Goal: Task Accomplishment & Management: Manage account settings

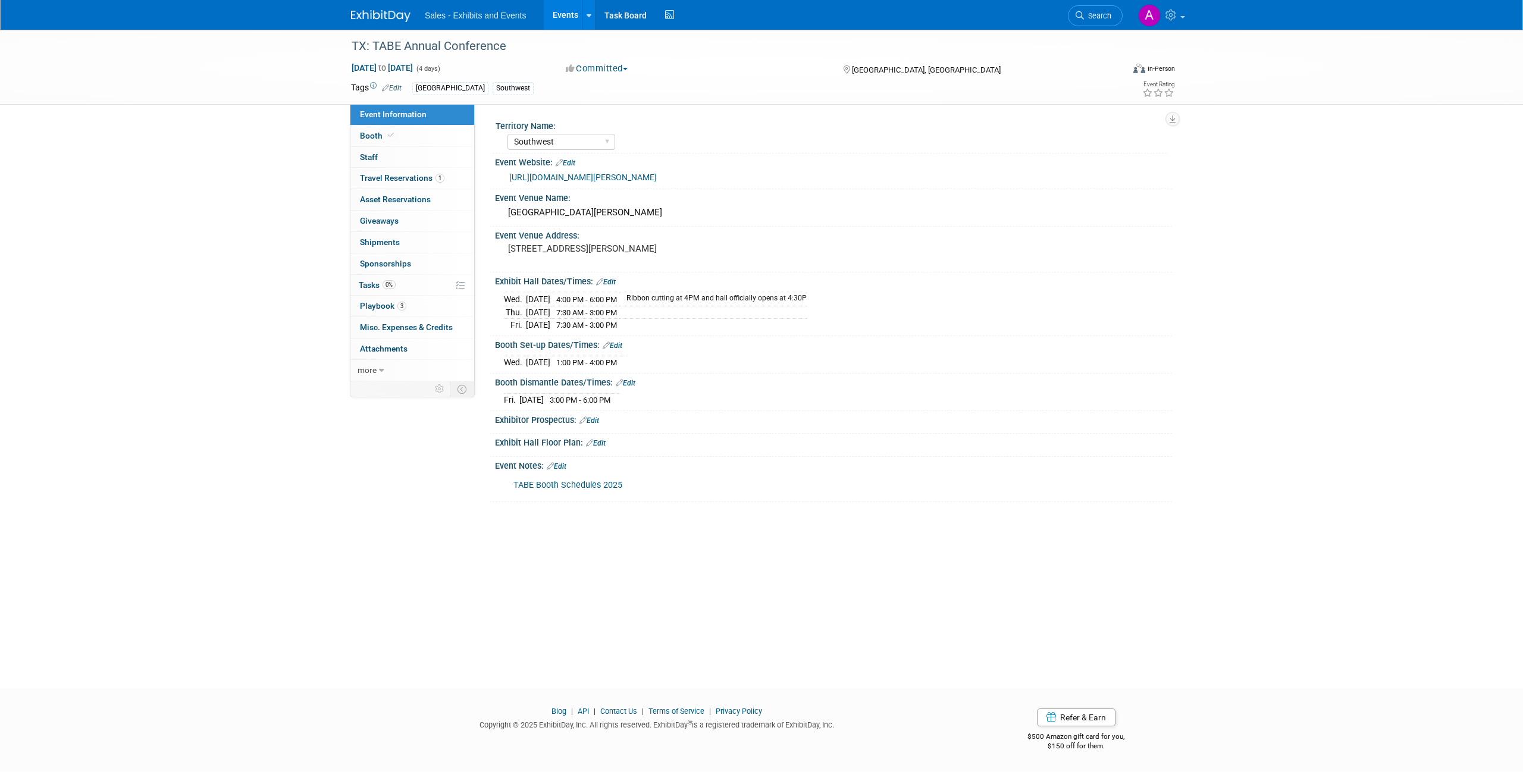
select select "Southwest"
click at [388, 10] on img at bounding box center [381, 16] width 60 height 12
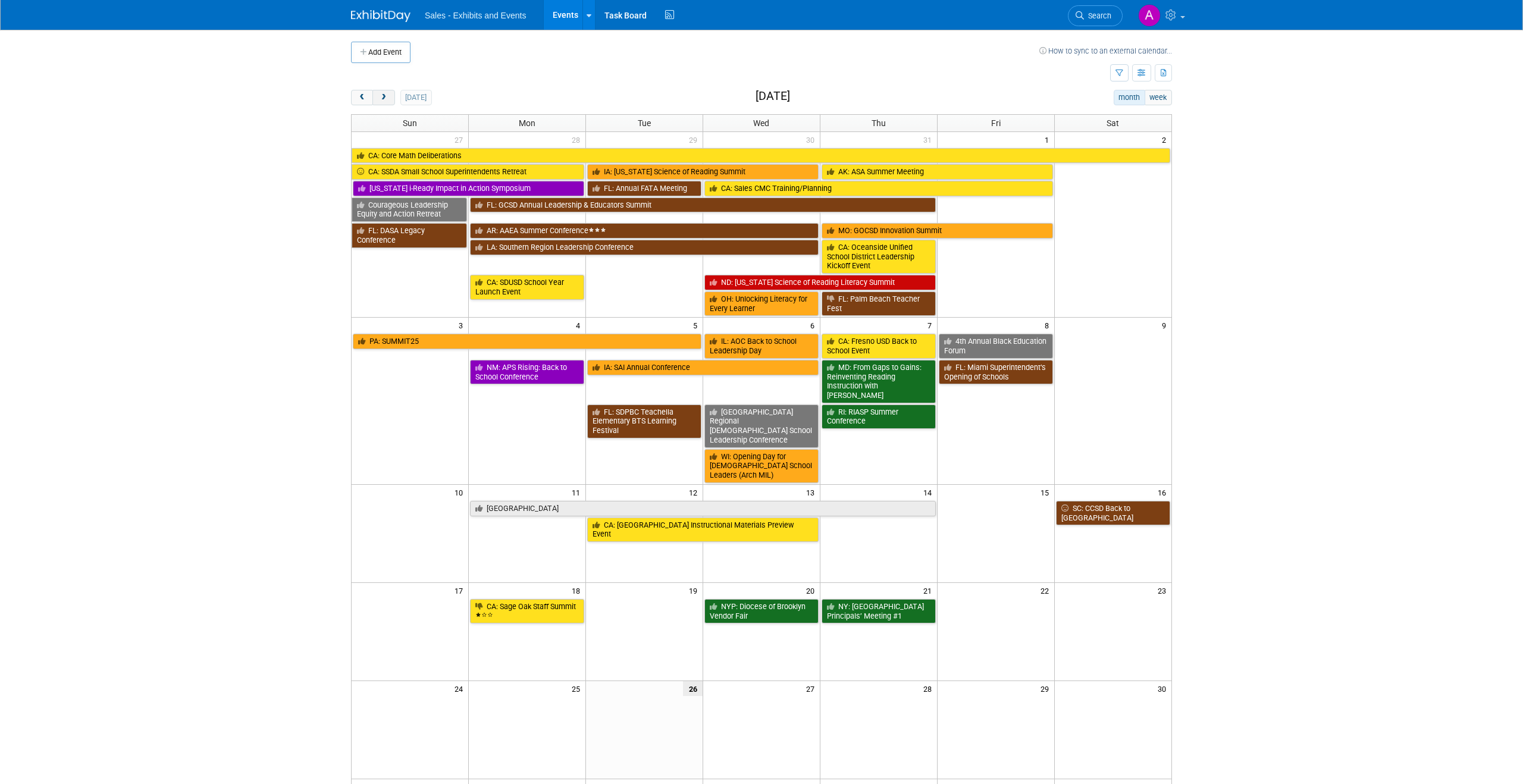
click at [389, 95] on button "next" at bounding box center [383, 97] width 22 height 15
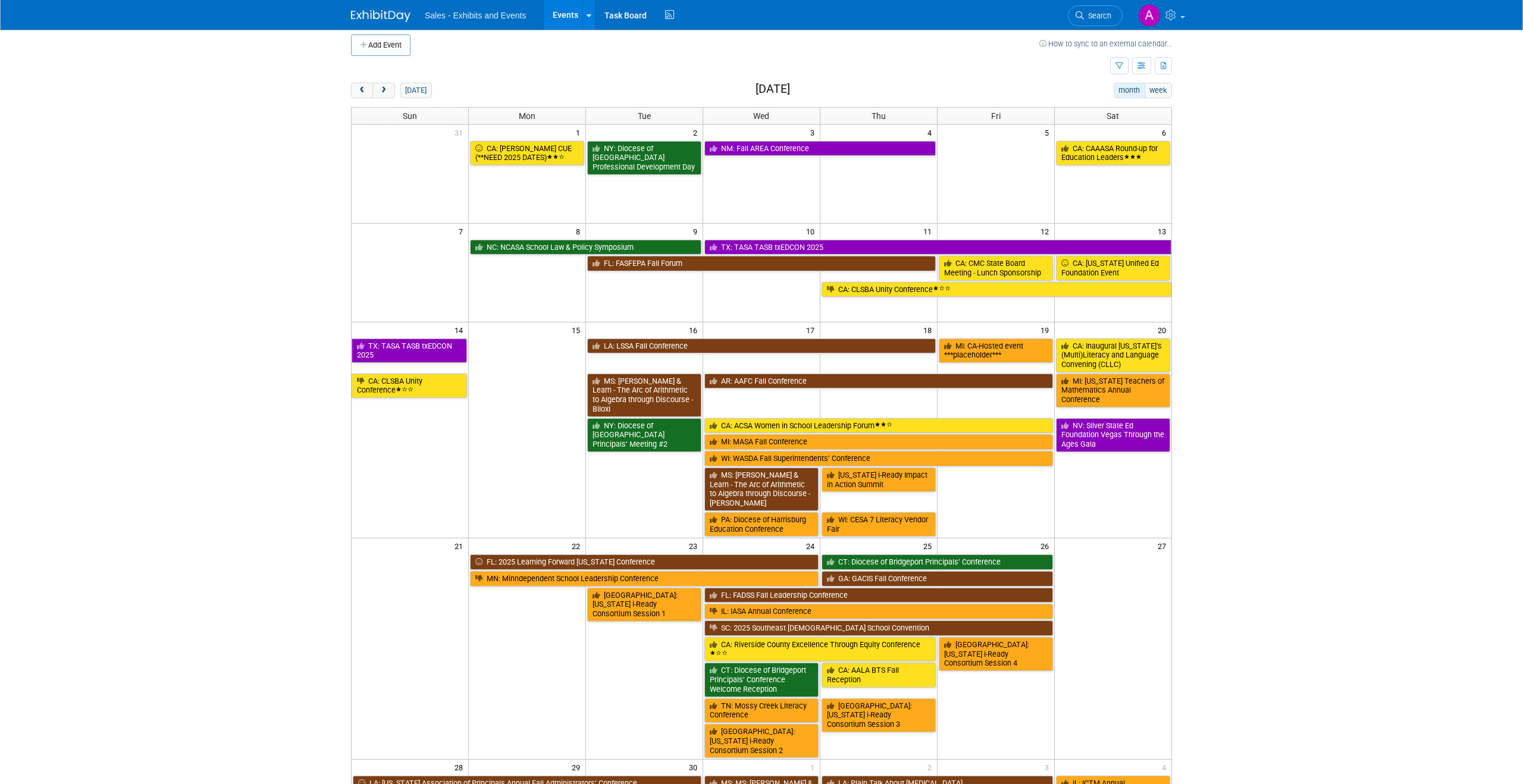
scroll to position [8, 0]
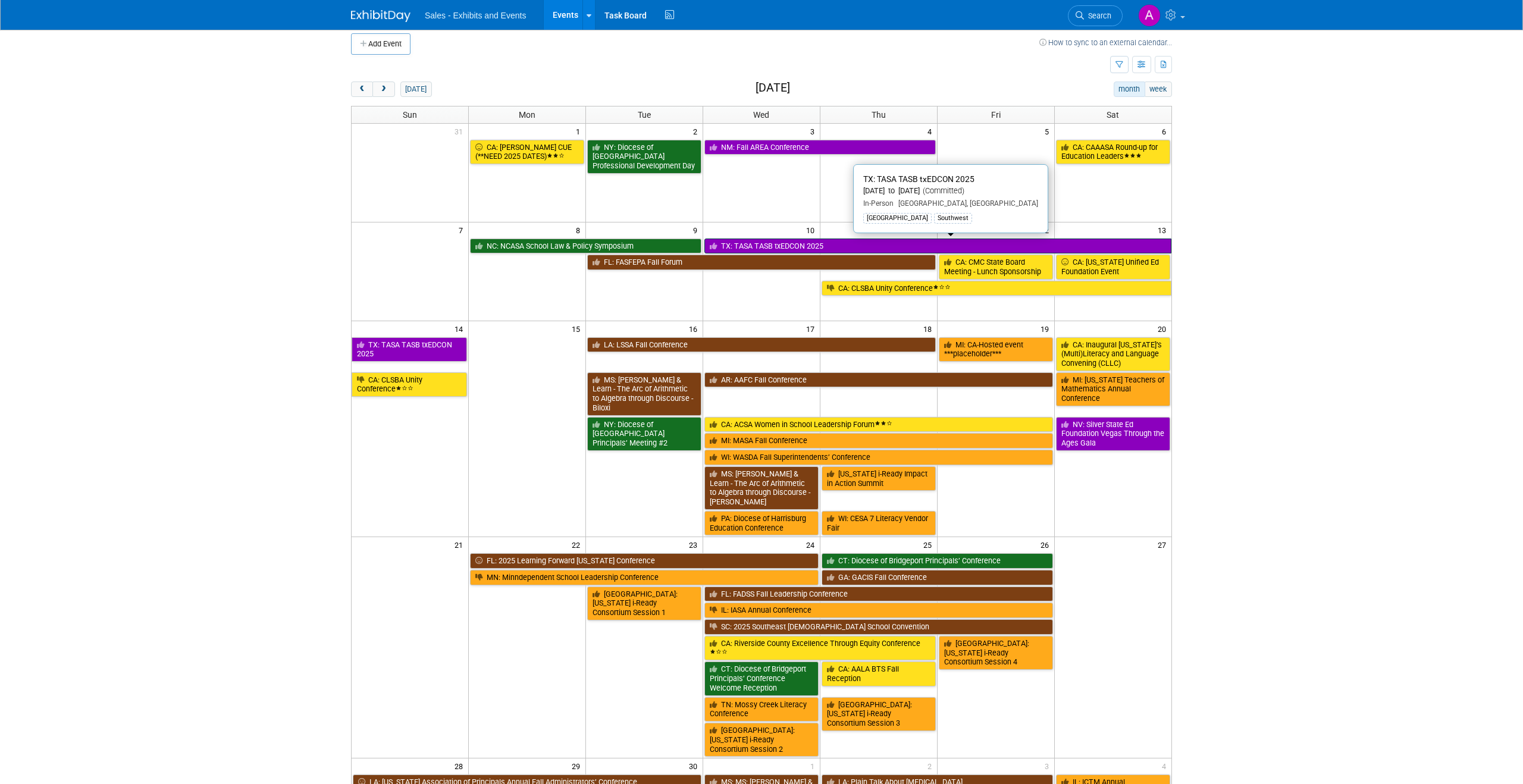
click at [783, 245] on link "TX: TASA TASB txEDCON 2025" at bounding box center [938, 246] width 467 height 15
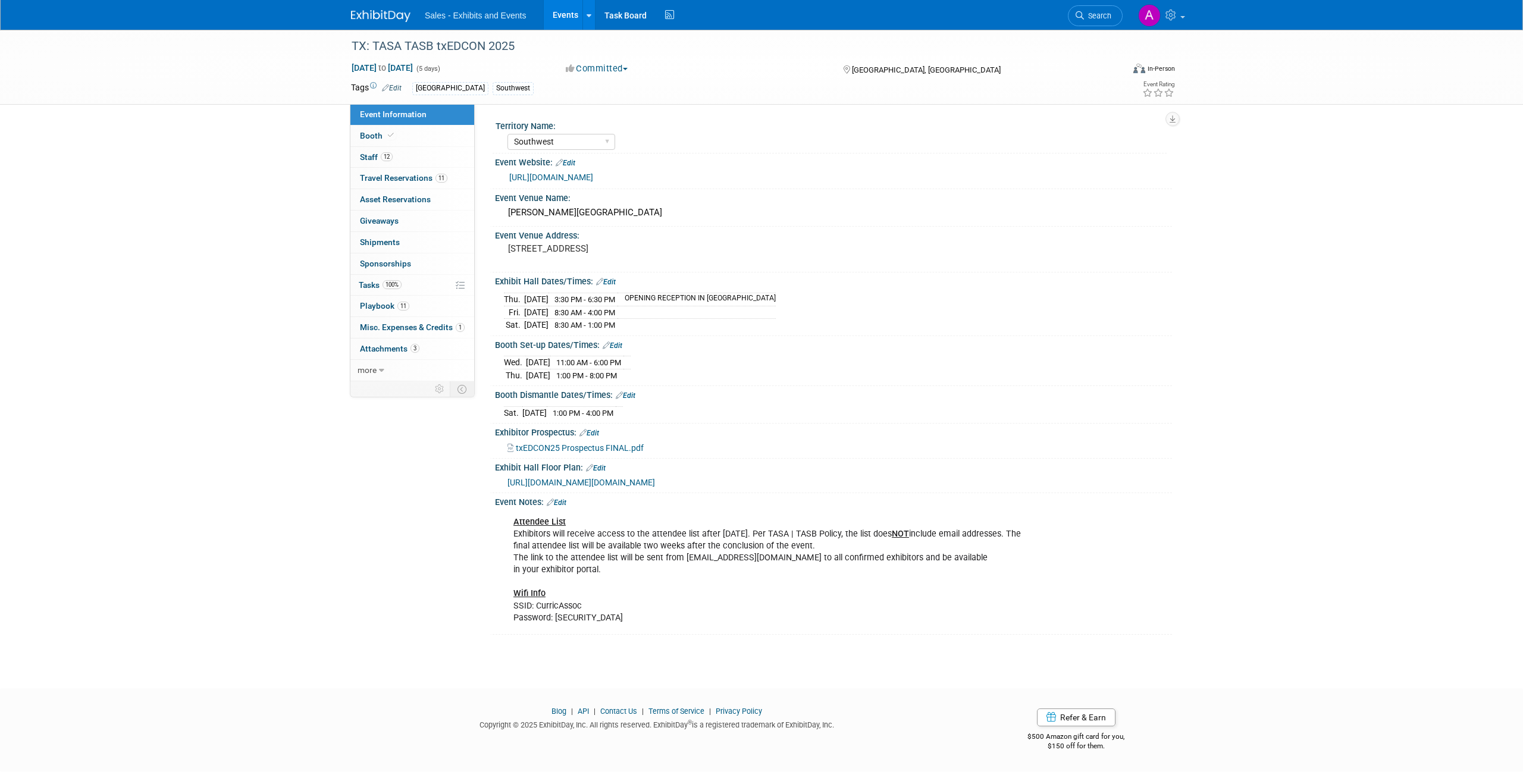
select select "Southwest"
click at [386, 307] on span "Playbook 11" at bounding box center [384, 306] width 49 height 10
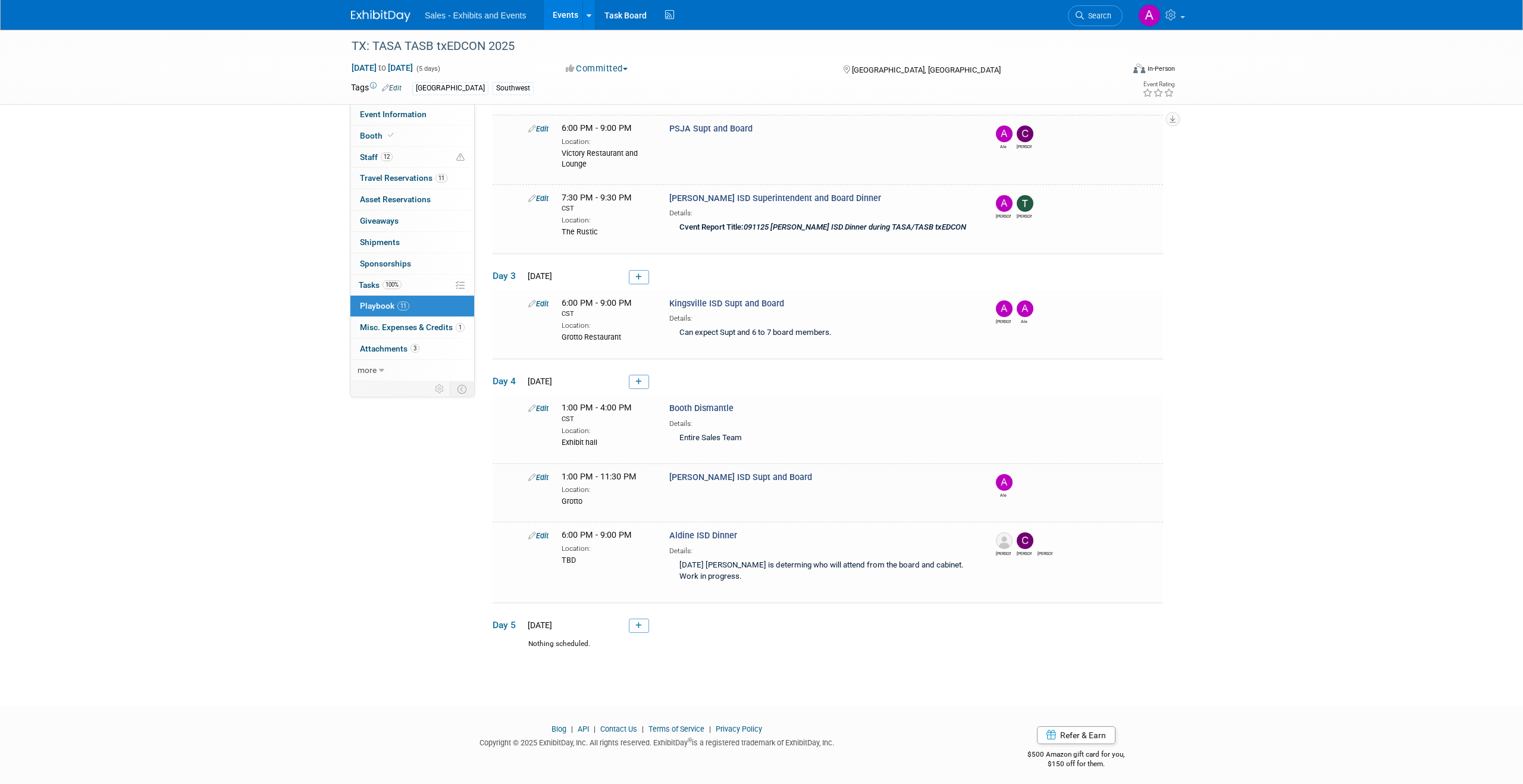
scroll to position [487, 0]
click at [544, 477] on link "Edit" at bounding box center [538, 476] width 20 height 9
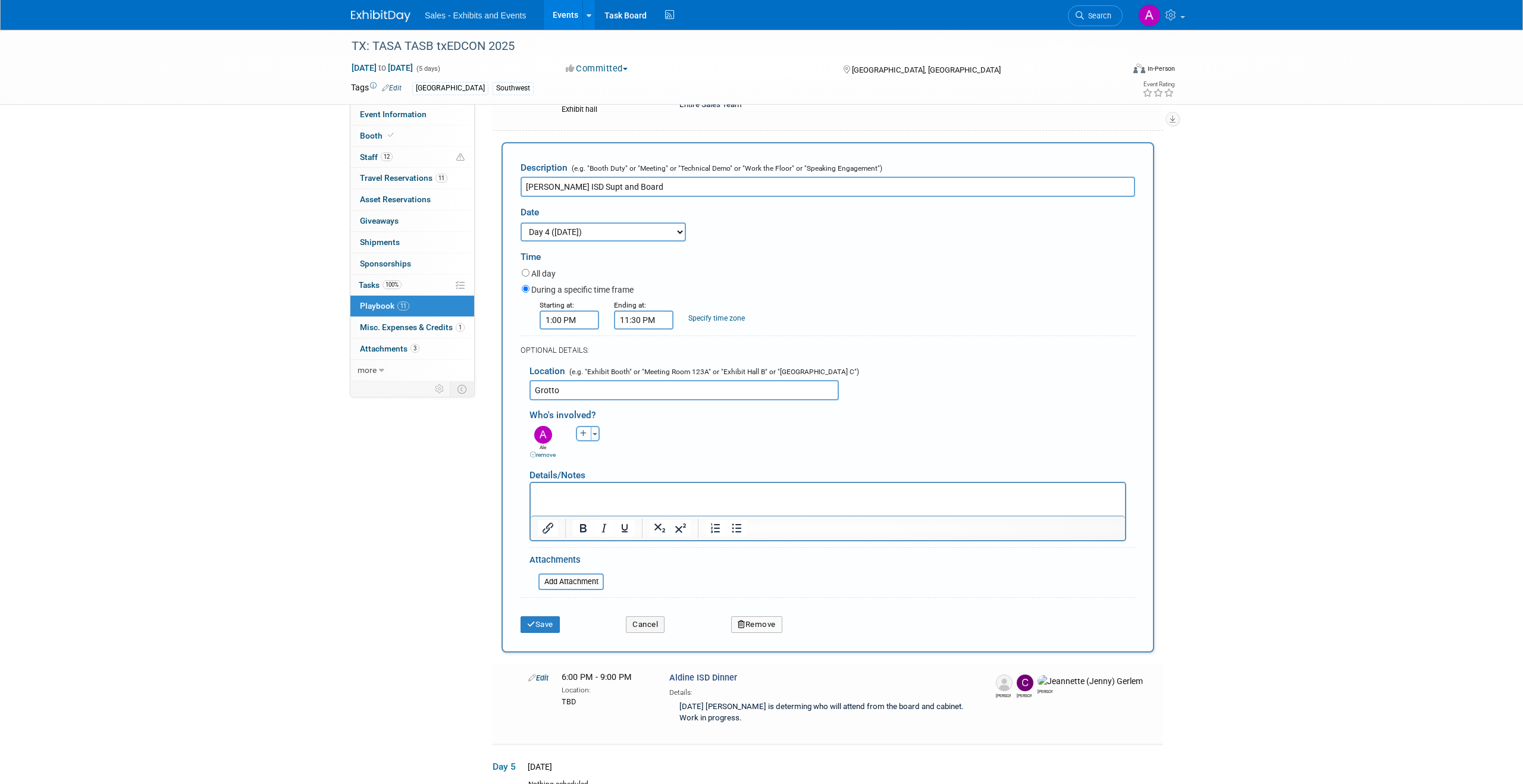
scroll to position [0, 0]
click at [614, 497] on p "Rich Text Area. Press ALT-0 for help." at bounding box center [828, 493] width 581 height 12
click at [541, 618] on button "Save" at bounding box center [540, 625] width 39 height 17
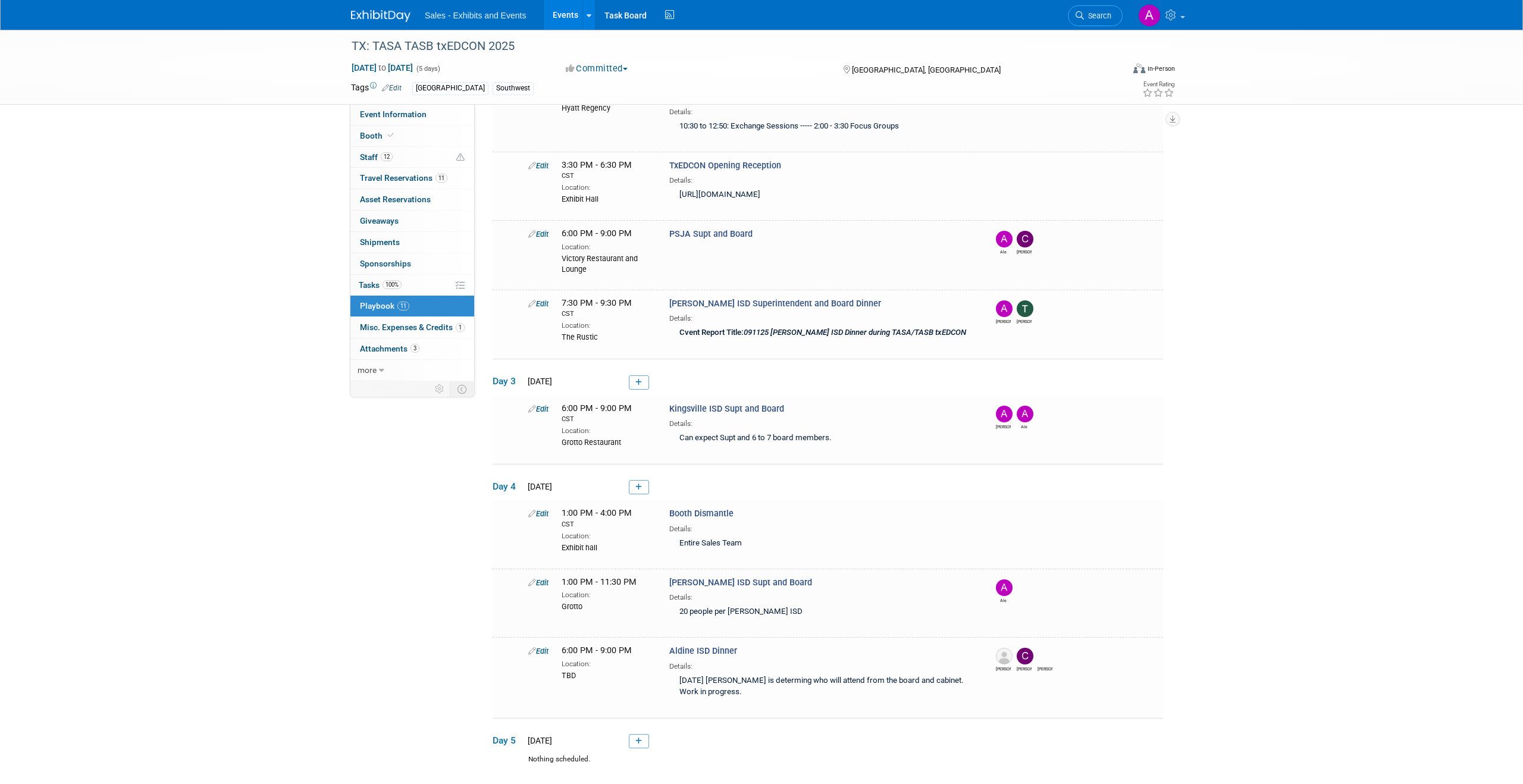
scroll to position [392, 0]
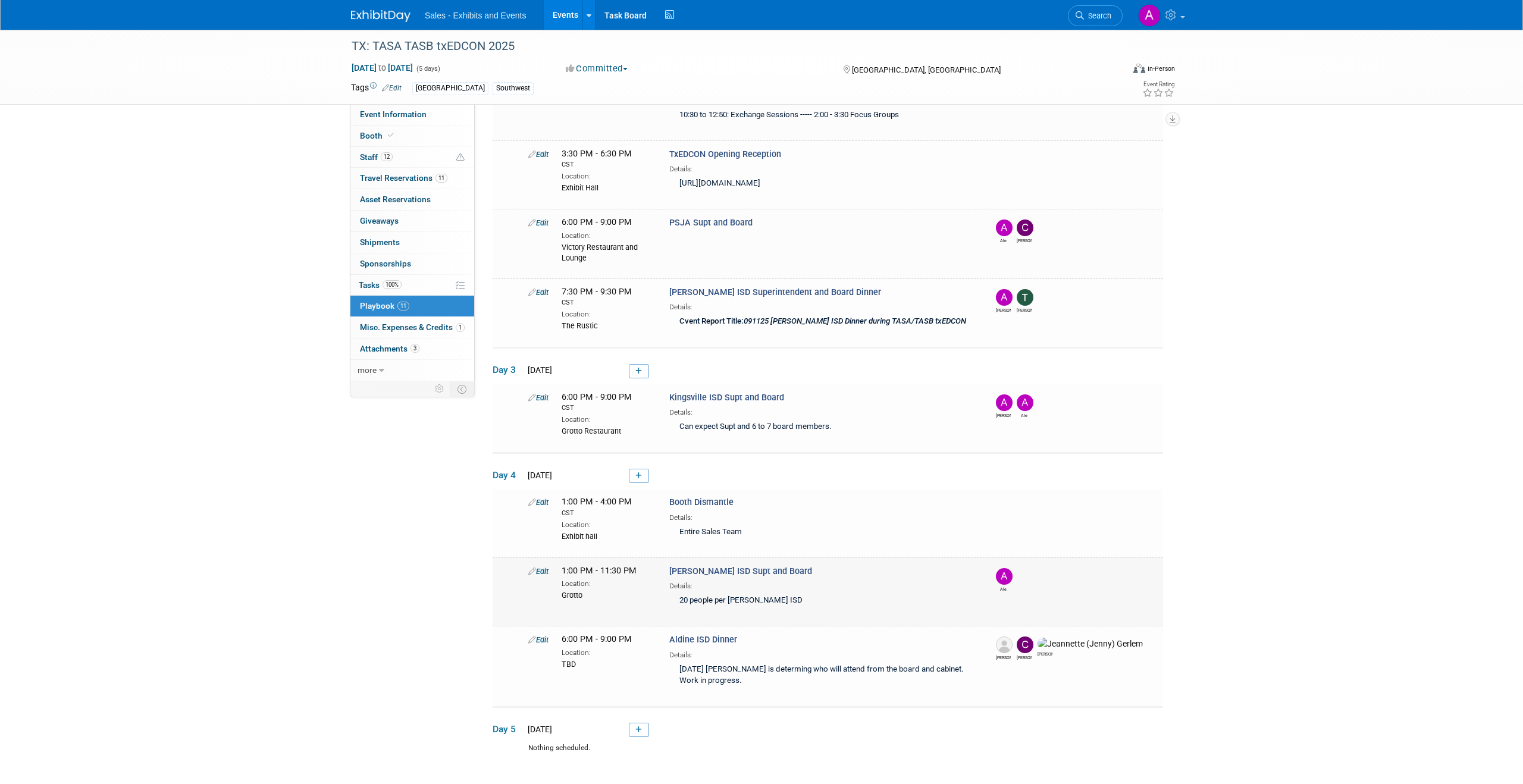
click at [591, 573] on span "1:00 PM - 11:30 PM" at bounding box center [599, 570] width 75 height 10
click at [545, 570] on link "Edit" at bounding box center [538, 571] width 20 height 9
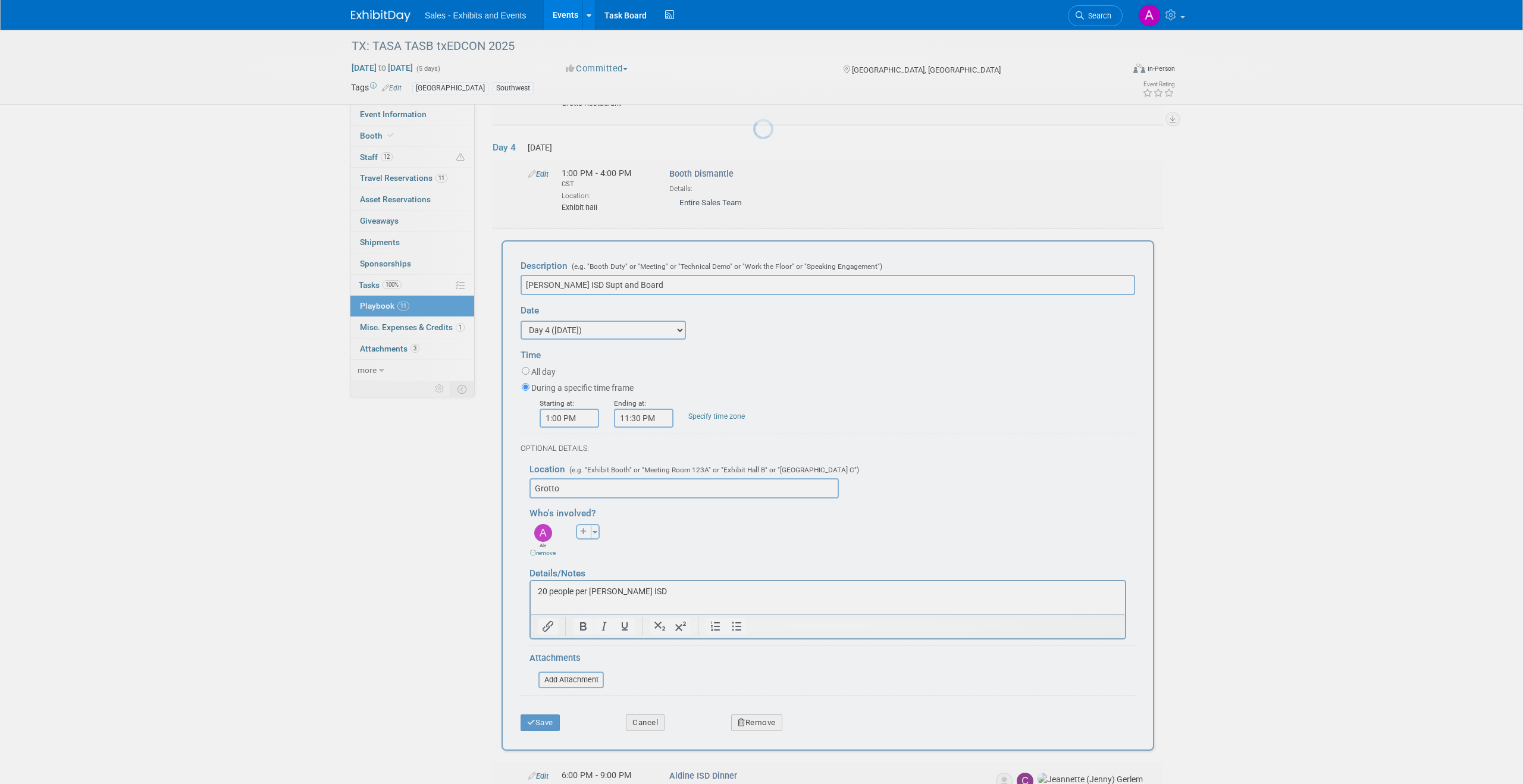
scroll to position [815, 0]
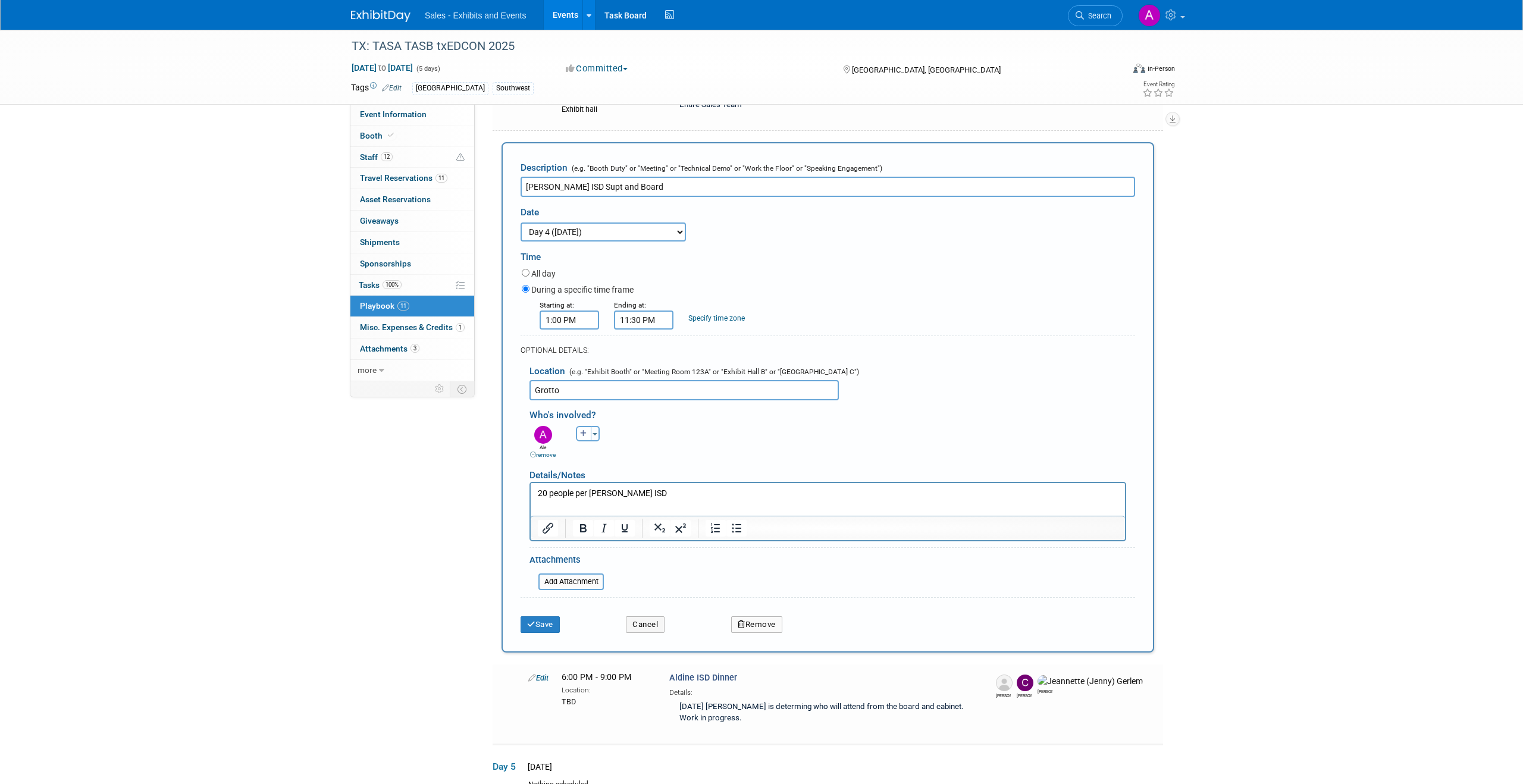
click at [563, 317] on input "1:00 PM" at bounding box center [570, 319] width 60 height 19
click at [568, 374] on span "01" at bounding box center [568, 374] width 22 height 22
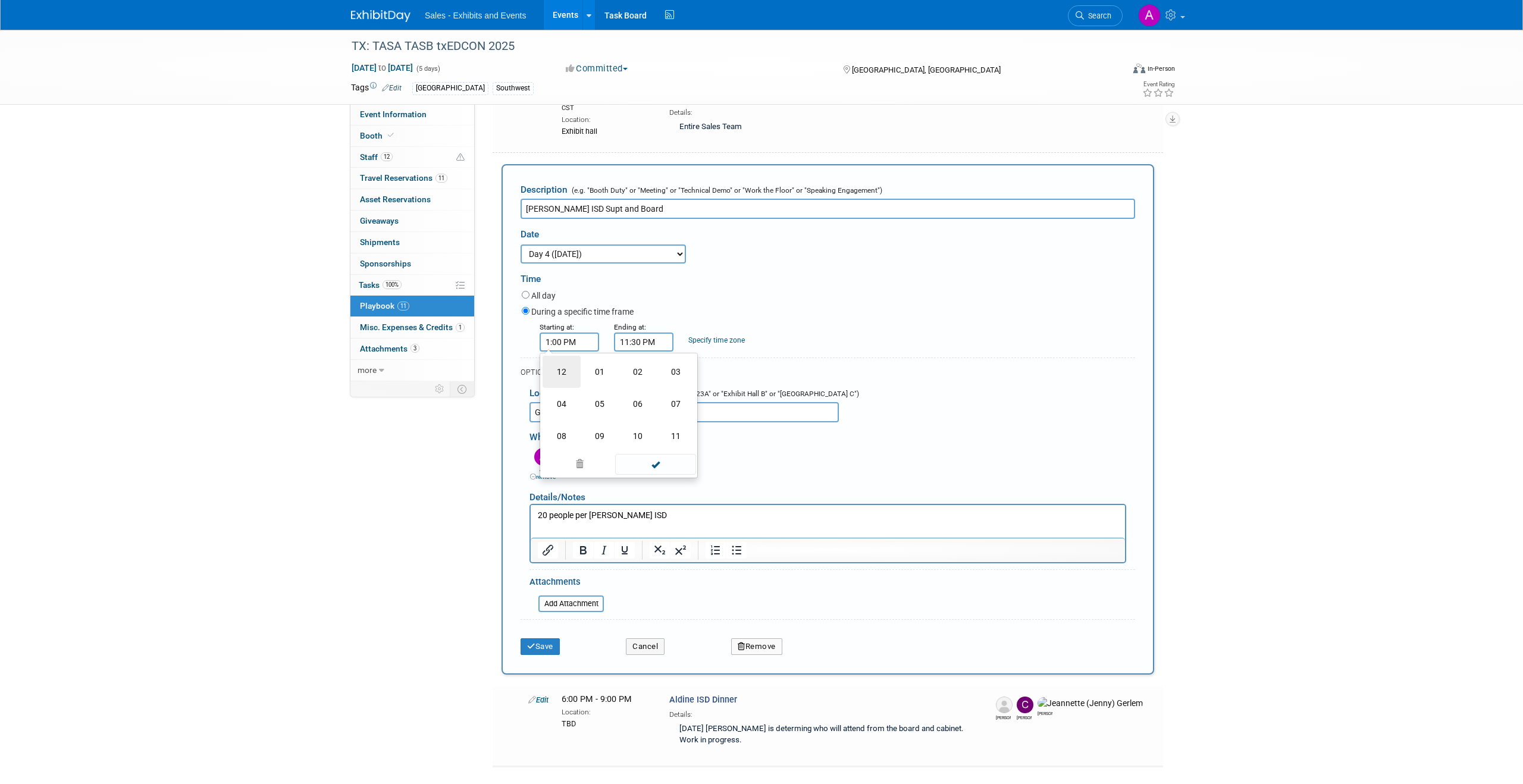
scroll to position [793, 0]
click at [582, 339] on input "1:00 PM" at bounding box center [570, 341] width 60 height 19
click at [549, 340] on input "1:00 PM" at bounding box center [570, 341] width 60 height 19
click at [562, 339] on input "11:00 PM" at bounding box center [570, 341] width 60 height 19
type input "11:30 PM"
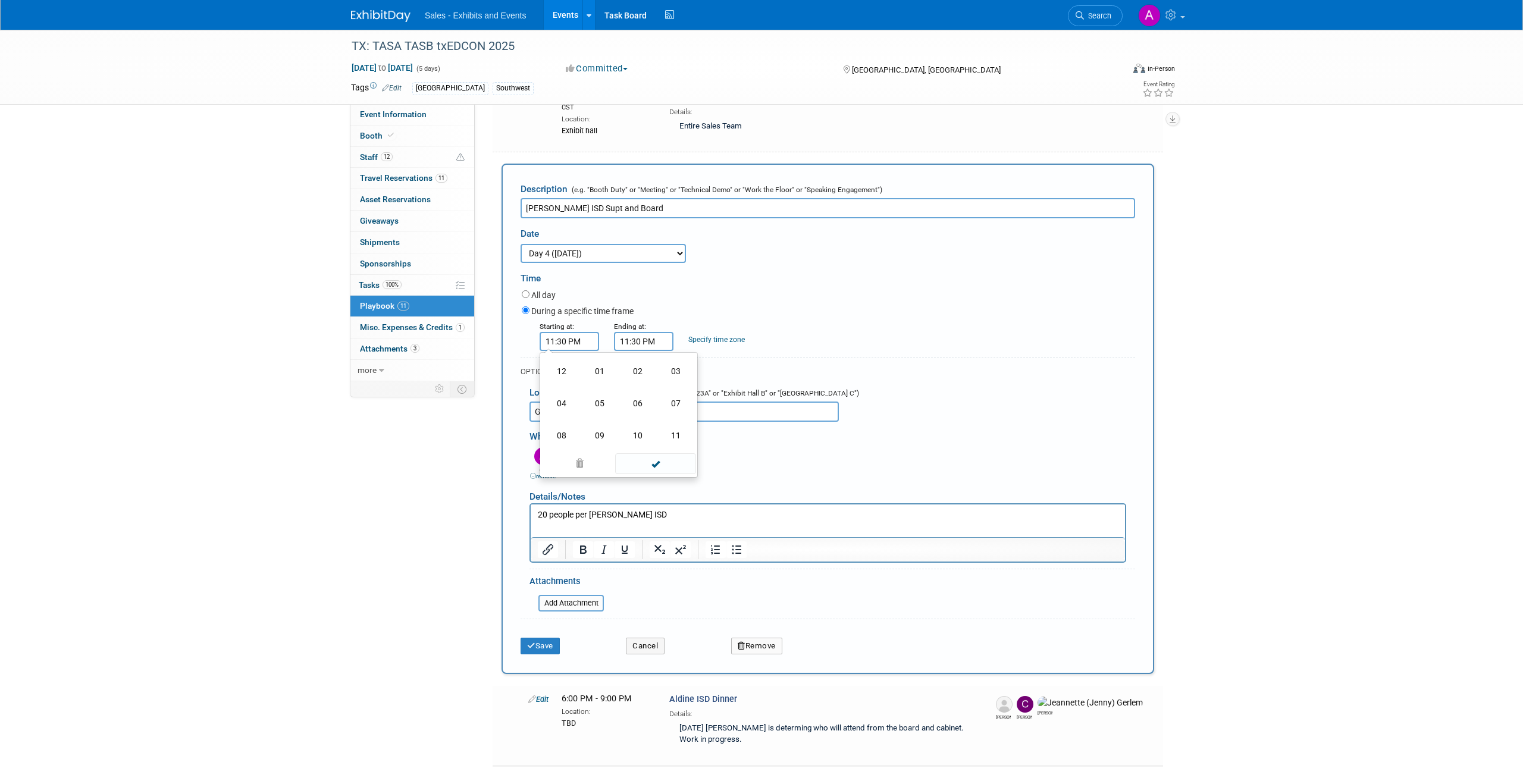
click at [628, 341] on input "11:30 PM" at bounding box center [644, 341] width 60 height 19
click at [644, 371] on span at bounding box center [641, 371] width 21 height 21
click at [691, 417] on span at bounding box center [698, 423] width 21 height 21
click at [696, 396] on span "29" at bounding box center [698, 396] width 22 height 22
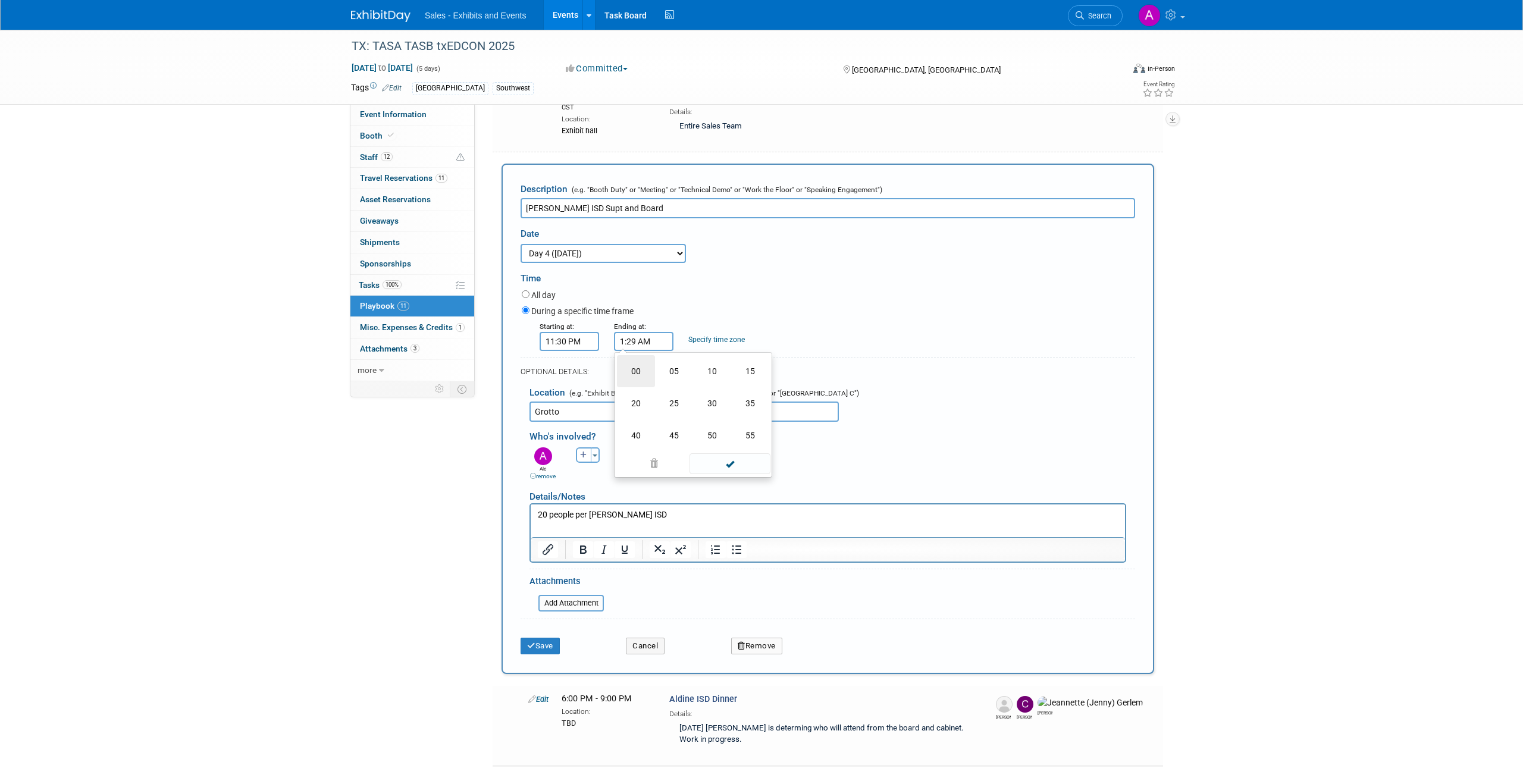
click at [641, 366] on td "00" at bounding box center [636, 371] width 38 height 32
click at [742, 395] on button "AM" at bounding box center [746, 396] width 22 height 20
type input "1:00 PM"
click at [753, 319] on div "During a specific time frame" at bounding box center [829, 312] width 614 height 16
click at [547, 642] on button "Save" at bounding box center [540, 646] width 39 height 17
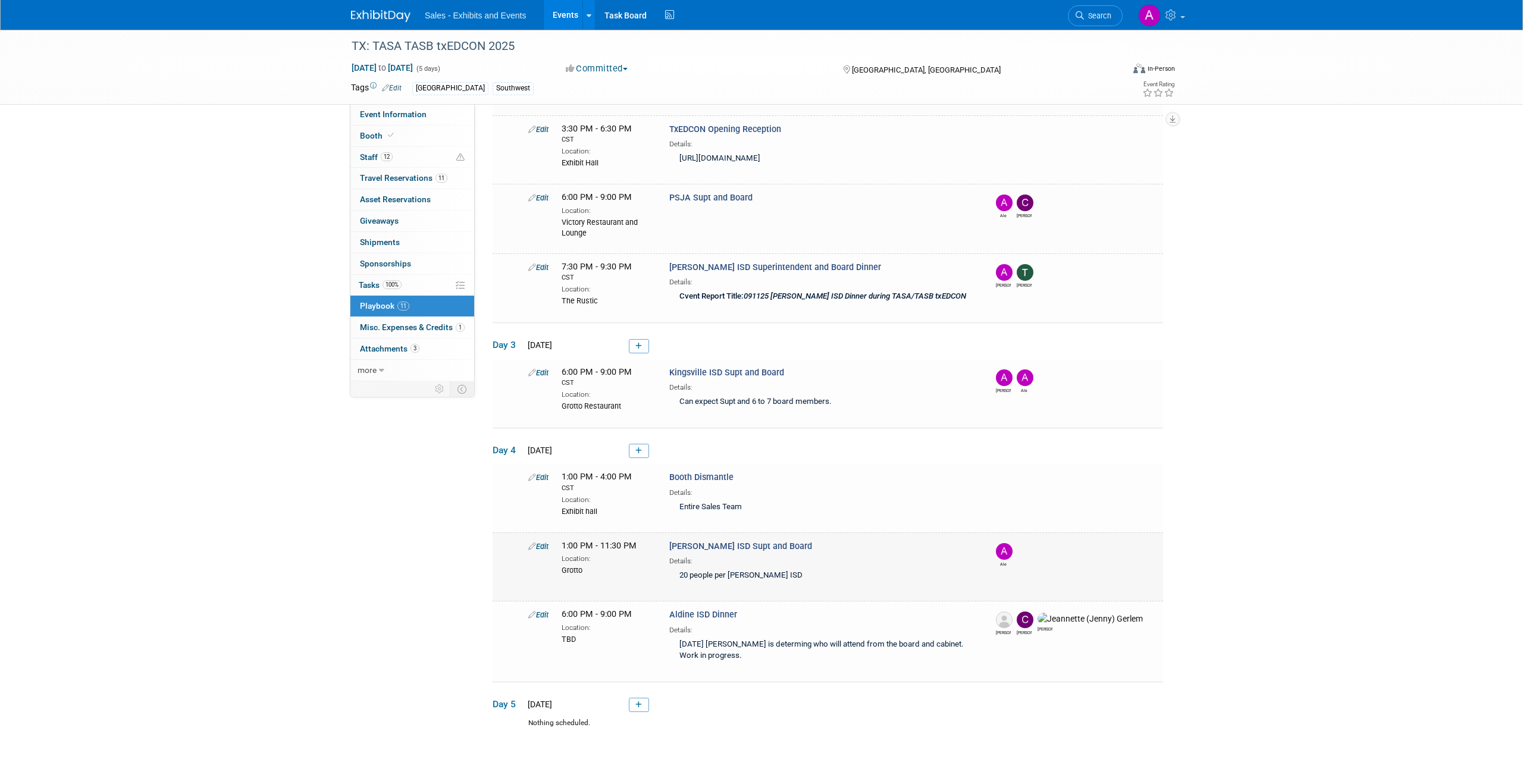
scroll to position [417, 0]
click at [632, 449] on link at bounding box center [639, 450] width 20 height 15
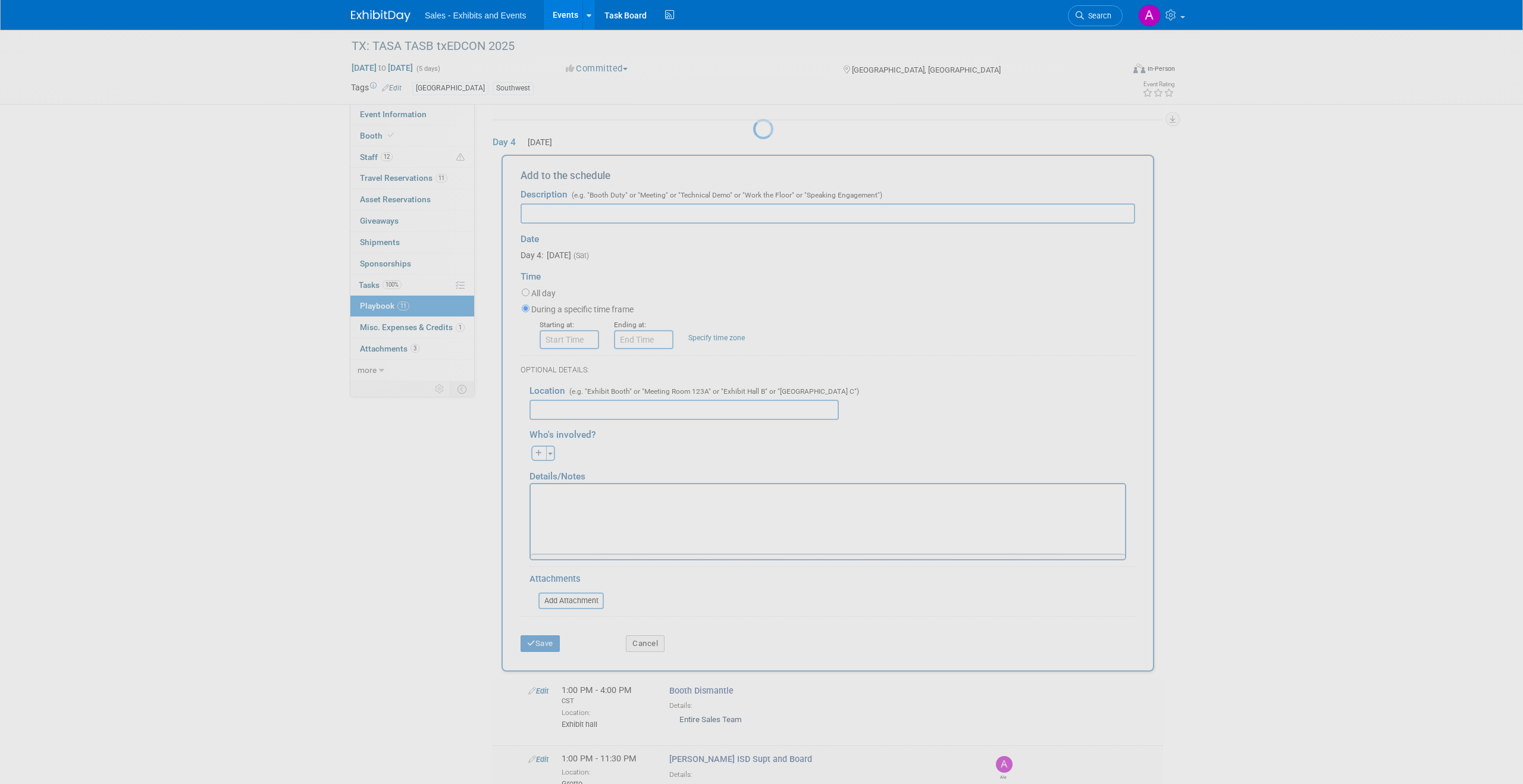
scroll to position [734, 0]
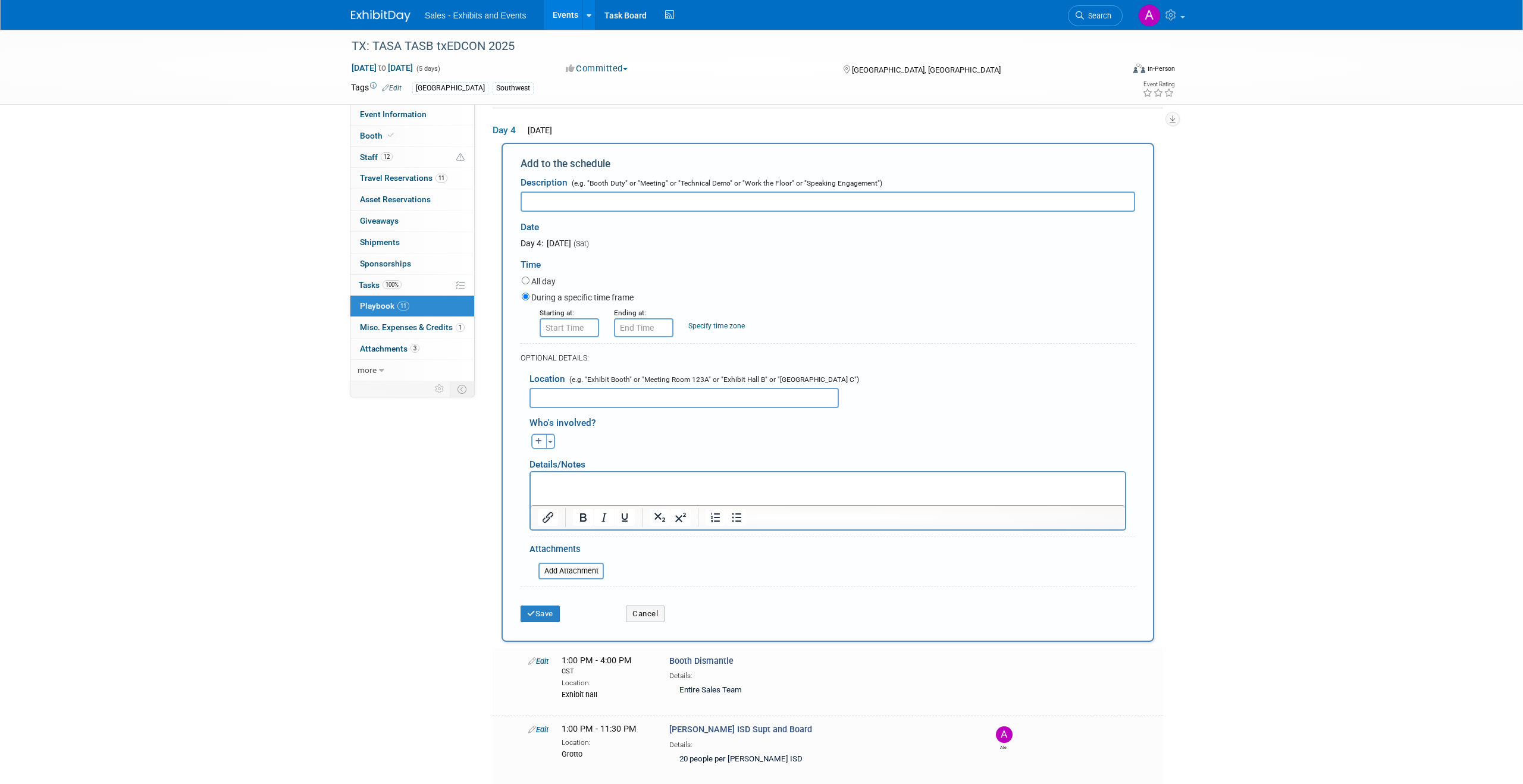
click at [607, 196] on input "text" at bounding box center [827, 201] width 614 height 20
type input "Cleveland ISD and Sheldon ISD"
click at [567, 326] on input "8:00 AM" at bounding box center [570, 328] width 60 height 19
click at [566, 383] on span "08" at bounding box center [568, 383] width 22 height 22
click at [623, 388] on td "06" at bounding box center [637, 390] width 38 height 32
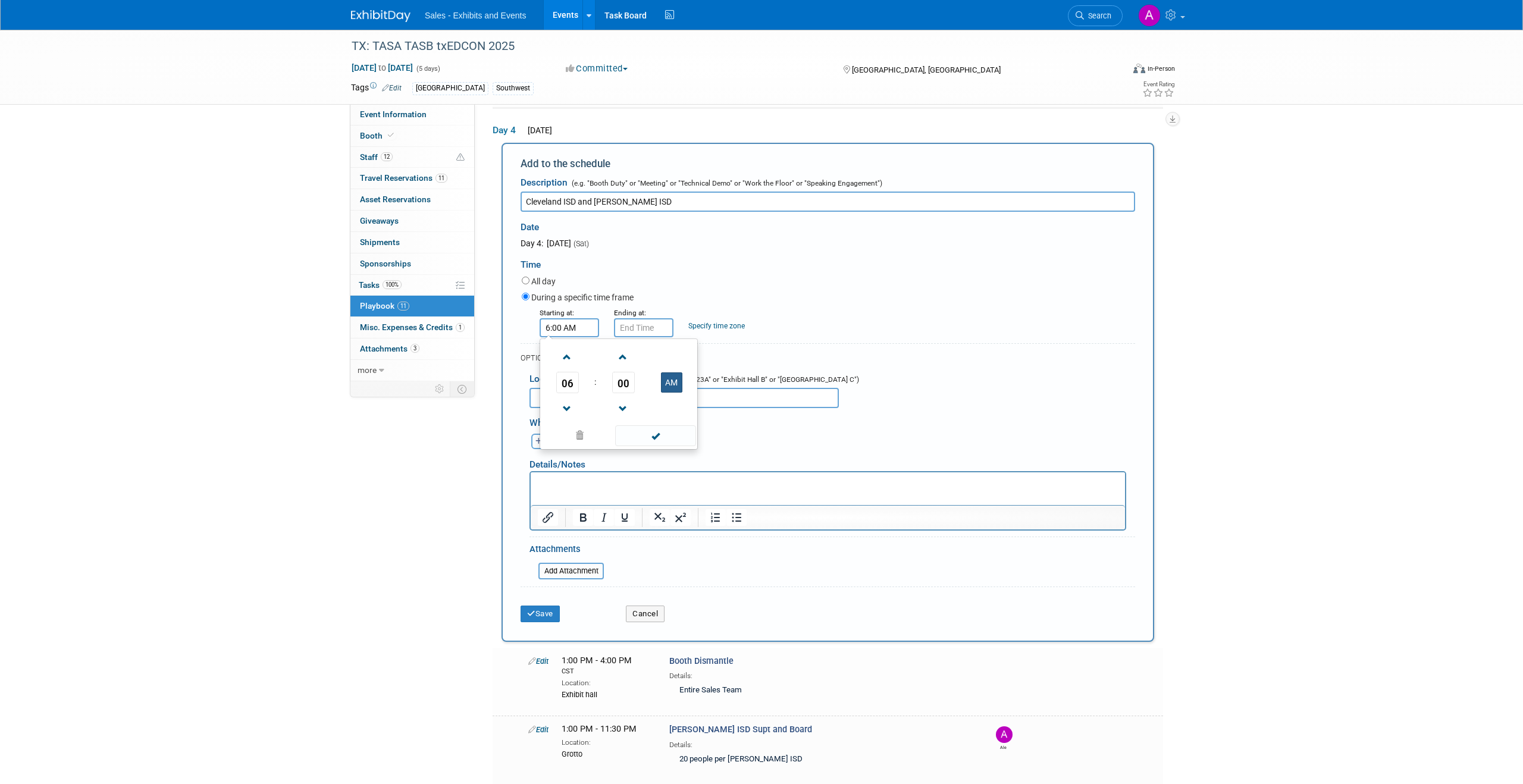
click at [669, 379] on button "AM" at bounding box center [671, 382] width 22 height 20
type input "6:00 PM"
click at [644, 327] on input "6:00 PM" at bounding box center [644, 328] width 60 height 19
click at [635, 381] on span "06" at bounding box center [642, 383] width 22 height 22
click at [674, 420] on td "09" at bounding box center [674, 422] width 38 height 32
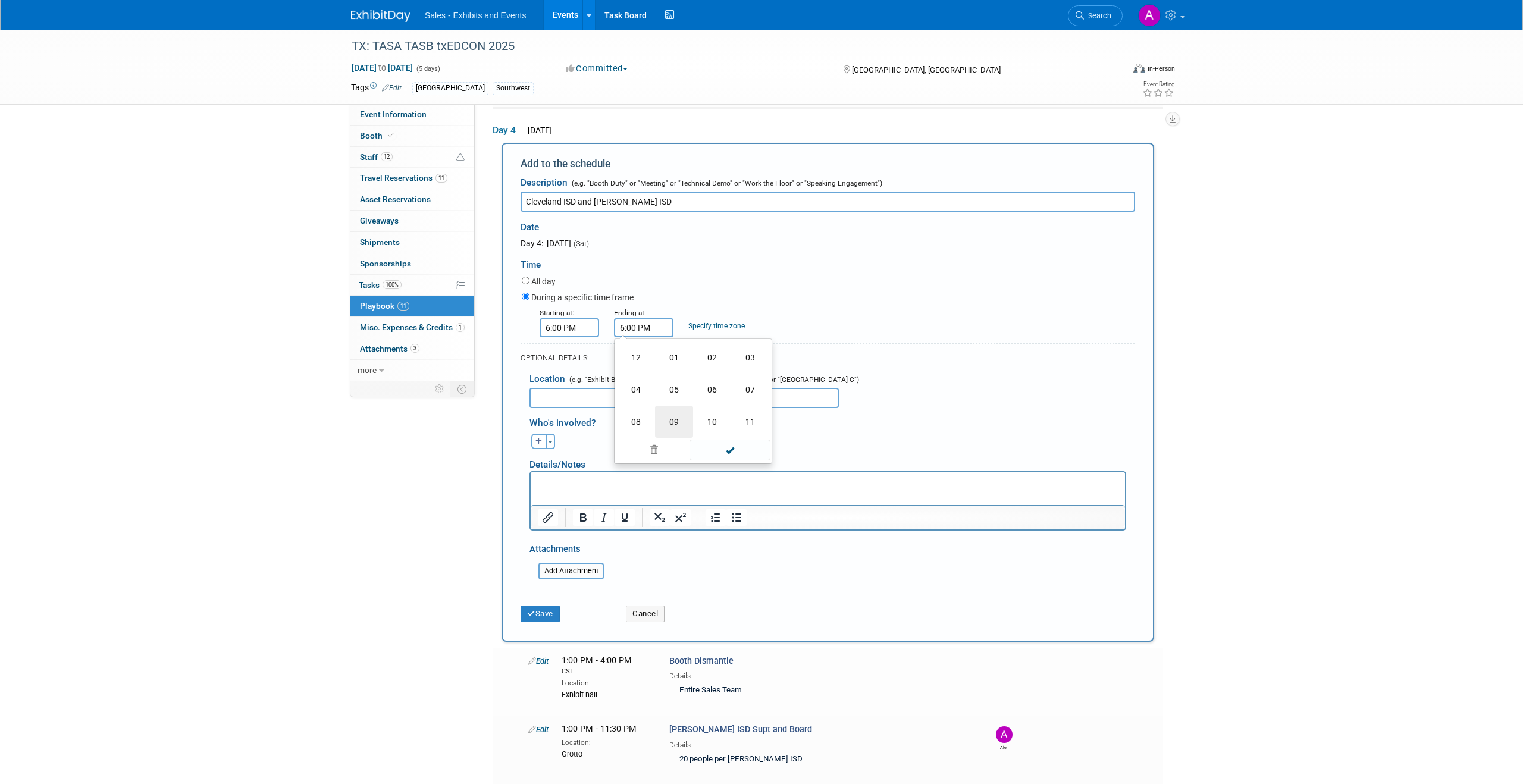
type input "9:00 PM"
click at [726, 304] on div "During a specific time frame" at bounding box center [829, 298] width 614 height 16
click at [644, 405] on input "text" at bounding box center [684, 398] width 310 height 20
type input "Flora"
click at [735, 417] on div "Who's involved?" at bounding box center [832, 421] width 606 height 19
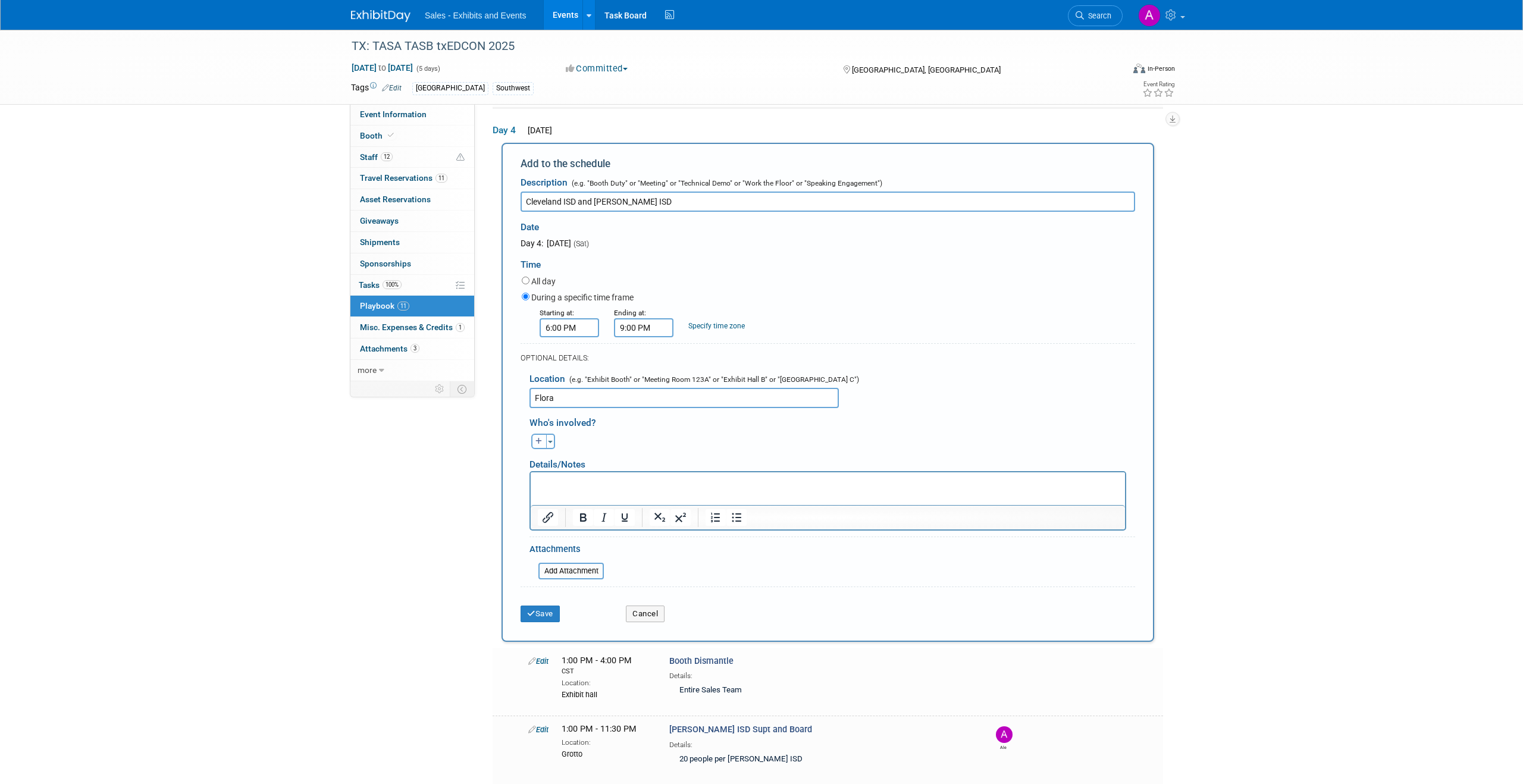
click at [540, 439] on icon "button" at bounding box center [539, 441] width 7 height 7
select select
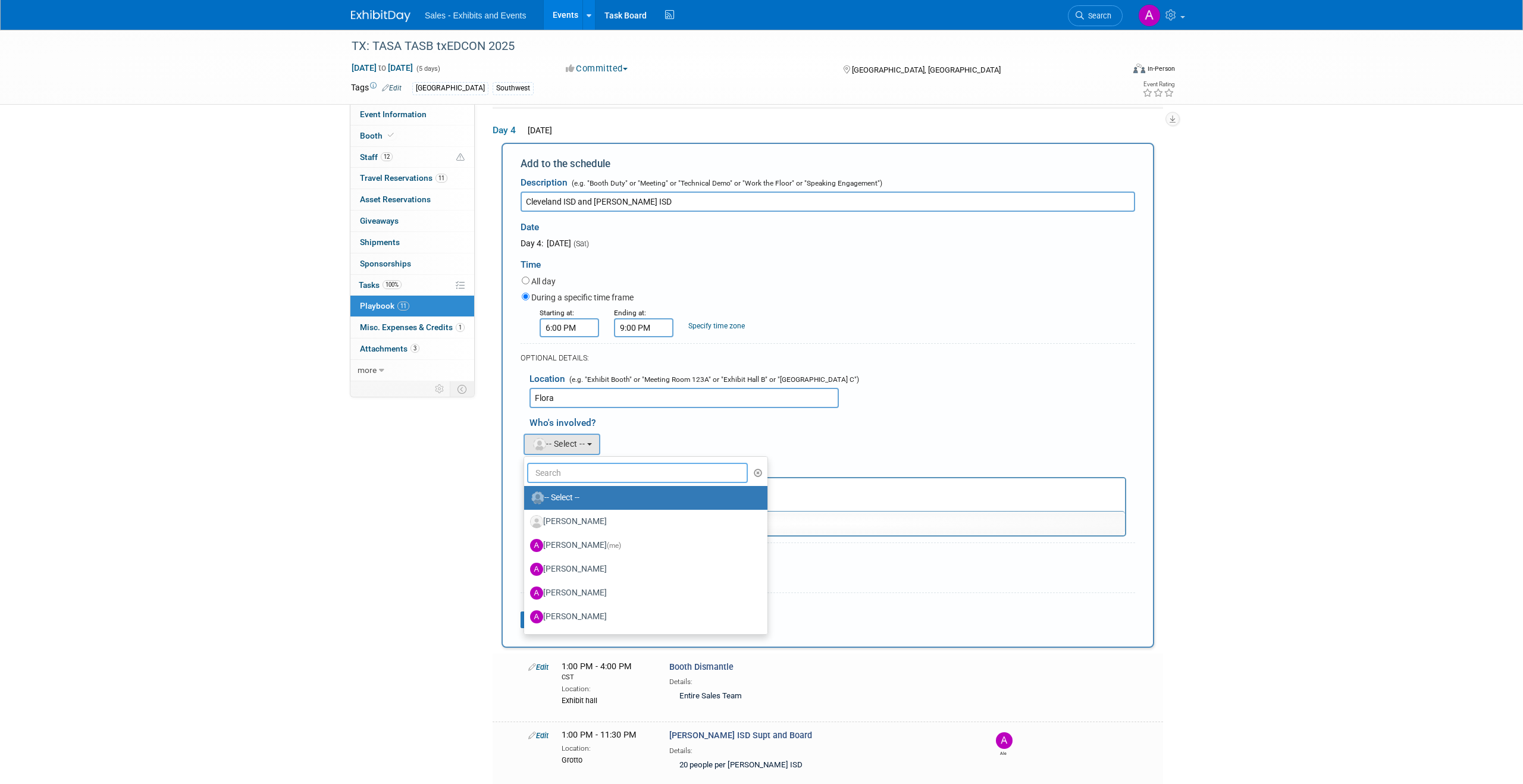
click at [602, 479] on input "text" at bounding box center [637, 472] width 221 height 20
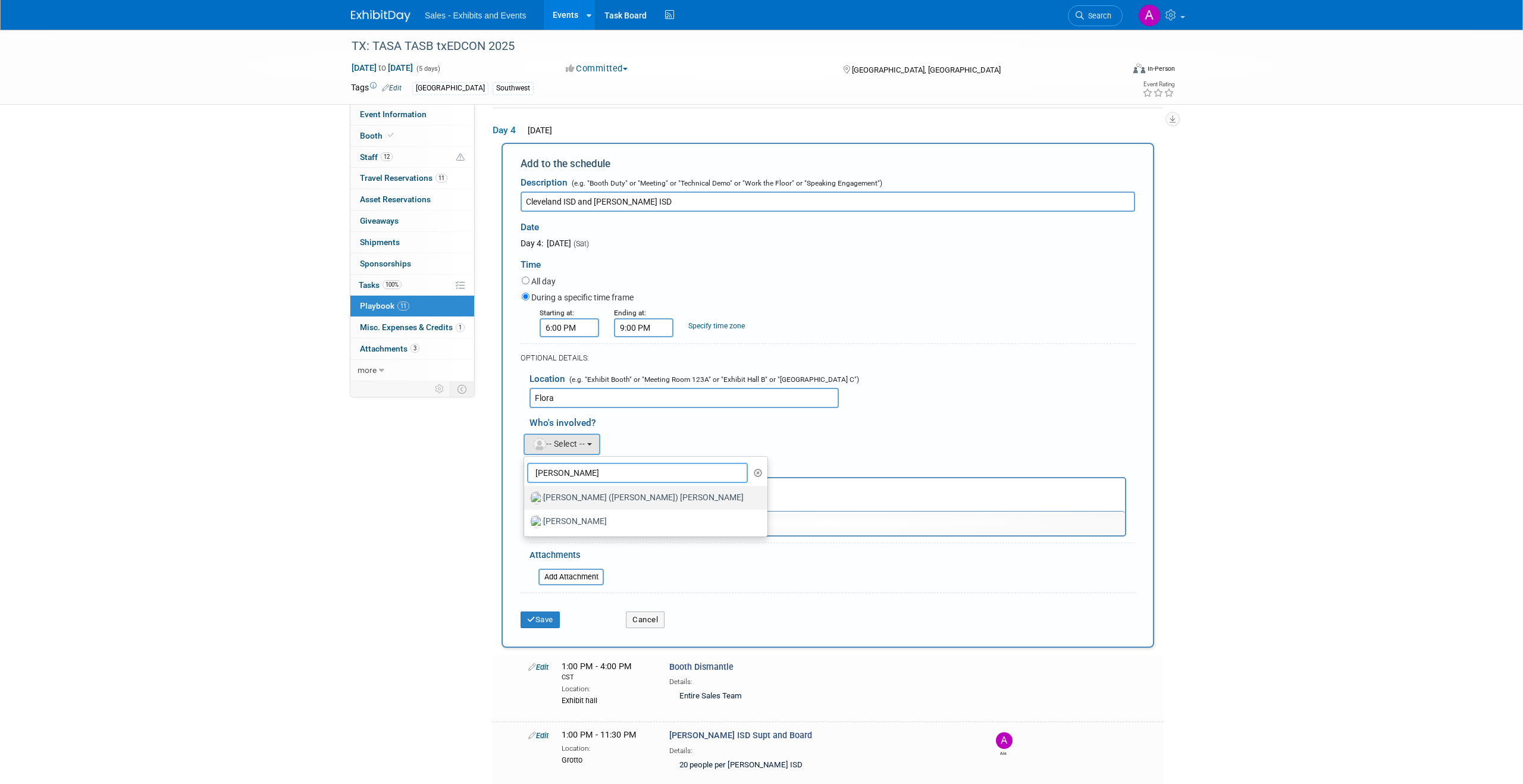
type input "Jenny"
click at [585, 495] on label "Jeannette (Jenny) Gerleman" at bounding box center [643, 497] width 225 height 19
click at [526, 495] on input "Jeannette (Jenny) Gerleman" at bounding box center [522, 496] width 8 height 8
select select "bde75d0f-86ea-4184-91d2-cabb5a73ff92"
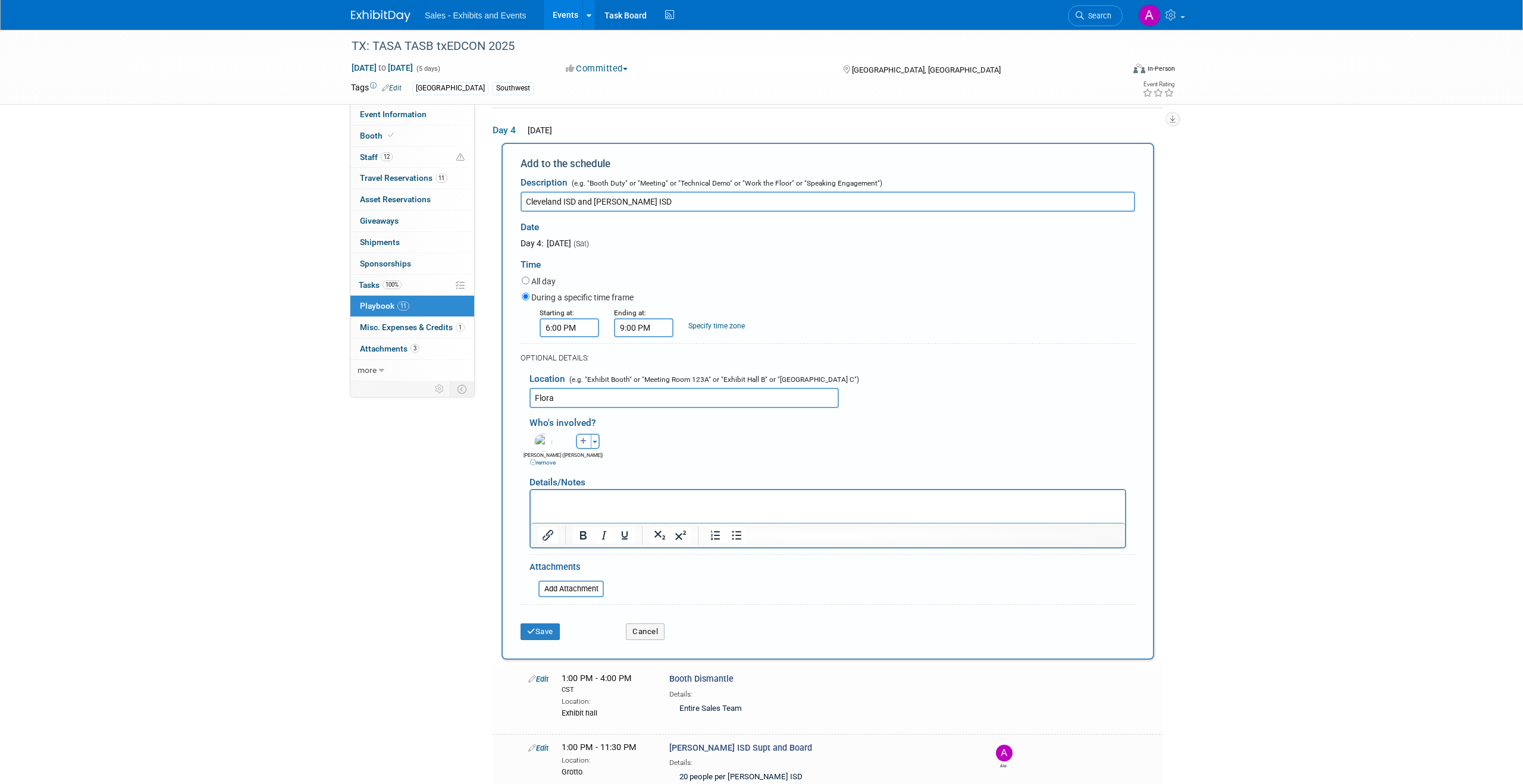
click at [584, 445] on button "button" at bounding box center [584, 441] width 15 height 15
select select
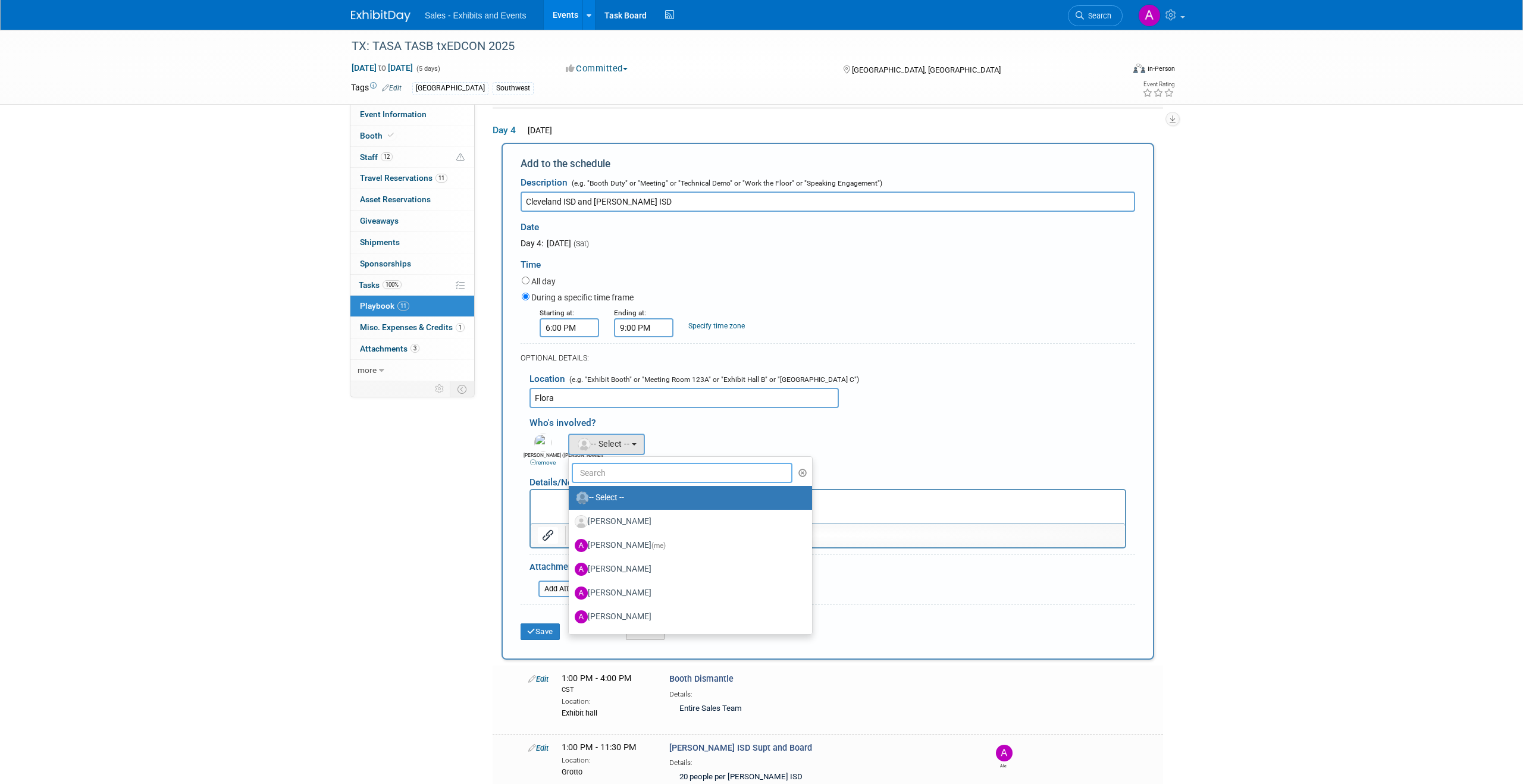
click at [607, 474] on input "text" at bounding box center [682, 472] width 221 height 20
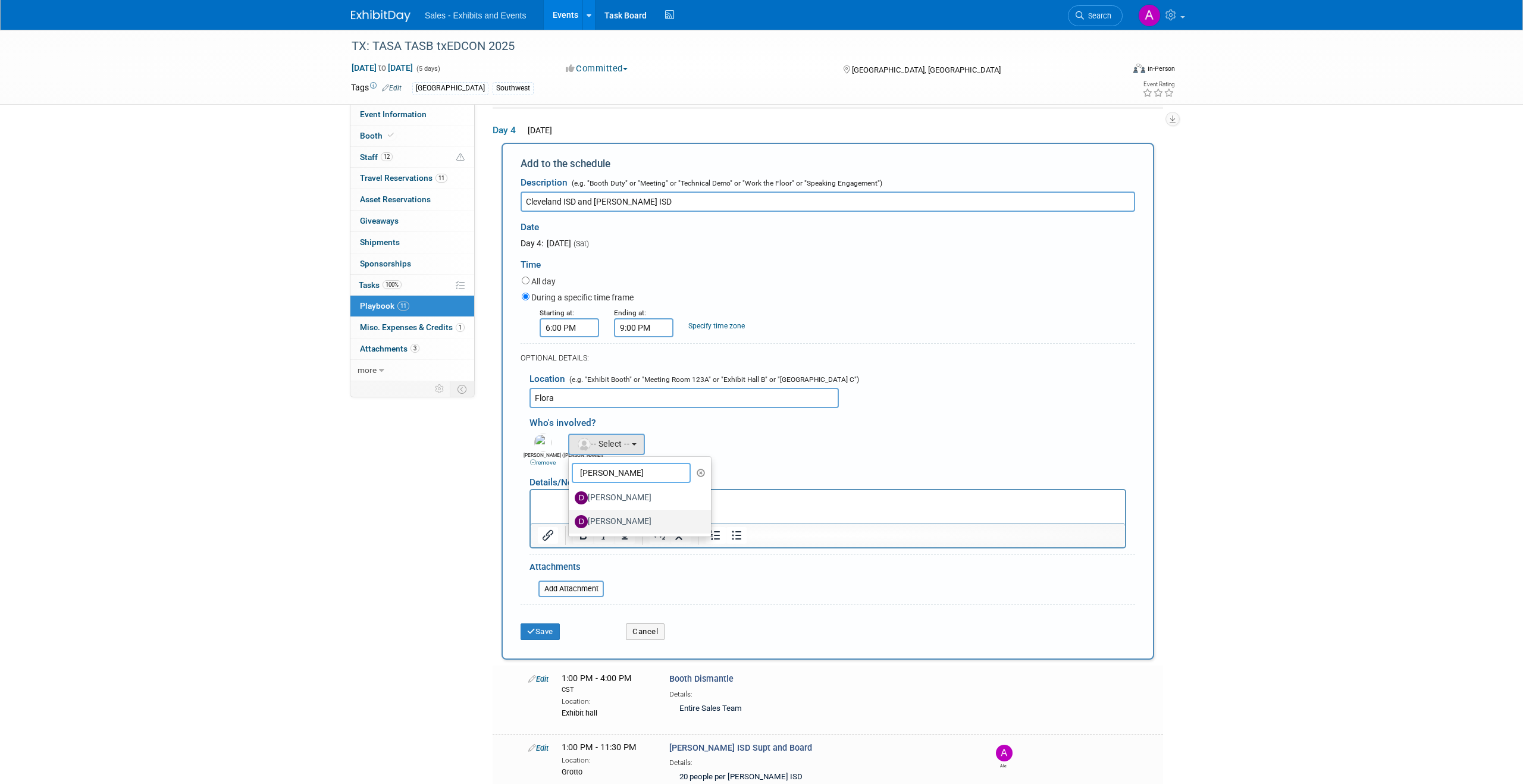
type input "David"
click at [616, 520] on label "David Webb" at bounding box center [637, 521] width 125 height 19
click at [571, 520] on input "David Webb" at bounding box center [566, 520] width 8 height 8
select select "9fea27b3-b179-4460-aa47-d1728db00003"
click at [631, 443] on icon "button" at bounding box center [628, 441] width 7 height 7
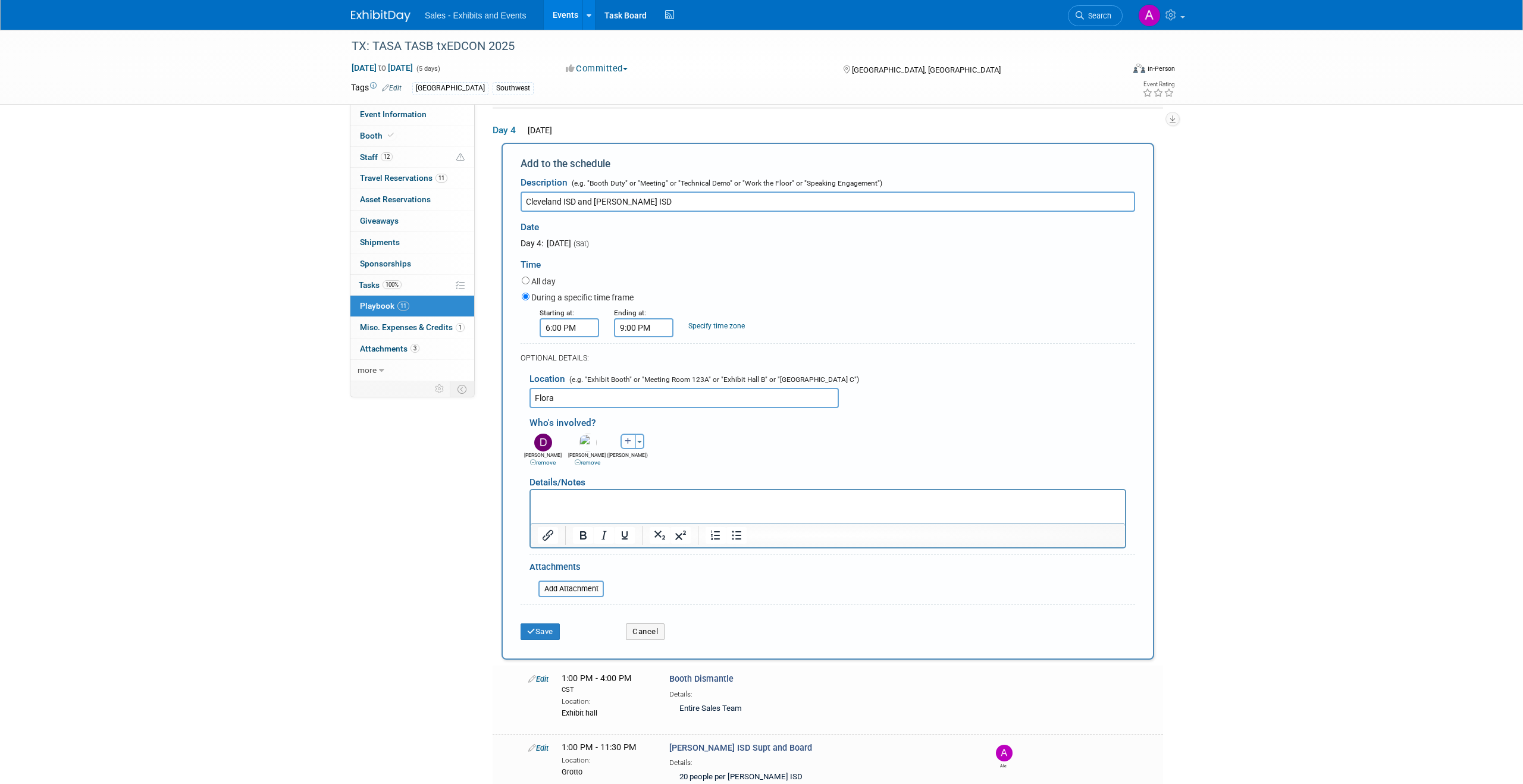
select select
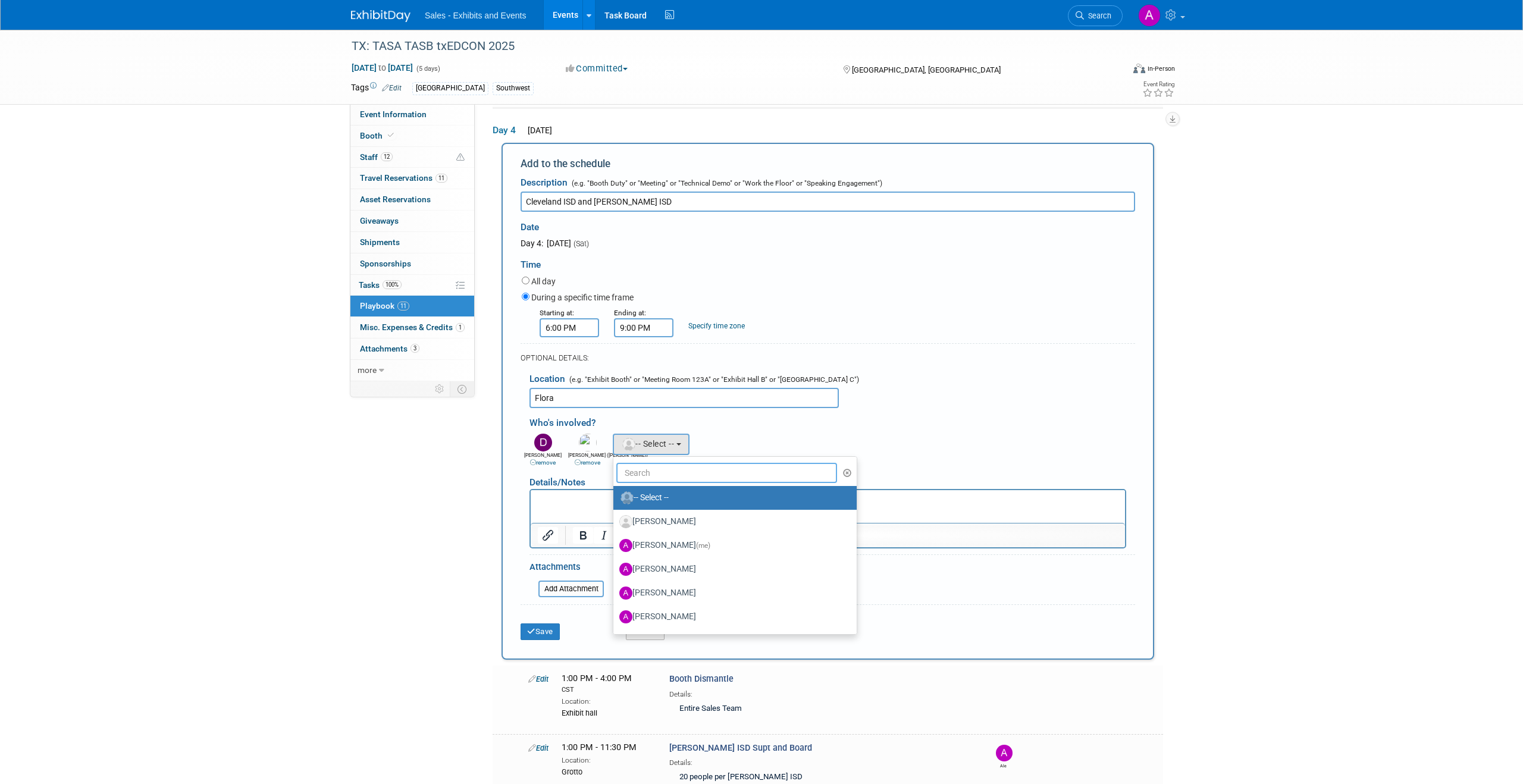
click at [654, 481] on input "text" at bounding box center [726, 472] width 221 height 20
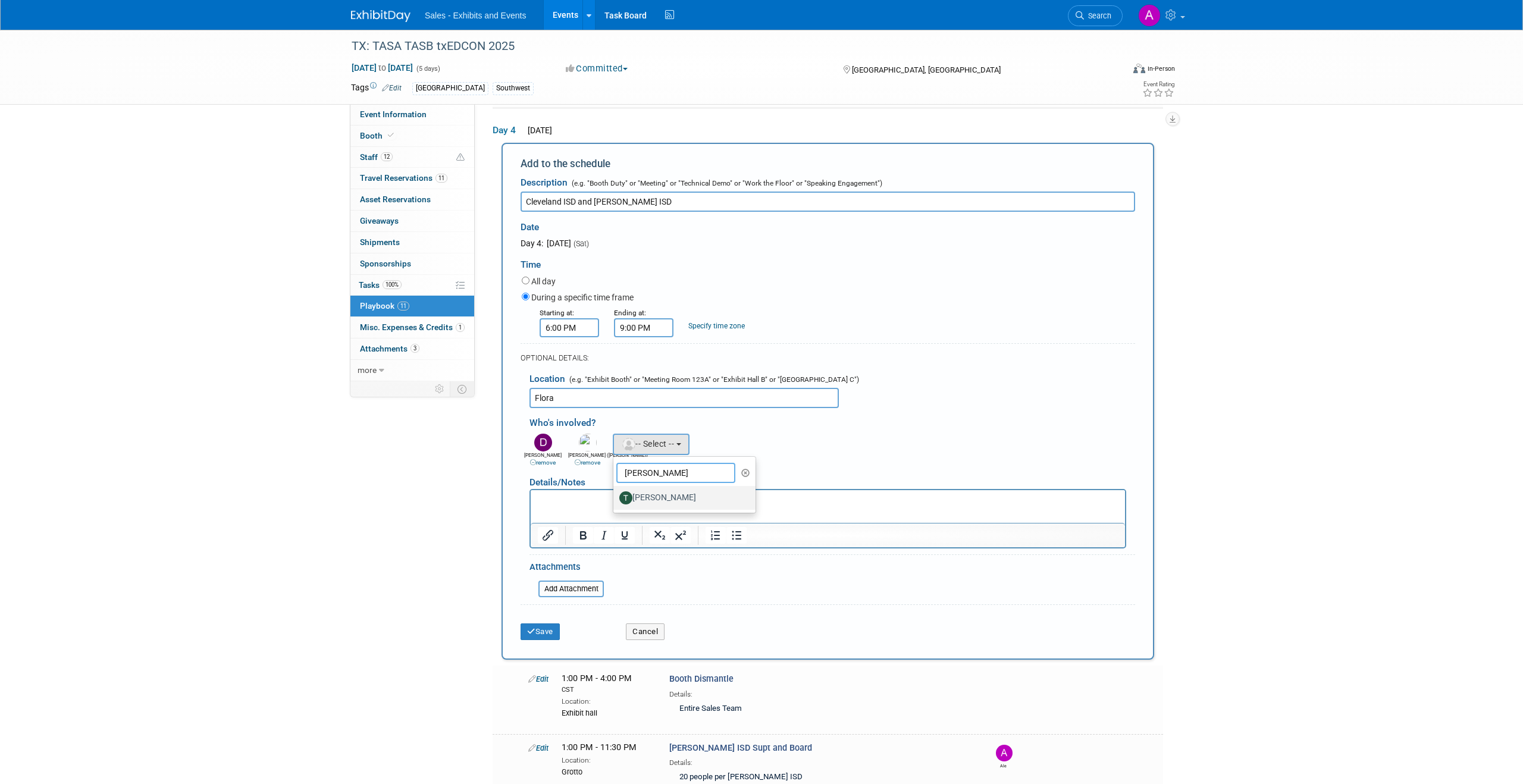
type input "Trenda"
click at [673, 494] on label "Trenda Treviño-Sims" at bounding box center [681, 497] width 125 height 19
click at [615, 494] on input "Trenda Treviño-Sims" at bounding box center [611, 496] width 8 height 8
click at [549, 629] on button "Save" at bounding box center [540, 632] width 39 height 17
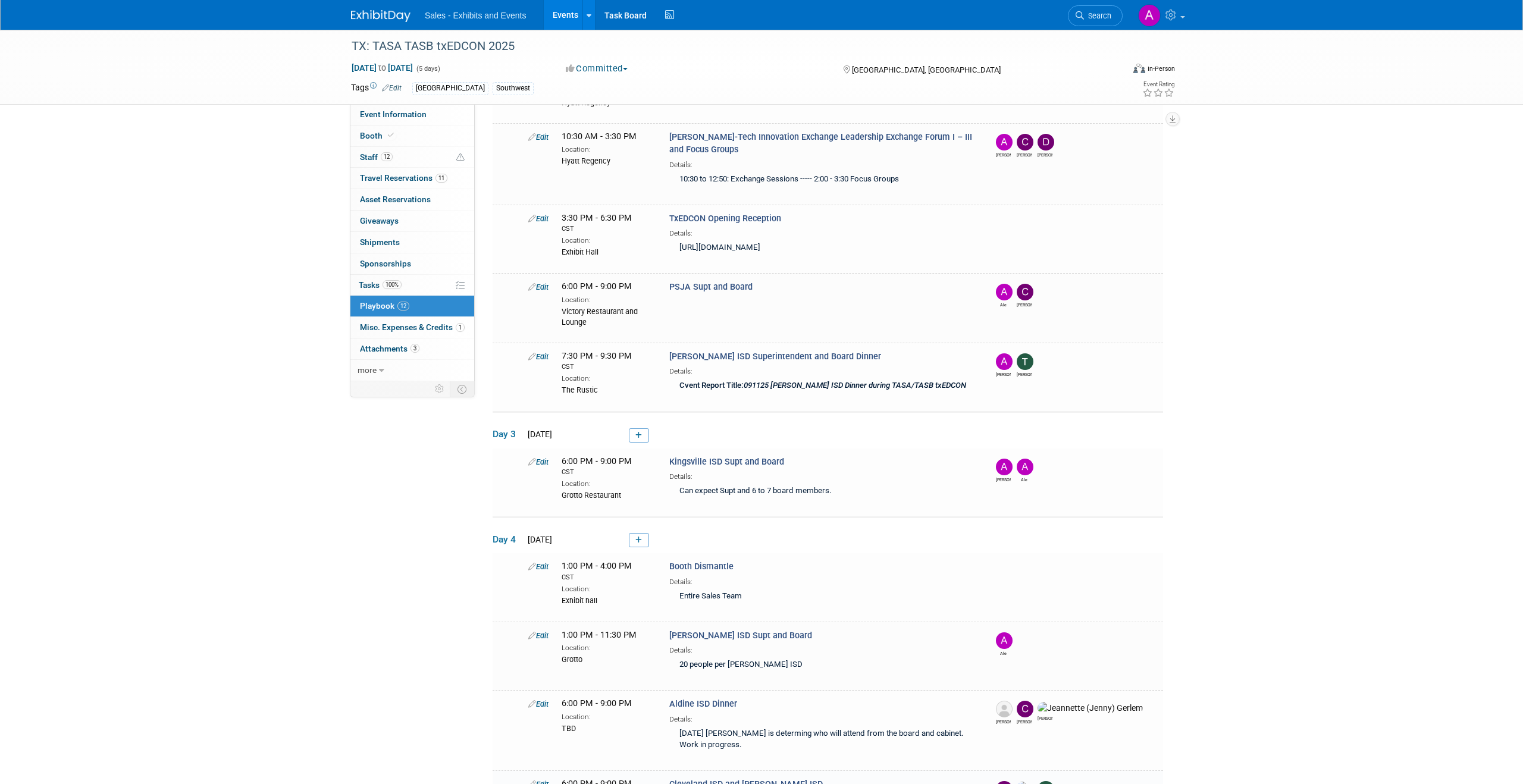
scroll to position [560, 0]
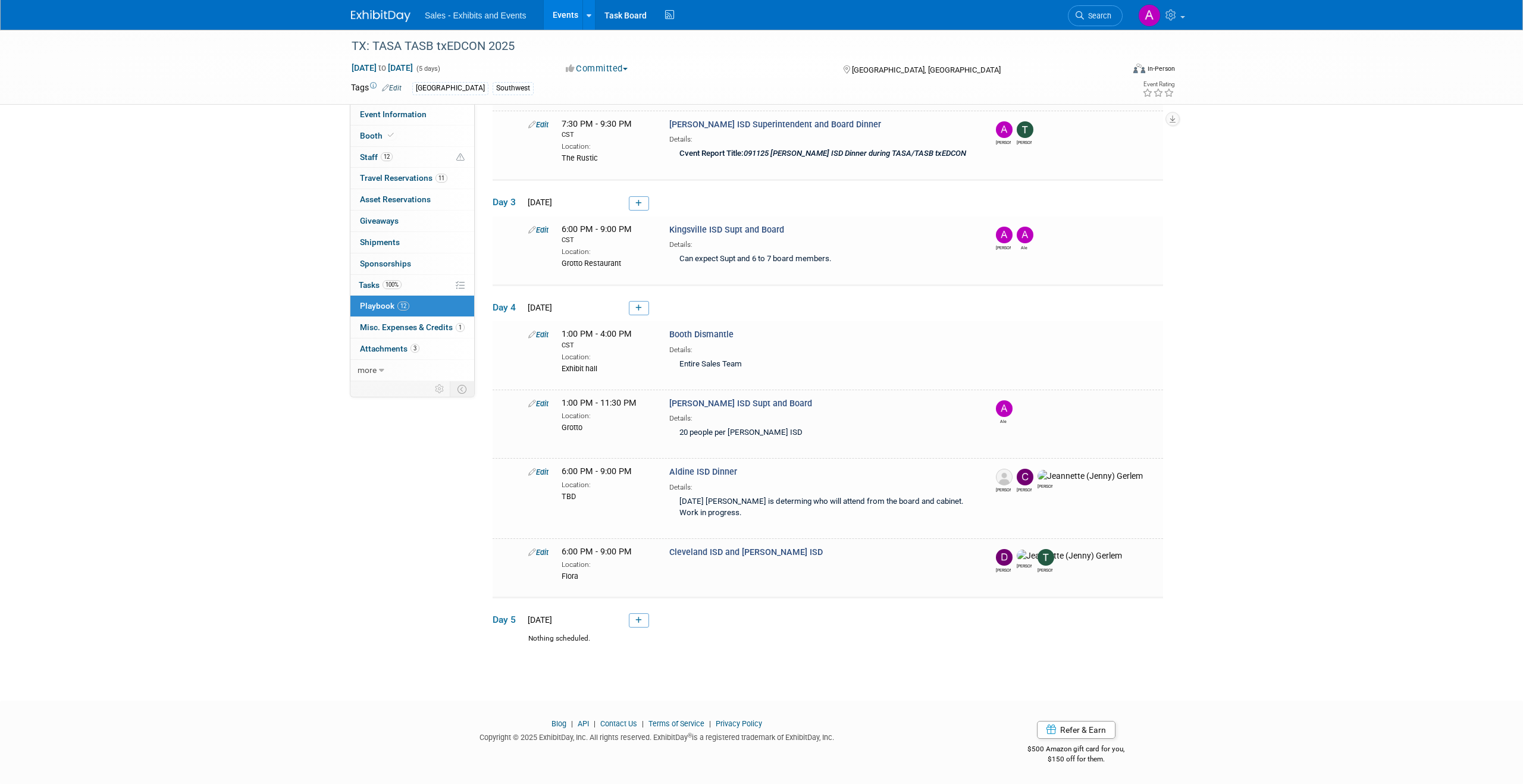
click at [416, 303] on link "12 Playbook 12" at bounding box center [413, 306] width 124 height 21
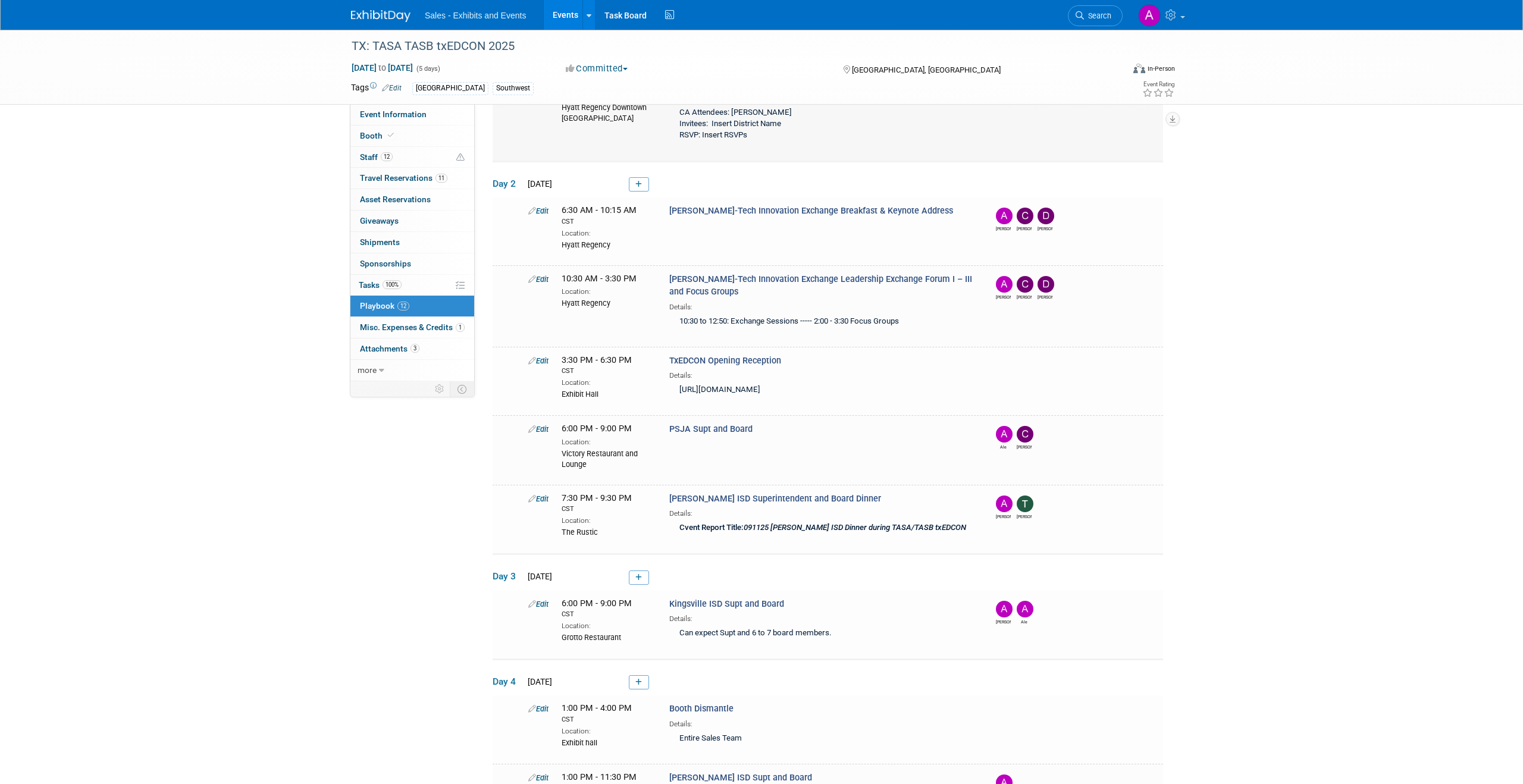
scroll to position [187, 0]
click at [376, 369] on span "more" at bounding box center [367, 370] width 19 height 10
click at [413, 392] on span "Event Binder (.pdf export)" at bounding box center [407, 392] width 95 height 10
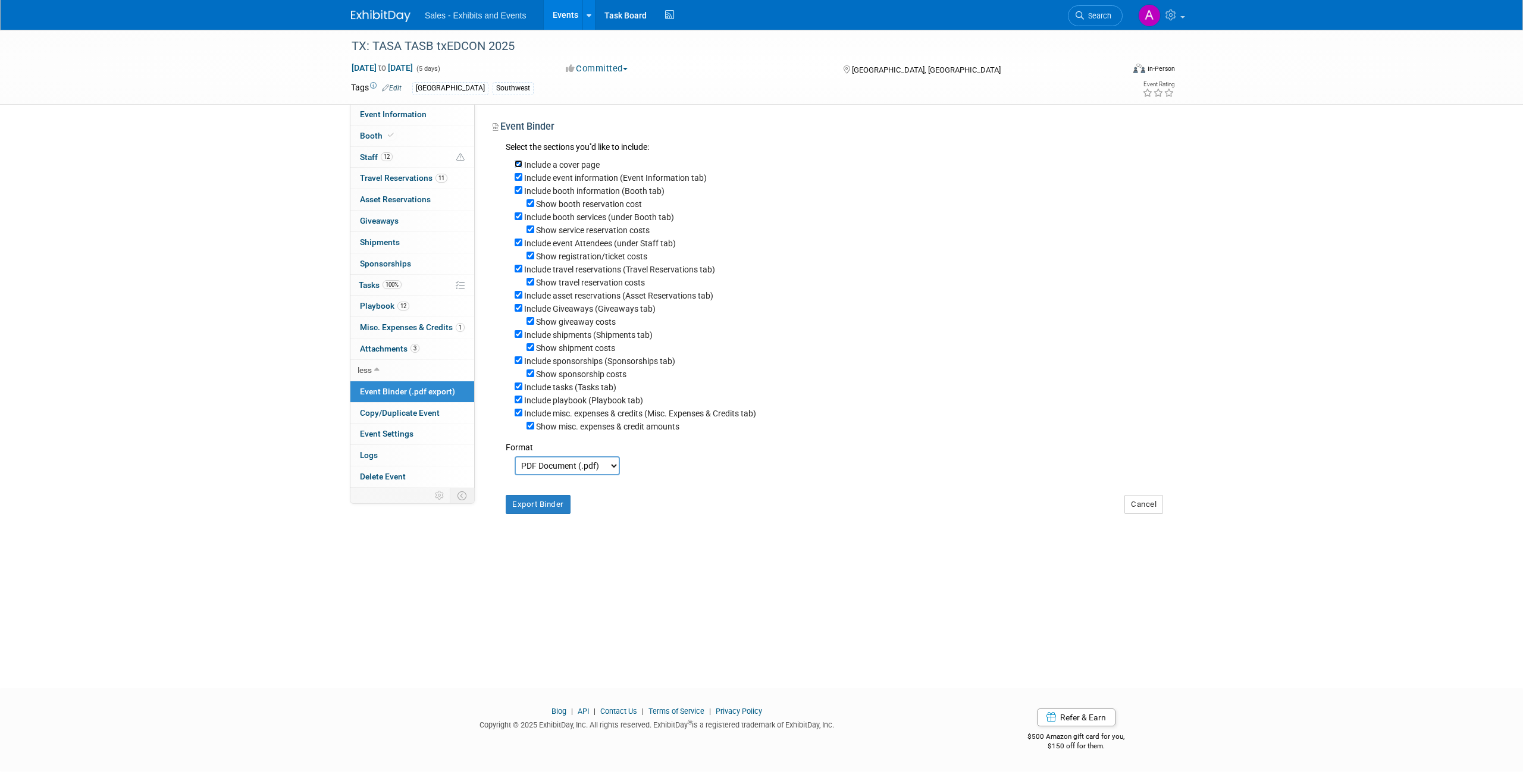
click at [522, 167] on input "Include a cover page" at bounding box center [518, 163] width 8 height 8
checkbox input "false"
click at [521, 179] on input "Include event information (Event Information tab)" at bounding box center [518, 177] width 8 height 8
checkbox input "false"
click at [519, 191] on input "Include booth information (Booth tab)" at bounding box center [518, 190] width 8 height 8
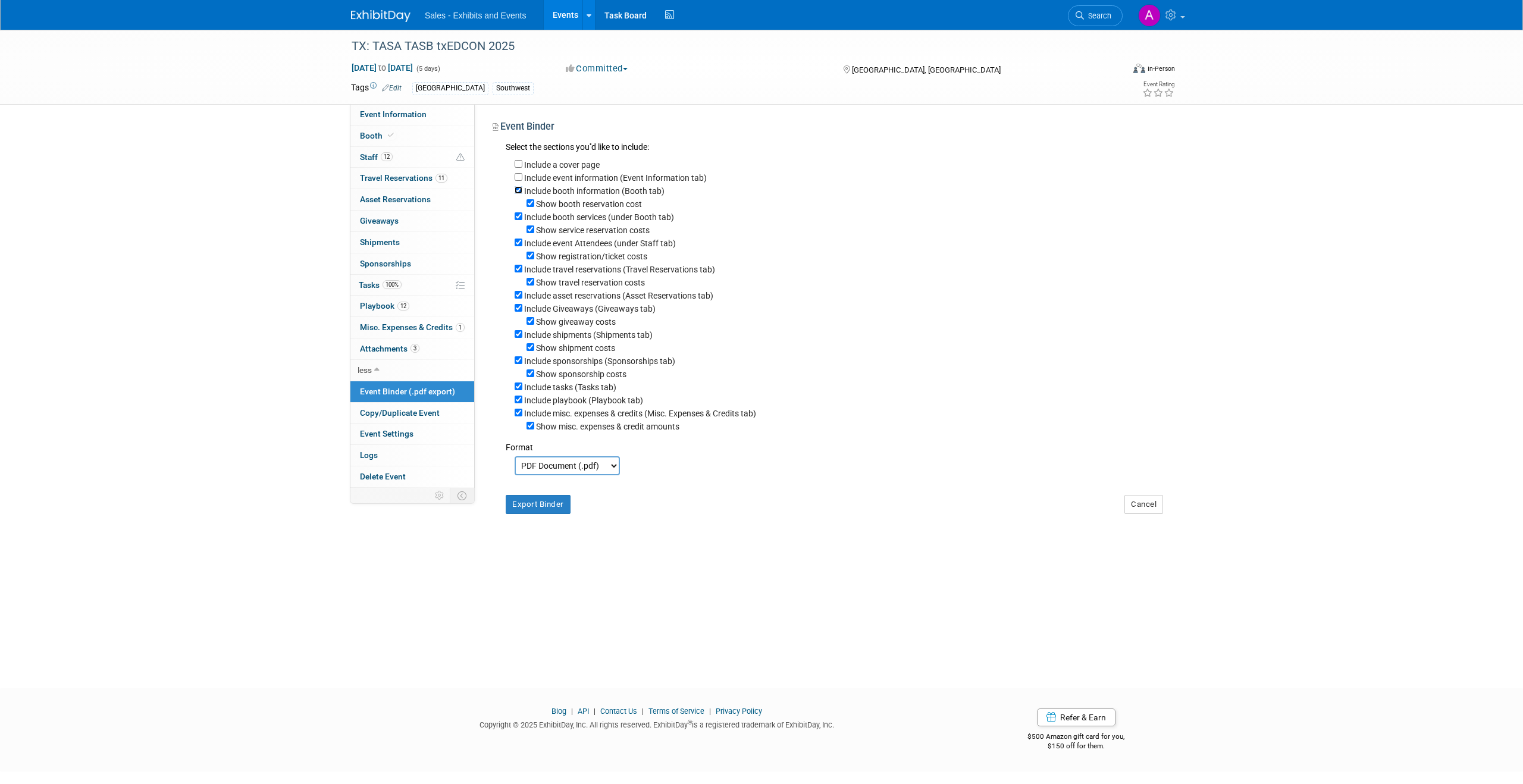
checkbox input "false"
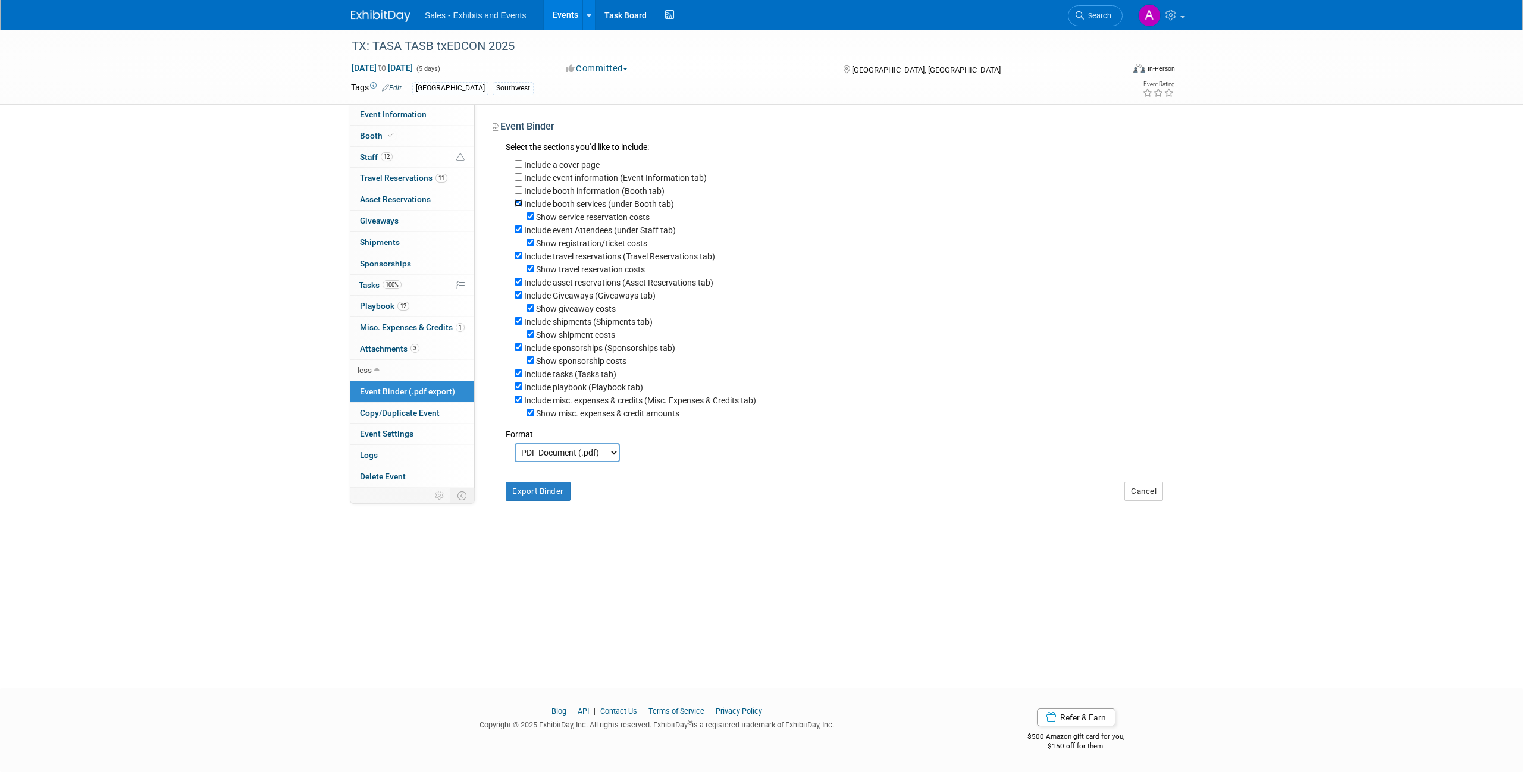
click at [520, 200] on input "Include booth services (under Booth tab)" at bounding box center [518, 203] width 8 height 8
checkbox input "false"
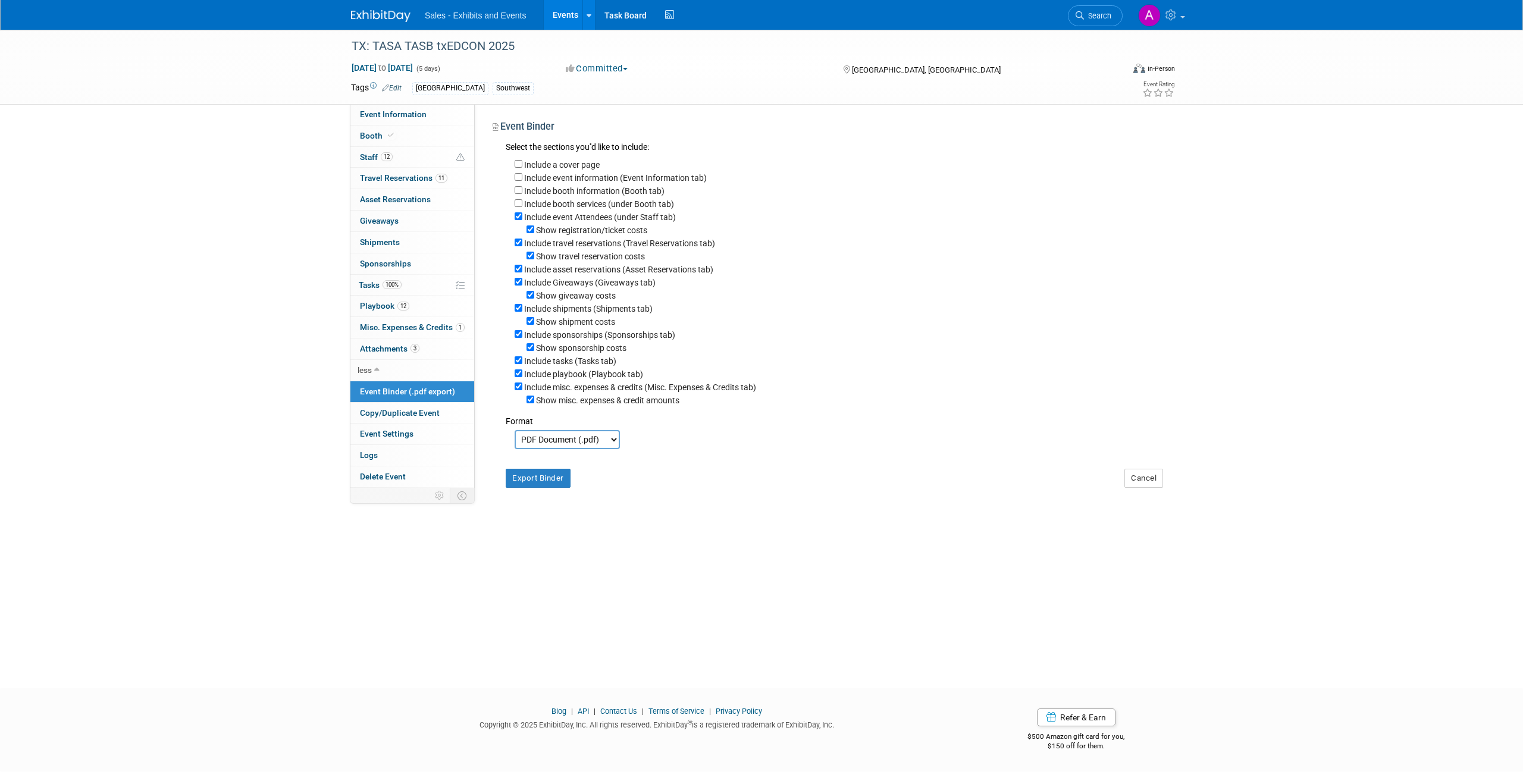
click at [518, 211] on div "Include event Attendees (under Staff tab)" at bounding box center [839, 216] width 648 height 13
click at [518, 214] on input "Include event Attendees (under Staff tab)" at bounding box center [518, 216] width 8 height 8
checkbox input "false"
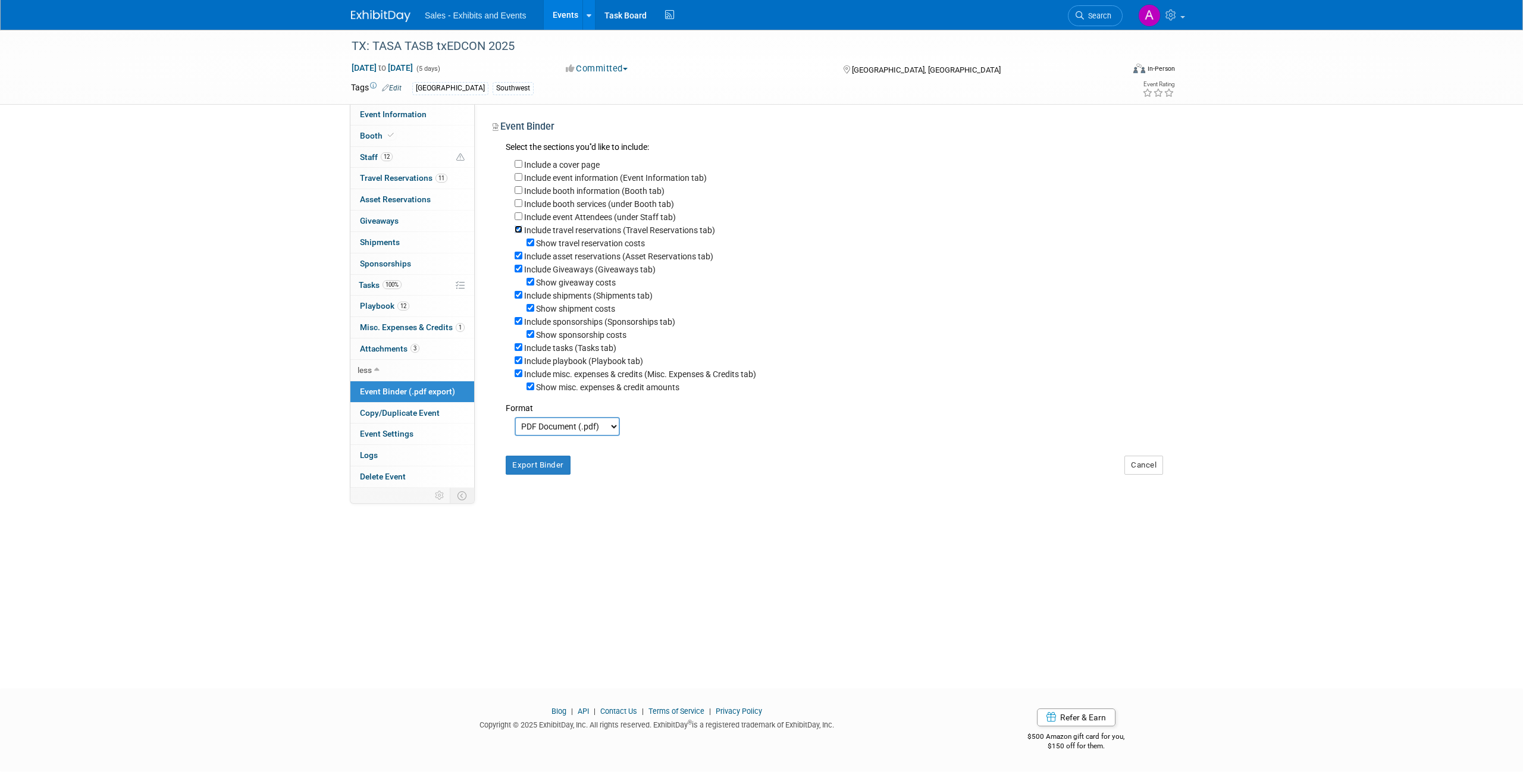
click at [518, 230] on input "Include travel reservations (Travel Reservations tab)" at bounding box center [518, 229] width 8 height 8
checkbox input "false"
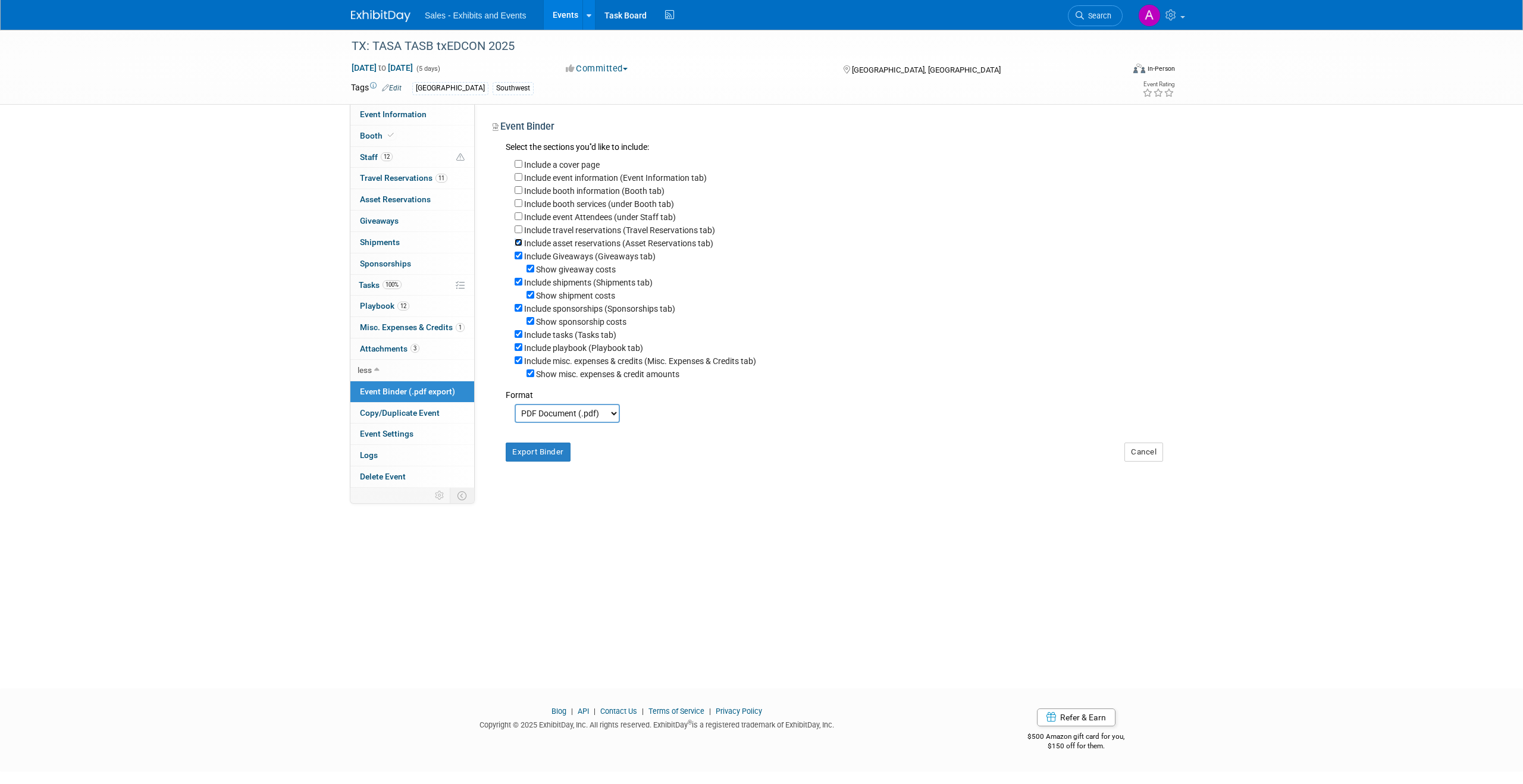
click at [518, 240] on input "Include asset reservations (Asset Reservations tab)" at bounding box center [518, 242] width 8 height 8
checkbox input "false"
click at [516, 255] on input "Include Giveaways (Giveaways tab)" at bounding box center [518, 255] width 8 height 8
checkbox input "false"
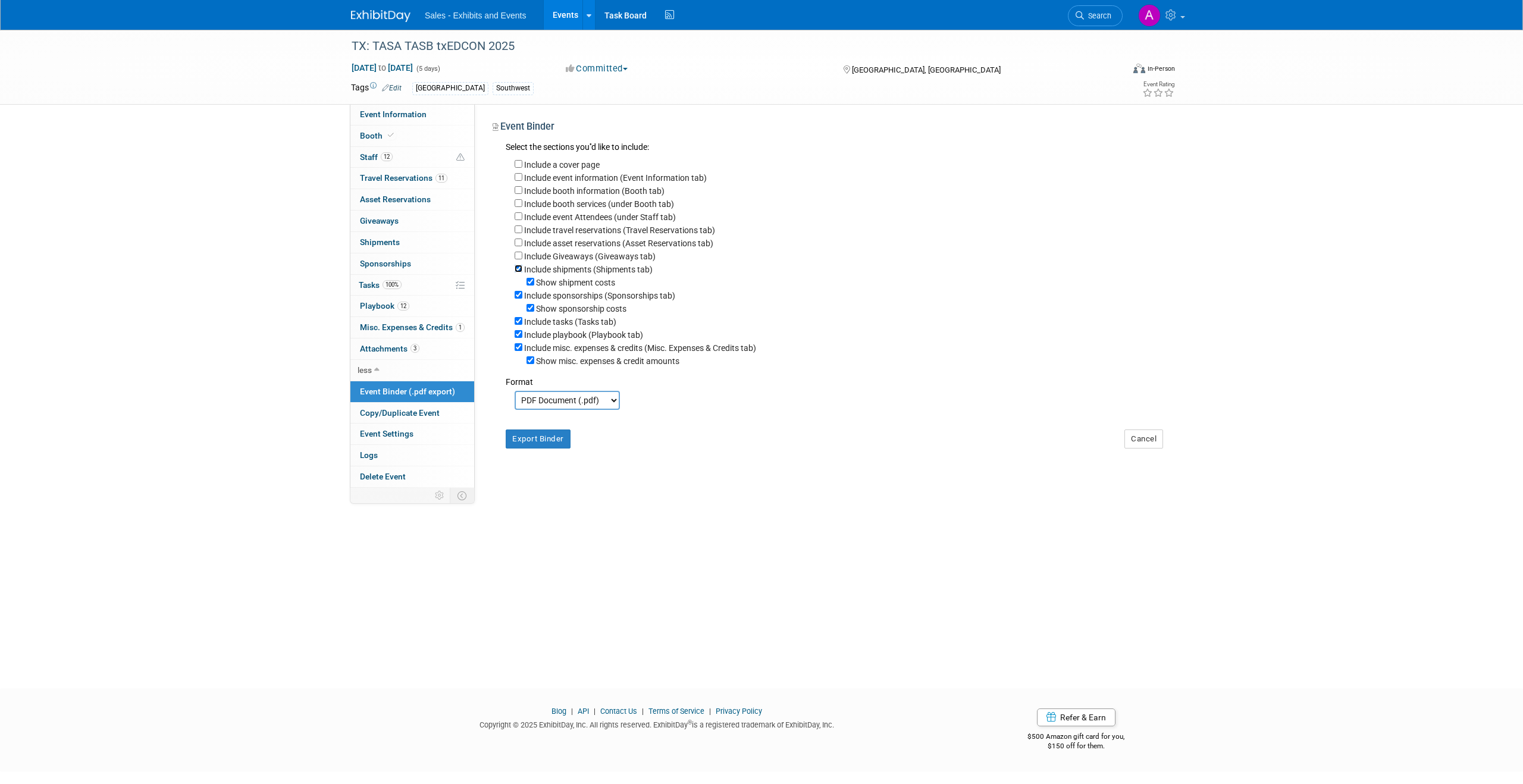
click at [515, 269] on input "Include shipments (Shipments tab)" at bounding box center [518, 269] width 8 height 8
checkbox input "false"
click at [517, 278] on input "Include sponsorships (Sponsorships tab)" at bounding box center [518, 281] width 8 height 8
checkbox input "false"
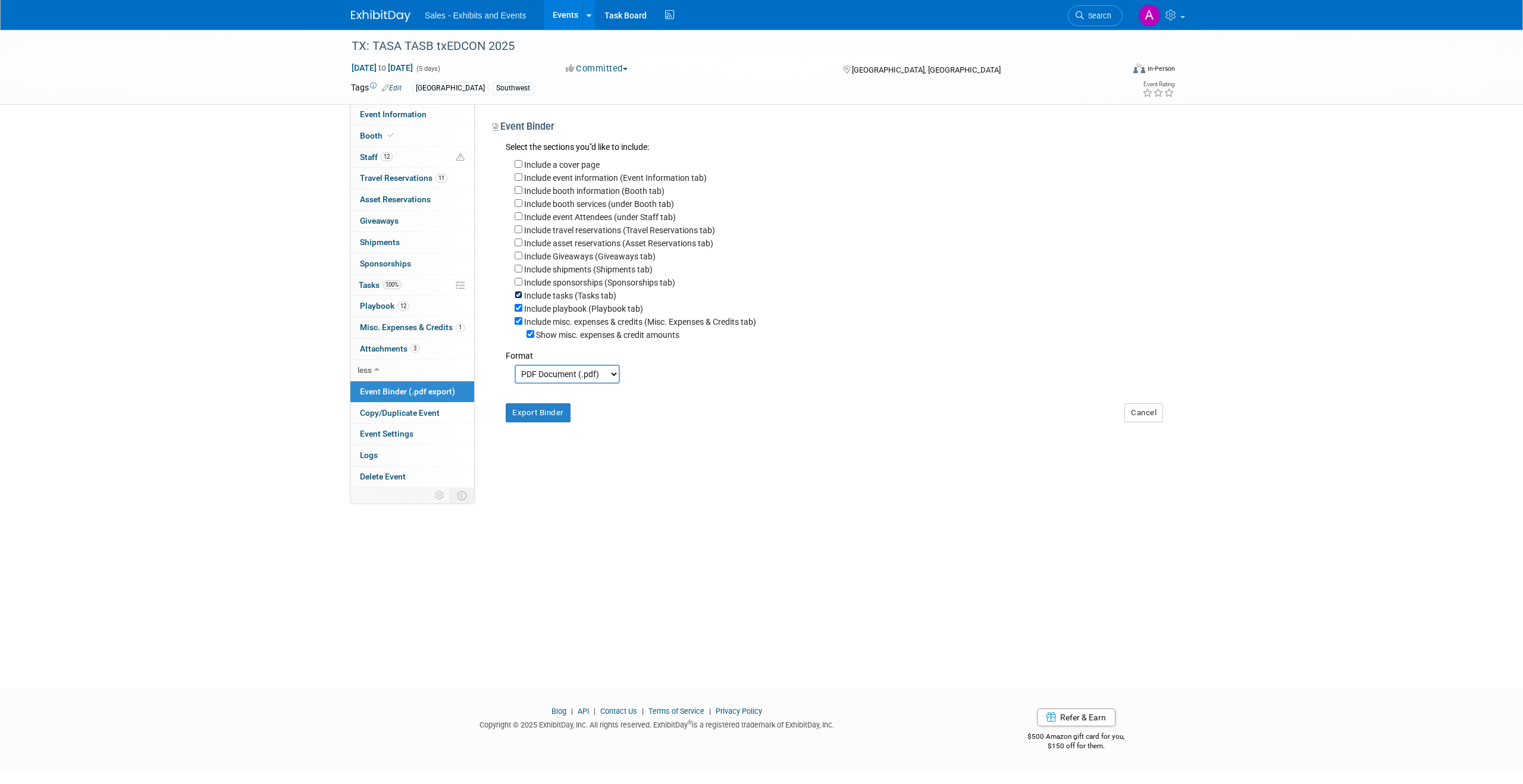
click at [518, 294] on input "Include tasks (Tasks tab)" at bounding box center [518, 294] width 8 height 8
checkbox input "false"
click at [518, 321] on input "Include misc. expenses & credits (Misc. Expenses & Credits tab)" at bounding box center [518, 321] width 8 height 8
checkbox input "false"
click at [539, 397] on button "Export Binder" at bounding box center [538, 399] width 65 height 19
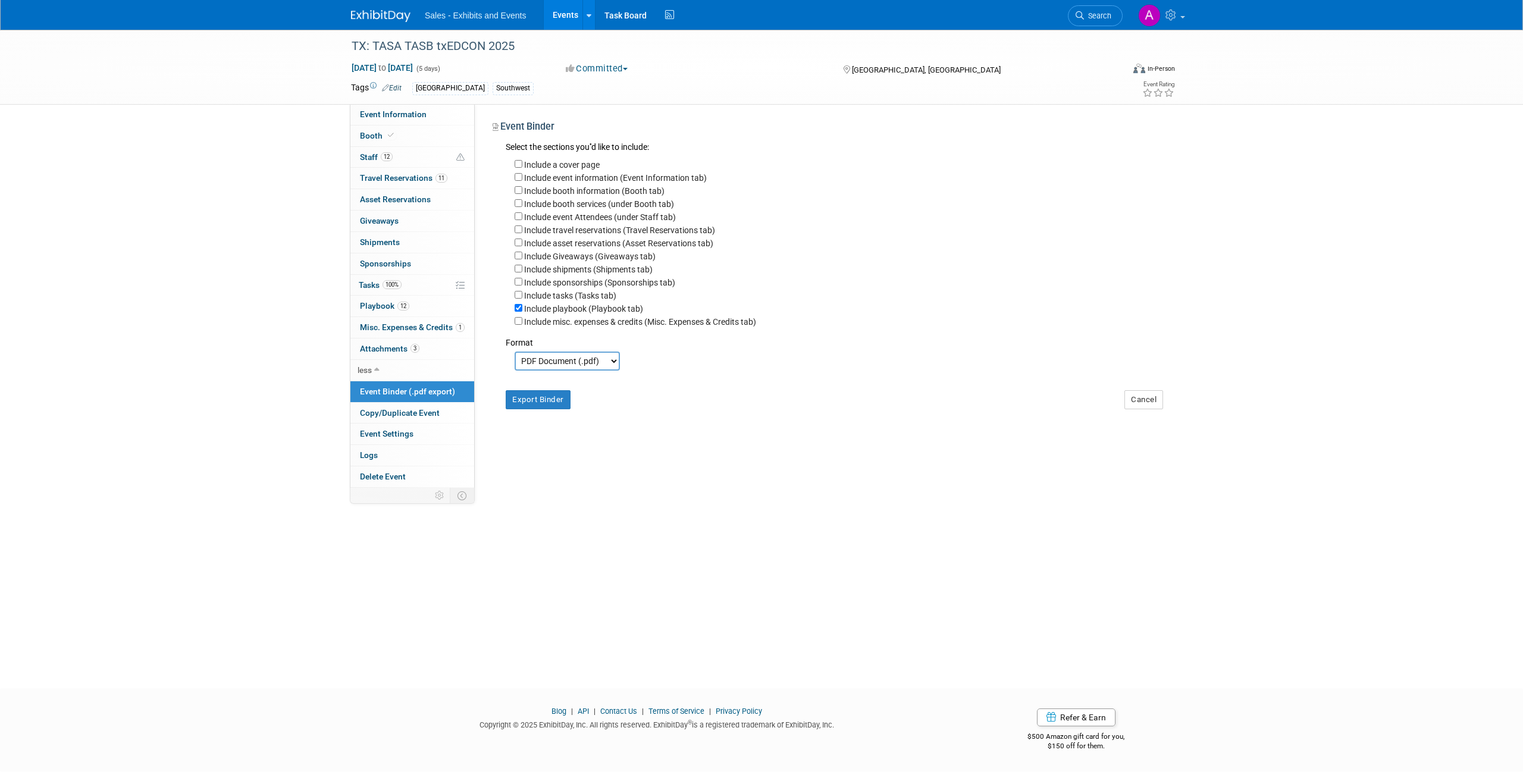
click at [407, 387] on span "Event Binder (.pdf export)" at bounding box center [407, 392] width 95 height 10
click at [390, 307] on span "Playbook 12" at bounding box center [384, 306] width 49 height 10
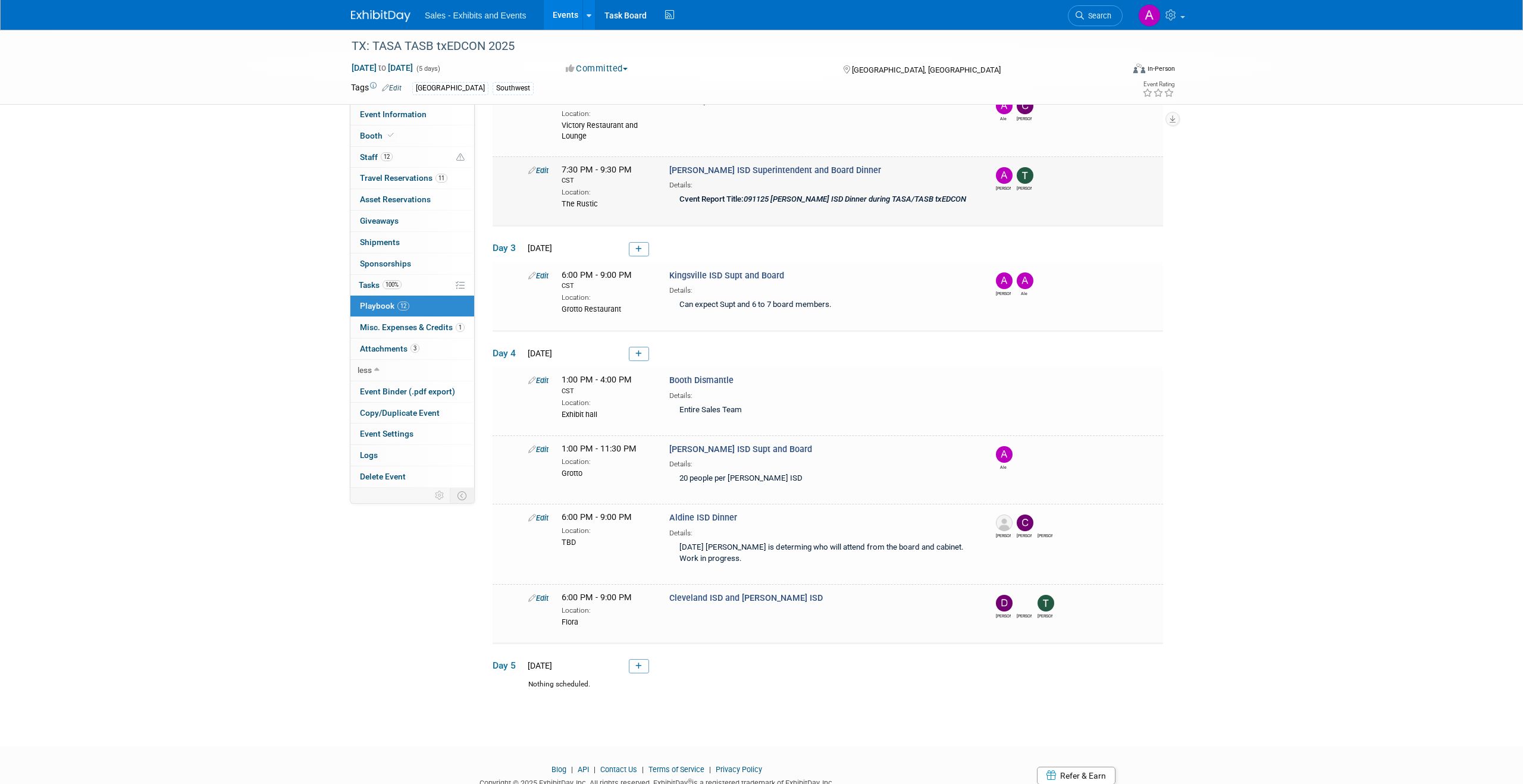
scroll to position [518, 0]
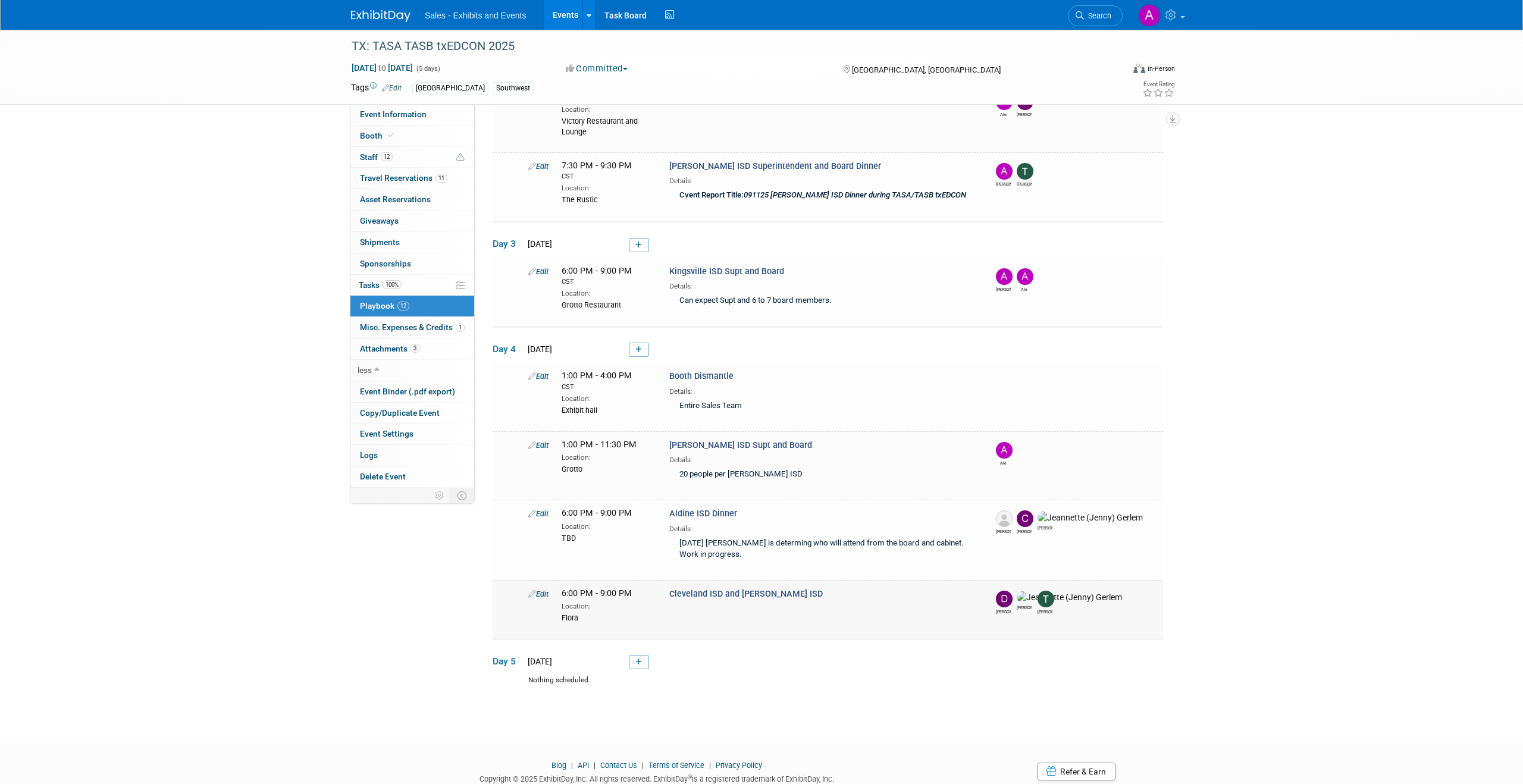
click at [544, 595] on link "Edit" at bounding box center [538, 594] width 20 height 9
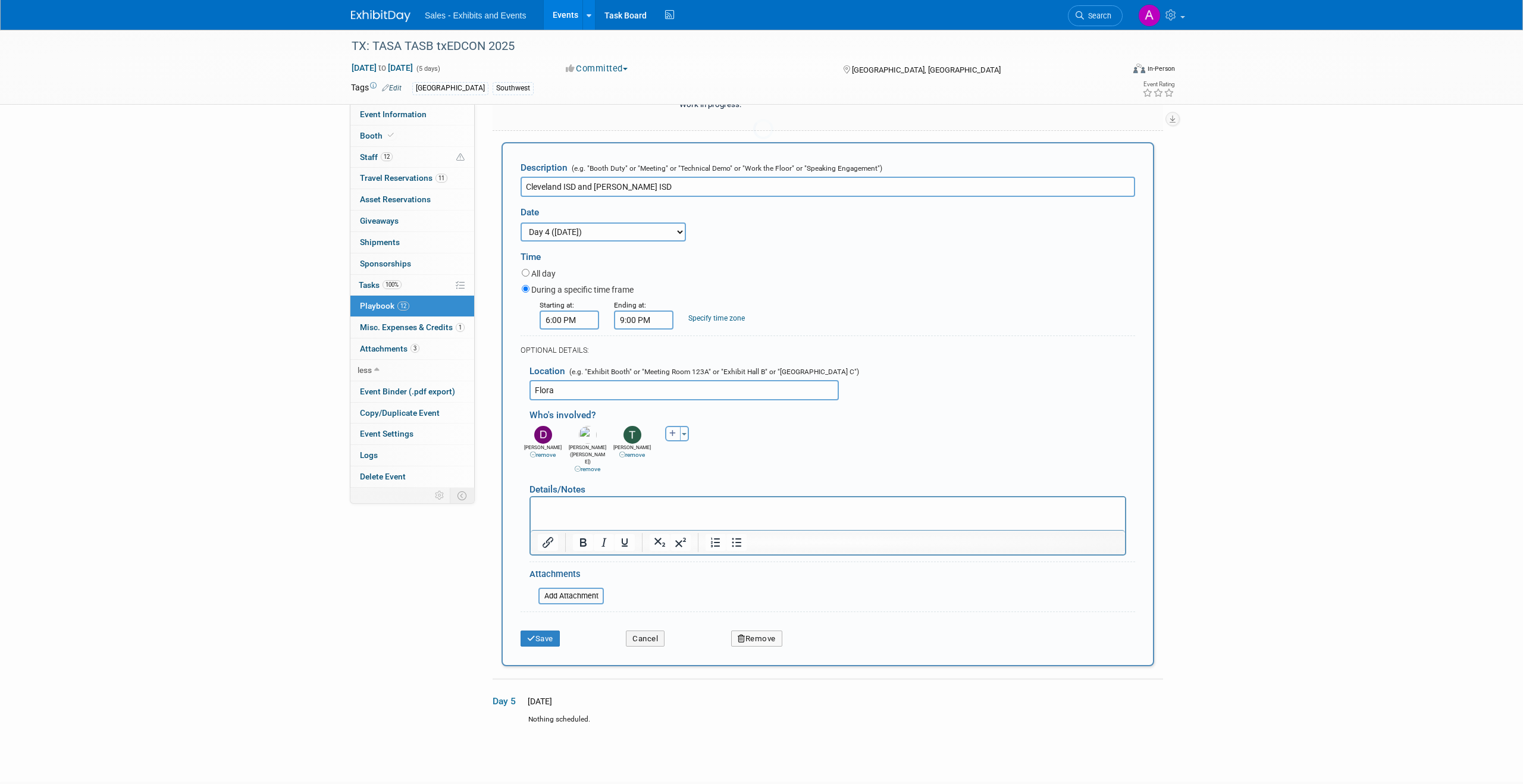
scroll to position [0, 0]
click at [646, 512] on p "Rich Text Area. Press ALT-0 for help." at bounding box center [828, 507] width 581 height 12
click at [535, 634] on button "Save" at bounding box center [540, 639] width 39 height 17
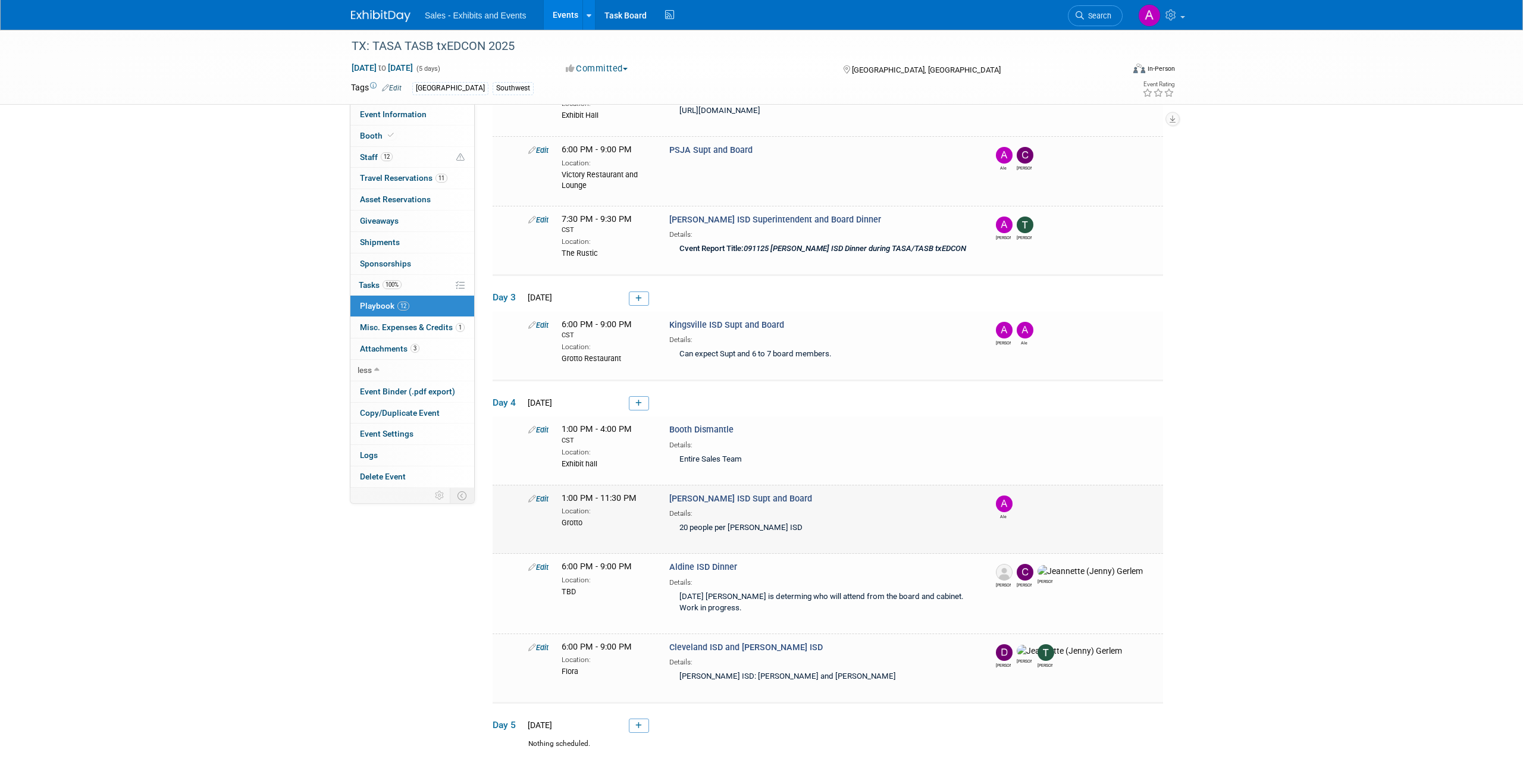
scroll to position [458, 0]
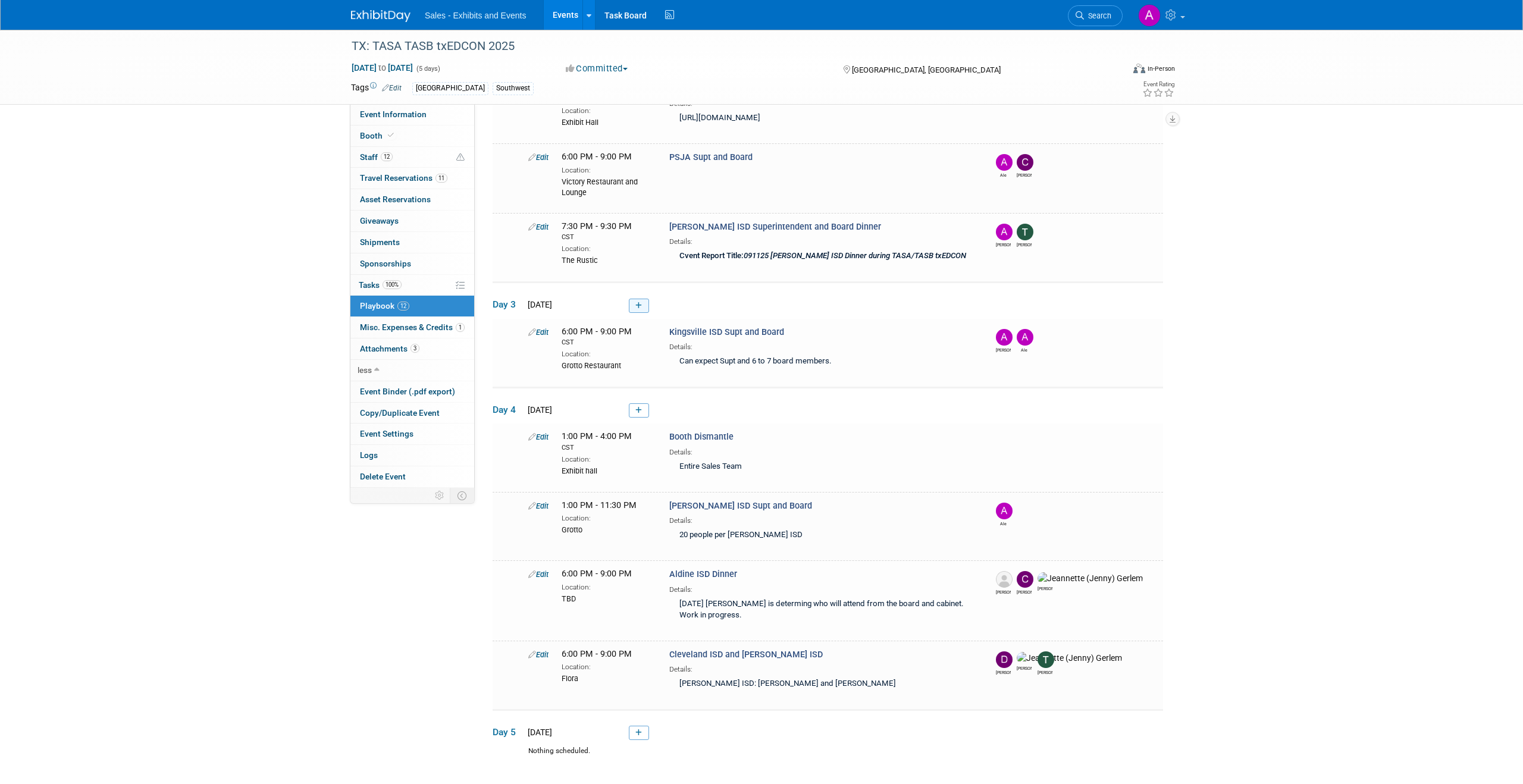
click at [642, 306] on link at bounding box center [639, 305] width 20 height 15
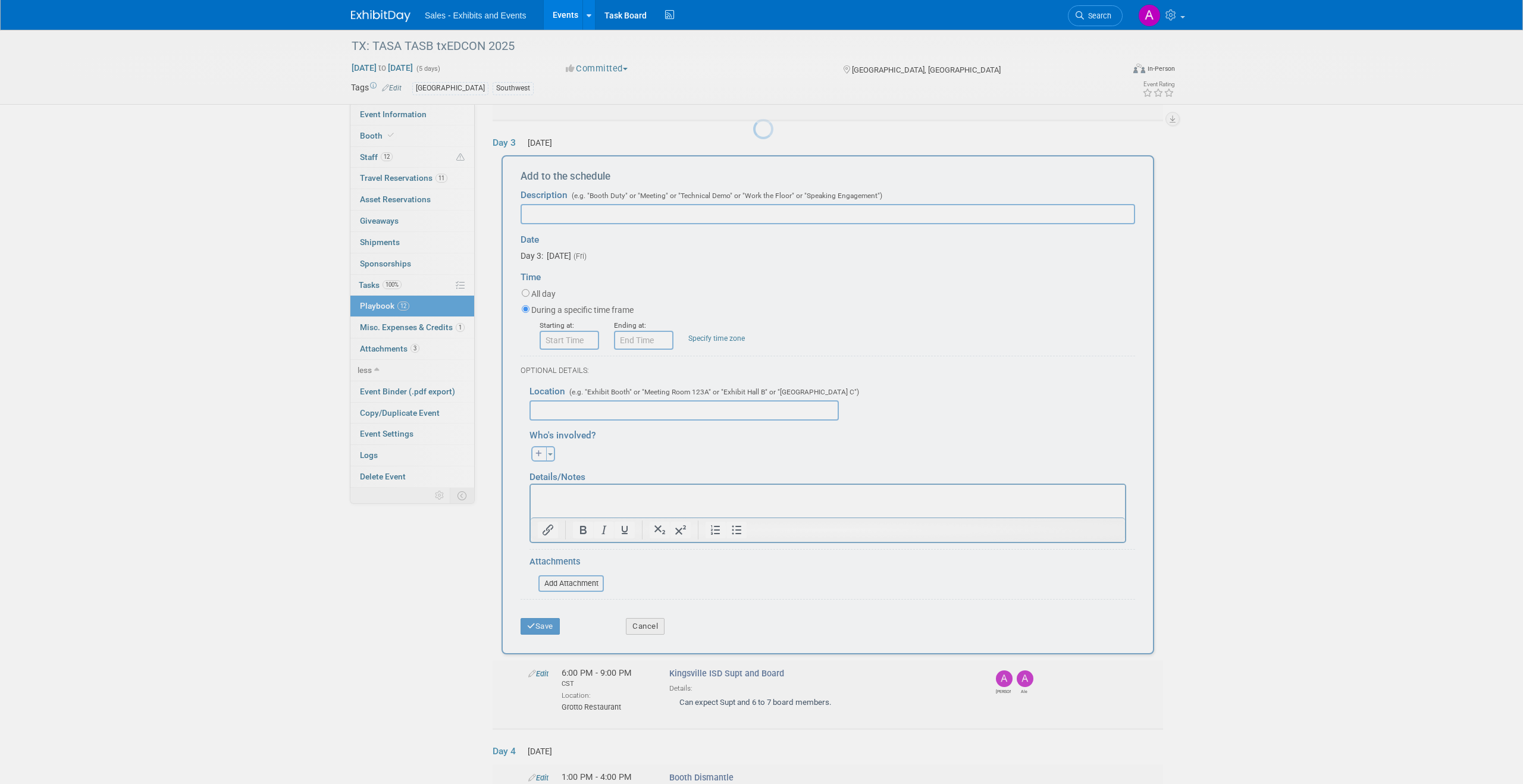
scroll to position [0, 0]
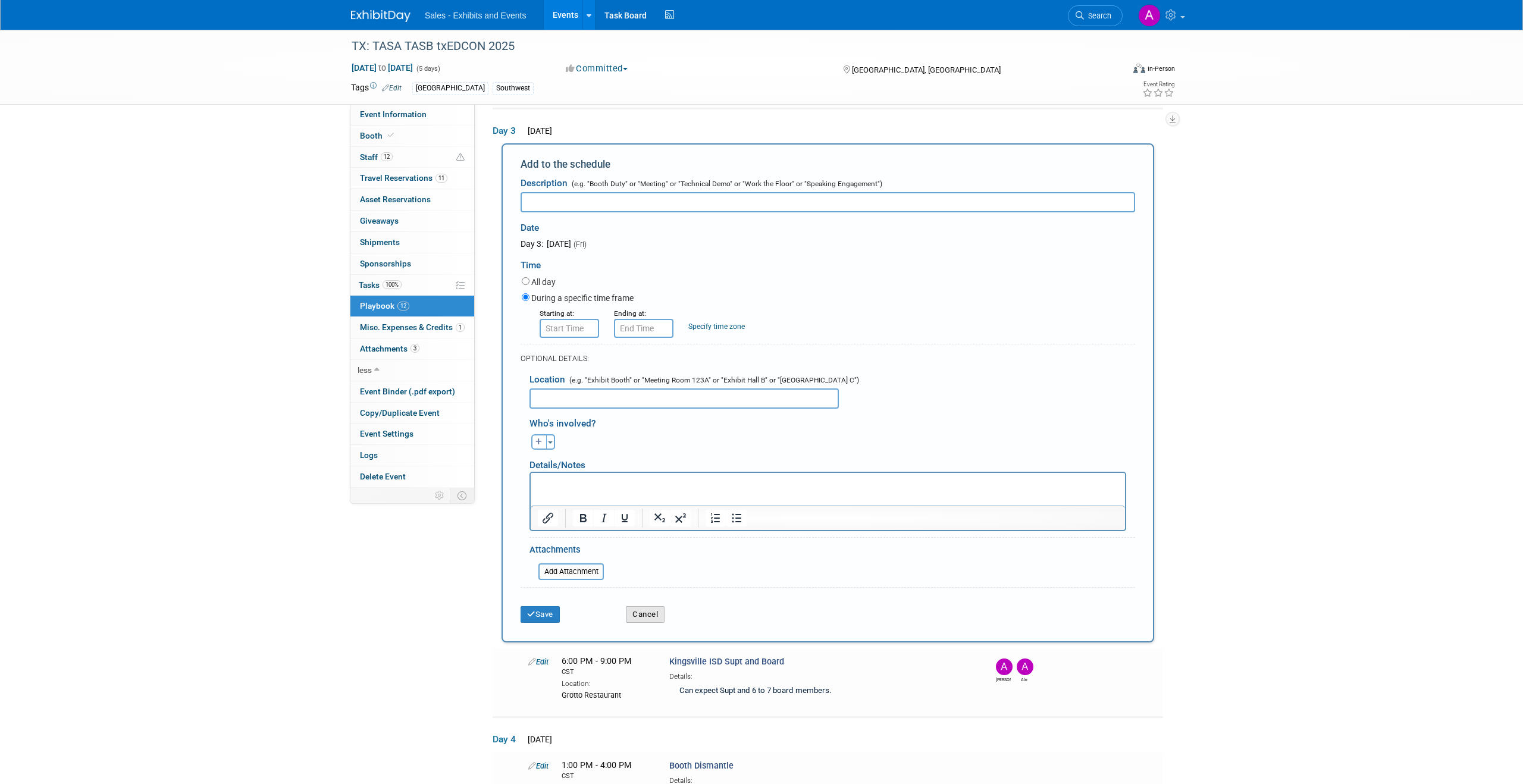
click at [652, 607] on button "Cancel" at bounding box center [646, 615] width 39 height 17
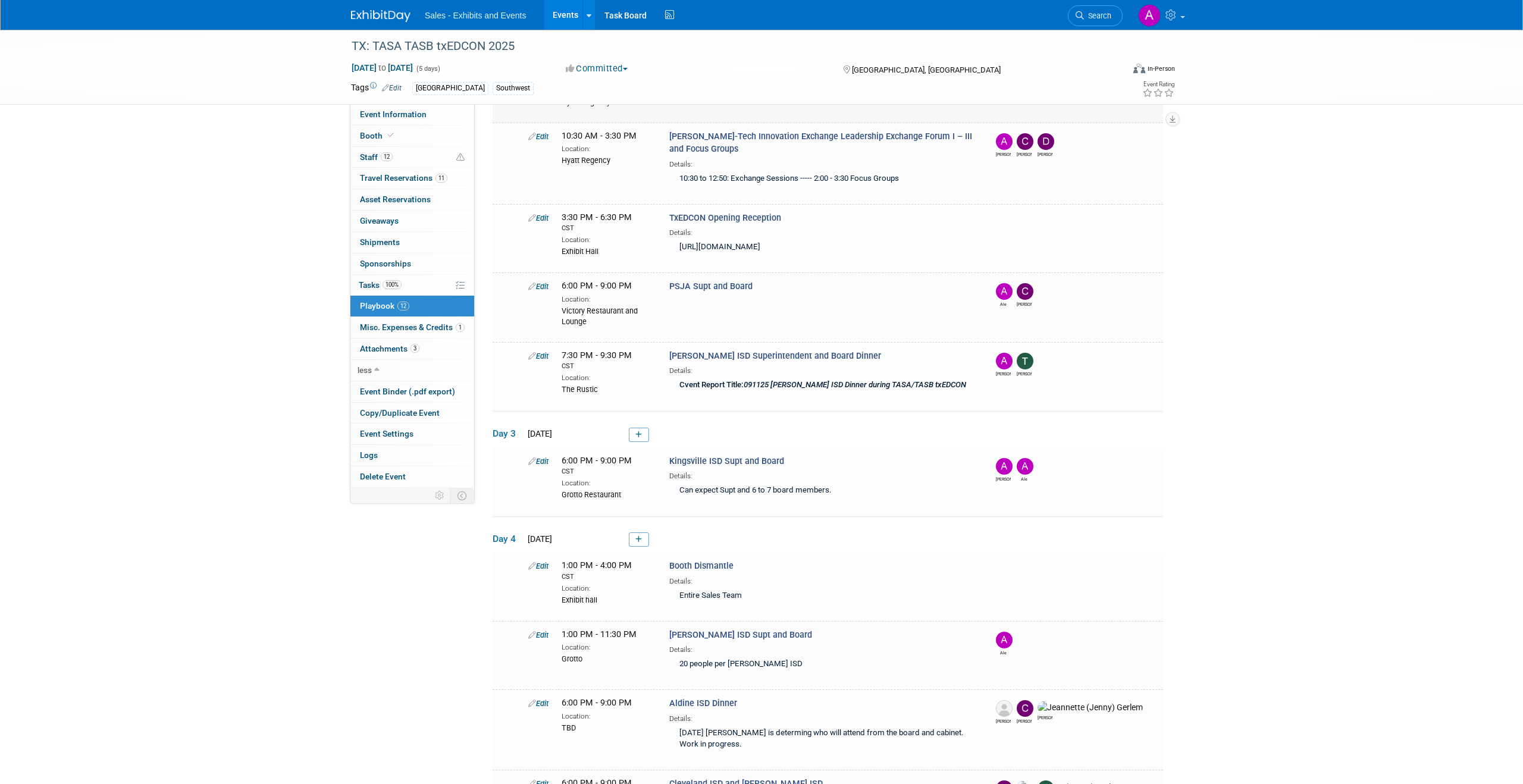
scroll to position [334, 0]
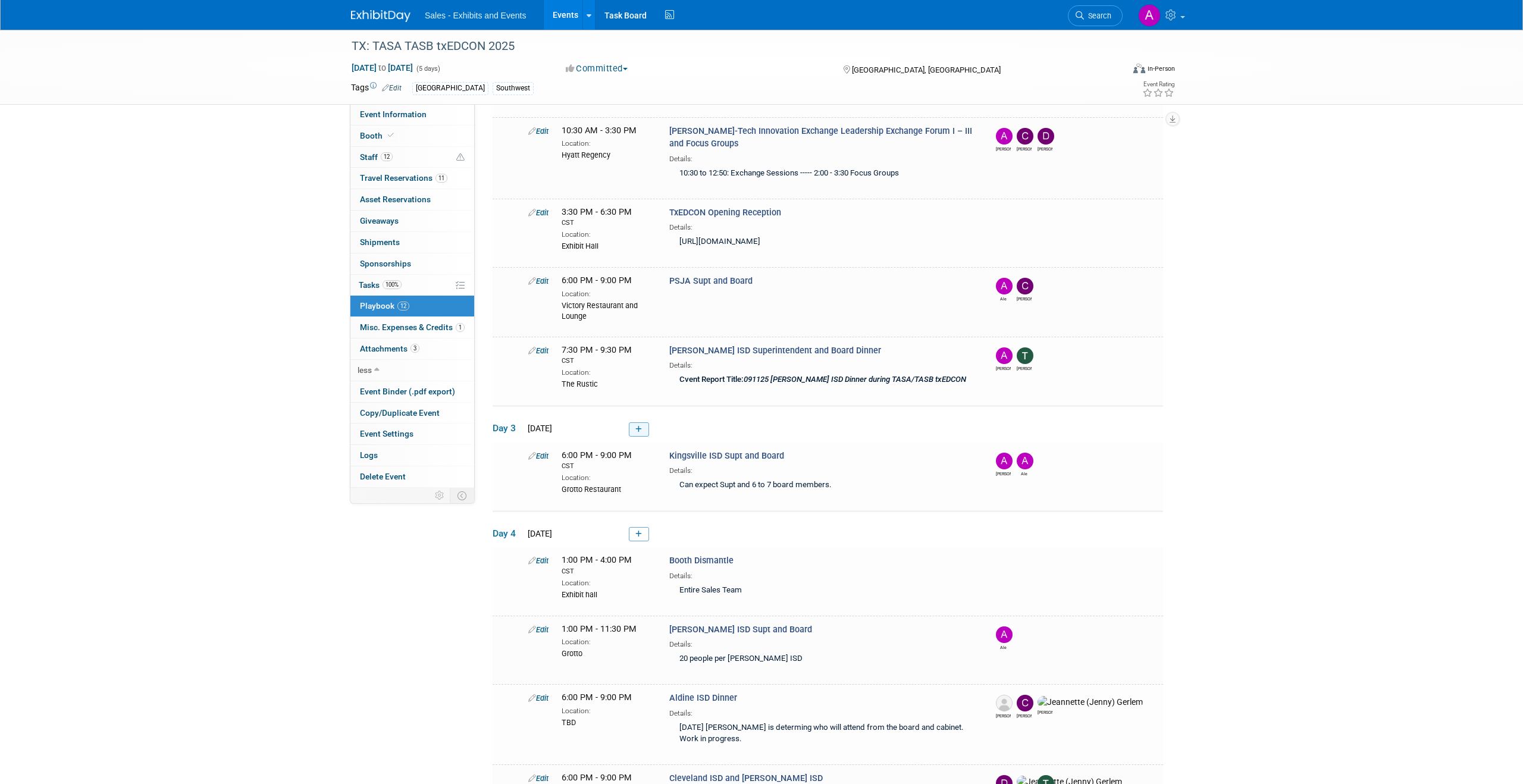
click at [640, 431] on icon at bounding box center [638, 429] width 6 height 7
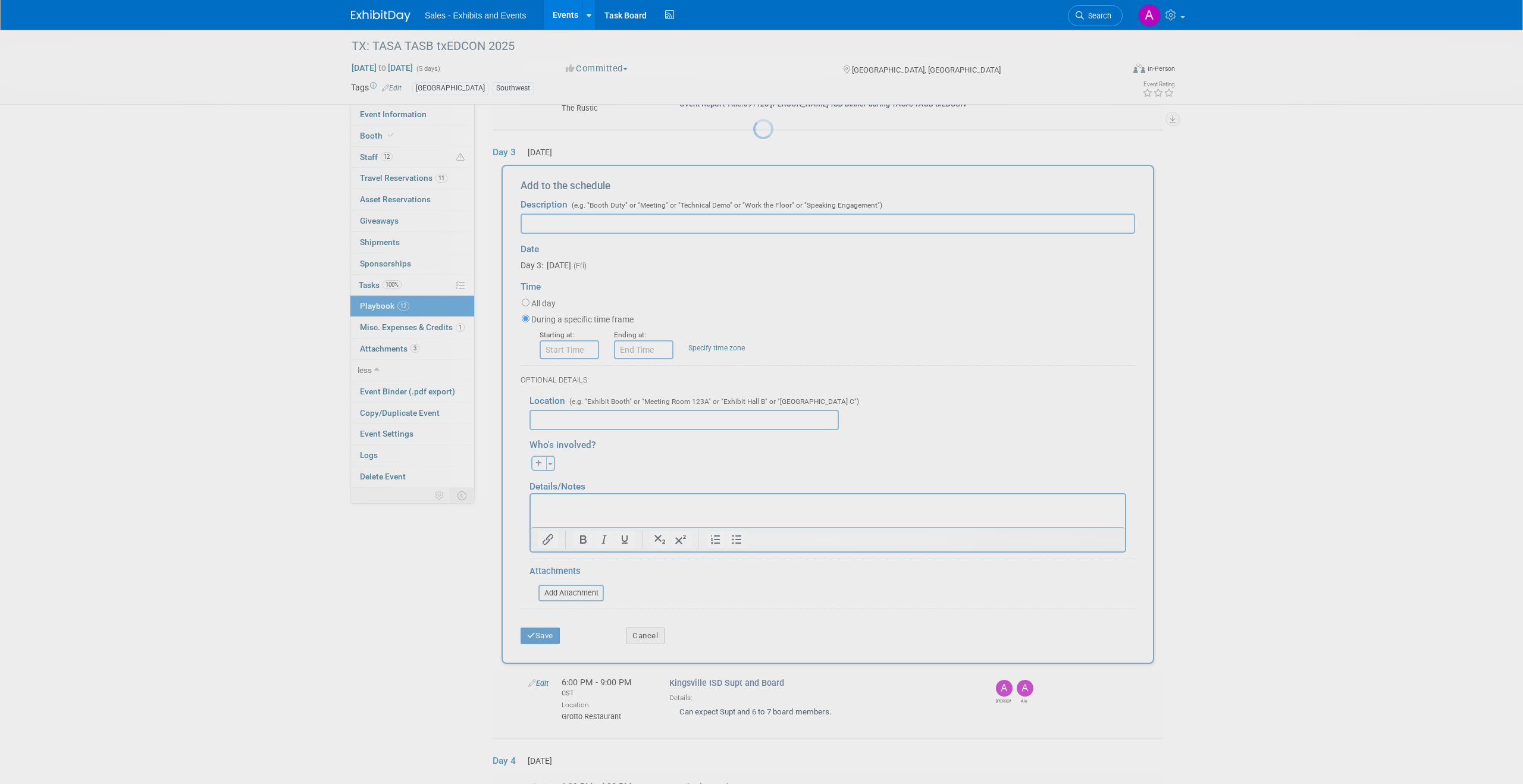
scroll to position [629, 0]
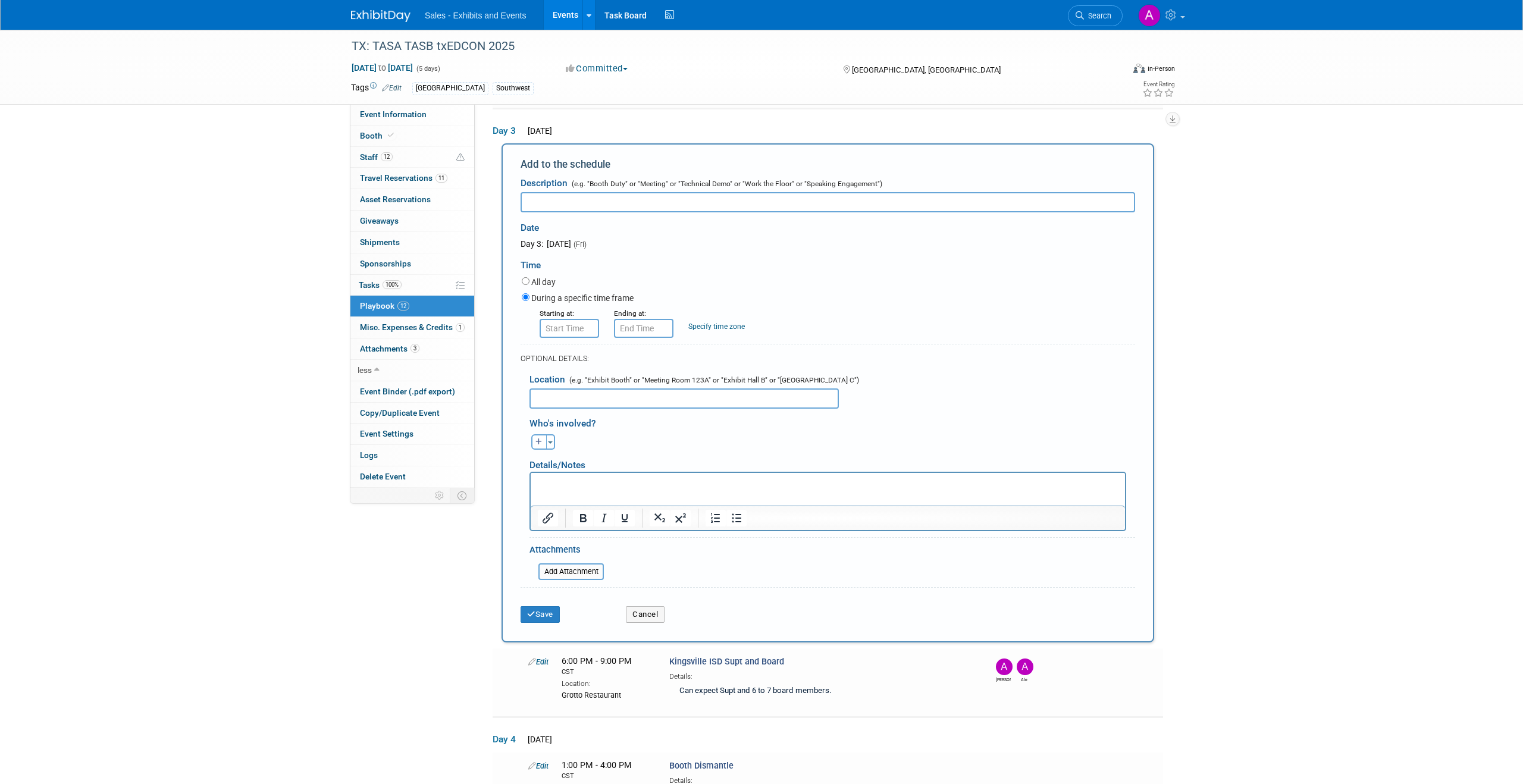
click at [600, 205] on input "text" at bounding box center [827, 202] width 614 height 20
type input "Dallas ISD Supt and Board"
type input "8:00 AM"
click at [577, 330] on input "8:00 AM" at bounding box center [570, 328] width 60 height 19
click at [651, 265] on div "Time" at bounding box center [827, 262] width 614 height 25
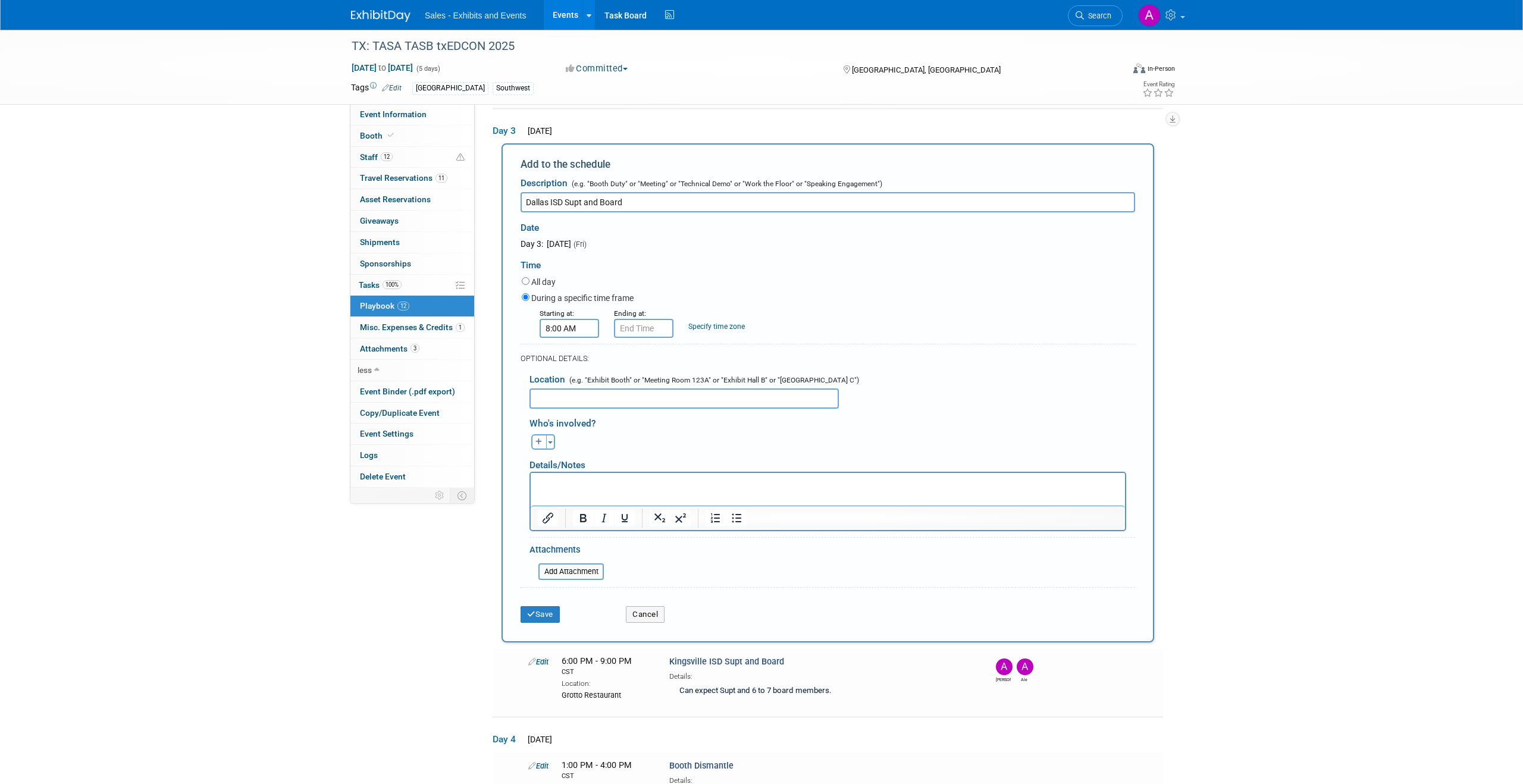
click at [605, 396] on input "text" at bounding box center [684, 398] width 310 height 20
type input "Toro Toro"
click at [621, 438] on div "Albert remove Albert (me) remove Ale remove remove remove" at bounding box center [832, 440] width 623 height 19
click at [538, 439] on icon "button" at bounding box center [539, 442] width 7 height 7
select select
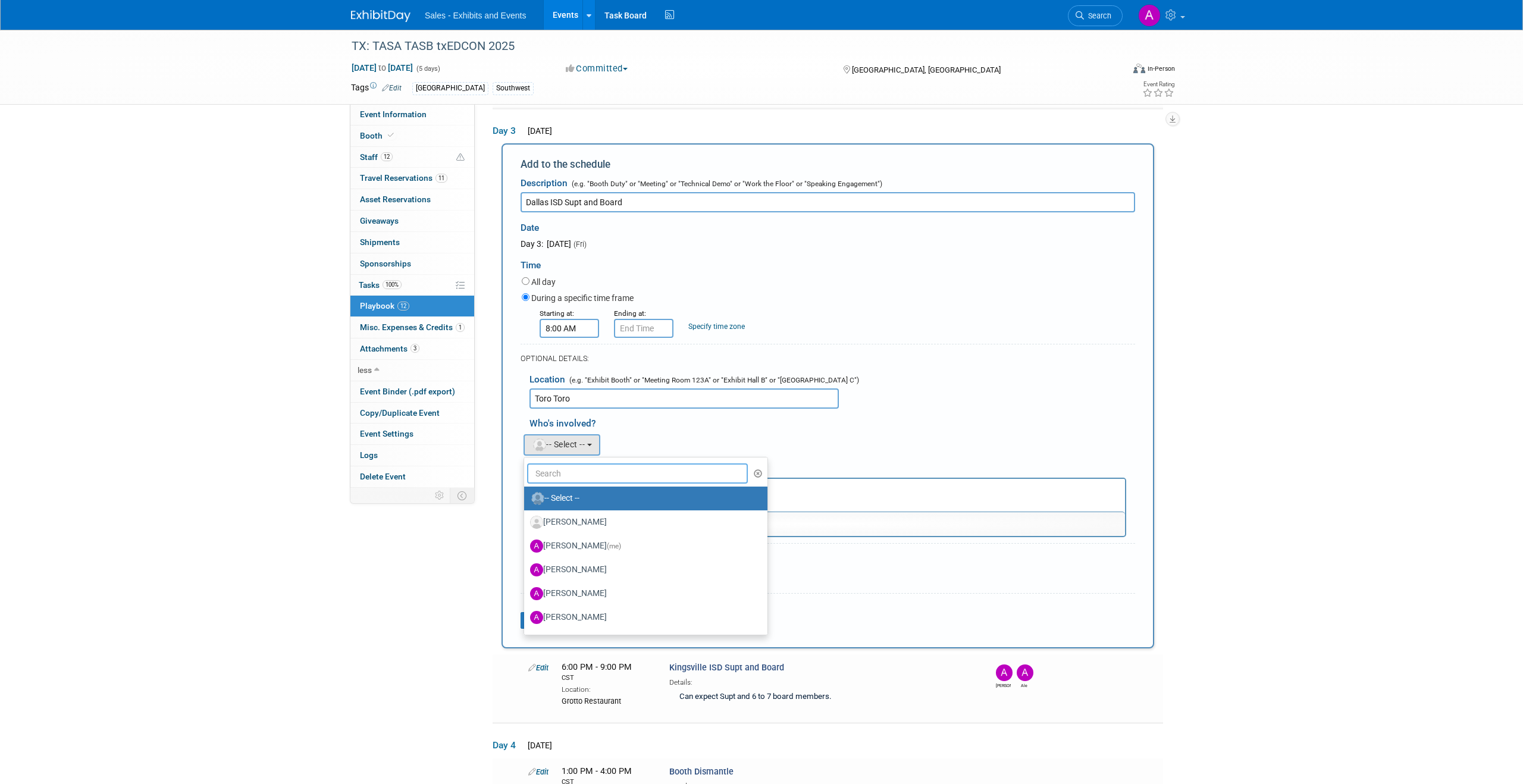
click at [601, 467] on input "text" at bounding box center [637, 473] width 221 height 20
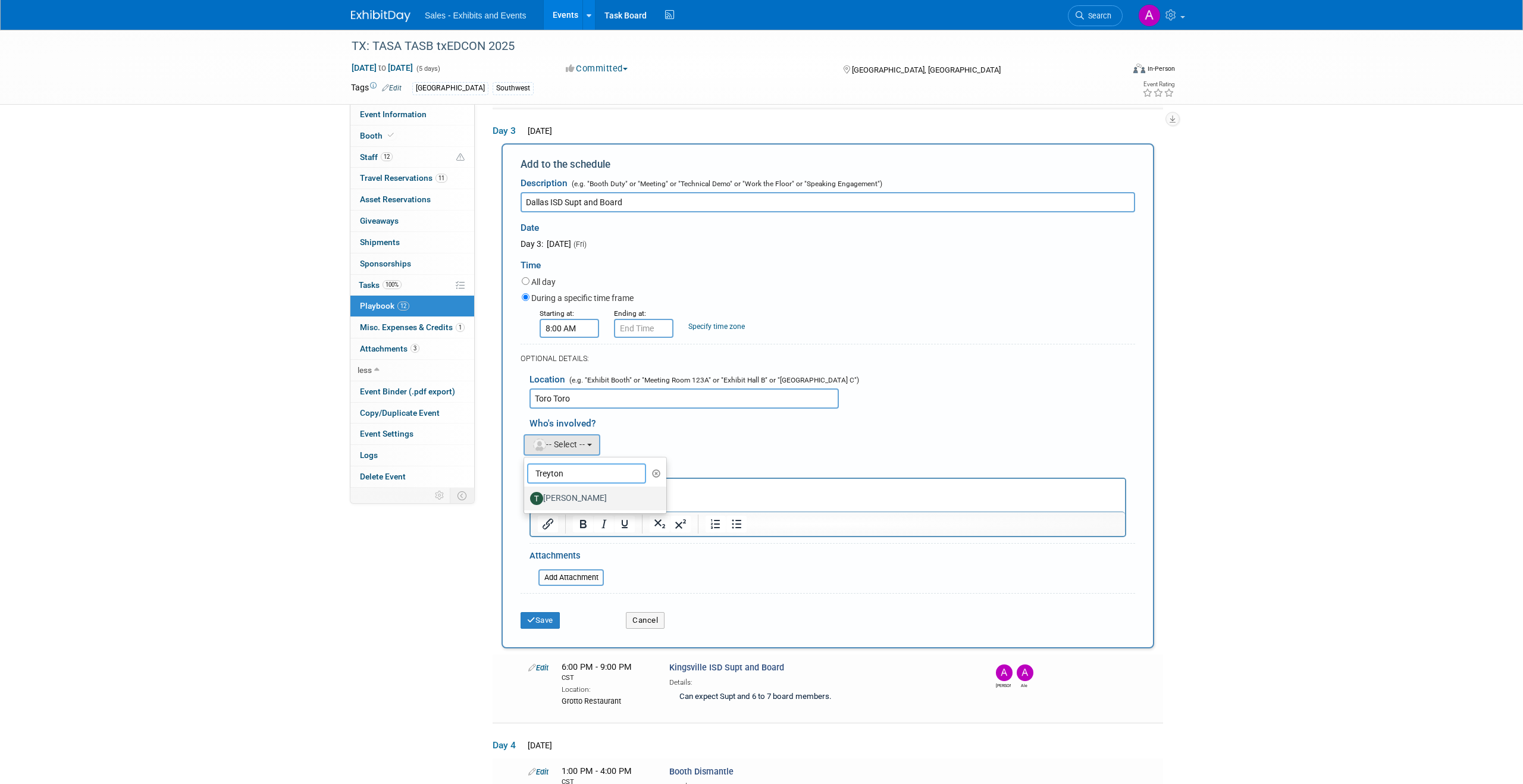
type input "Treyton"
click at [598, 495] on label "Treyton Stender" at bounding box center [592, 498] width 125 height 19
click at [526, 495] on input "Treyton Stender" at bounding box center [522, 497] width 8 height 8
select select "0933306a-8bf6-4a6a-961a-df8e25348944"
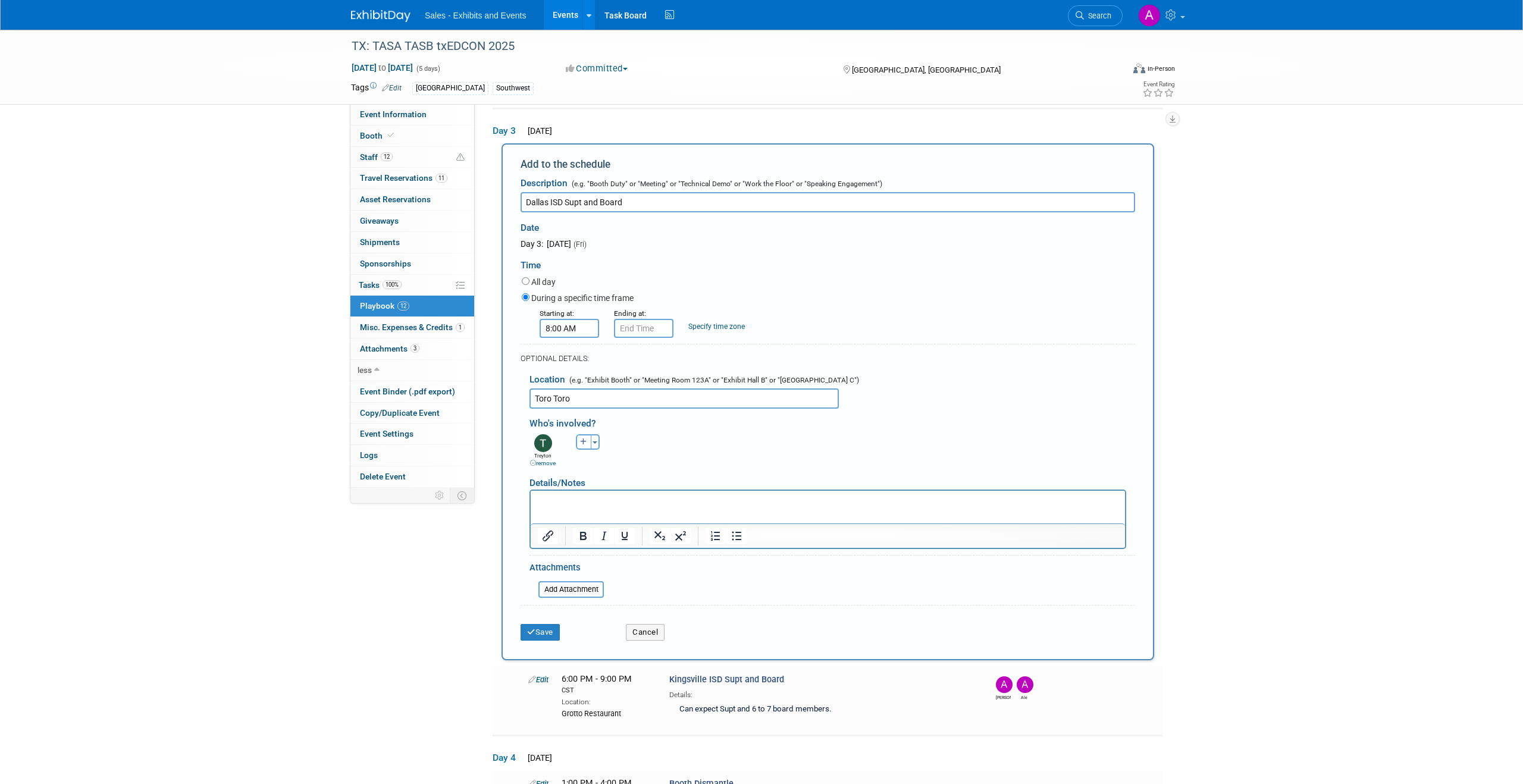
click at [584, 445] on icon "button" at bounding box center [584, 442] width 7 height 7
select select
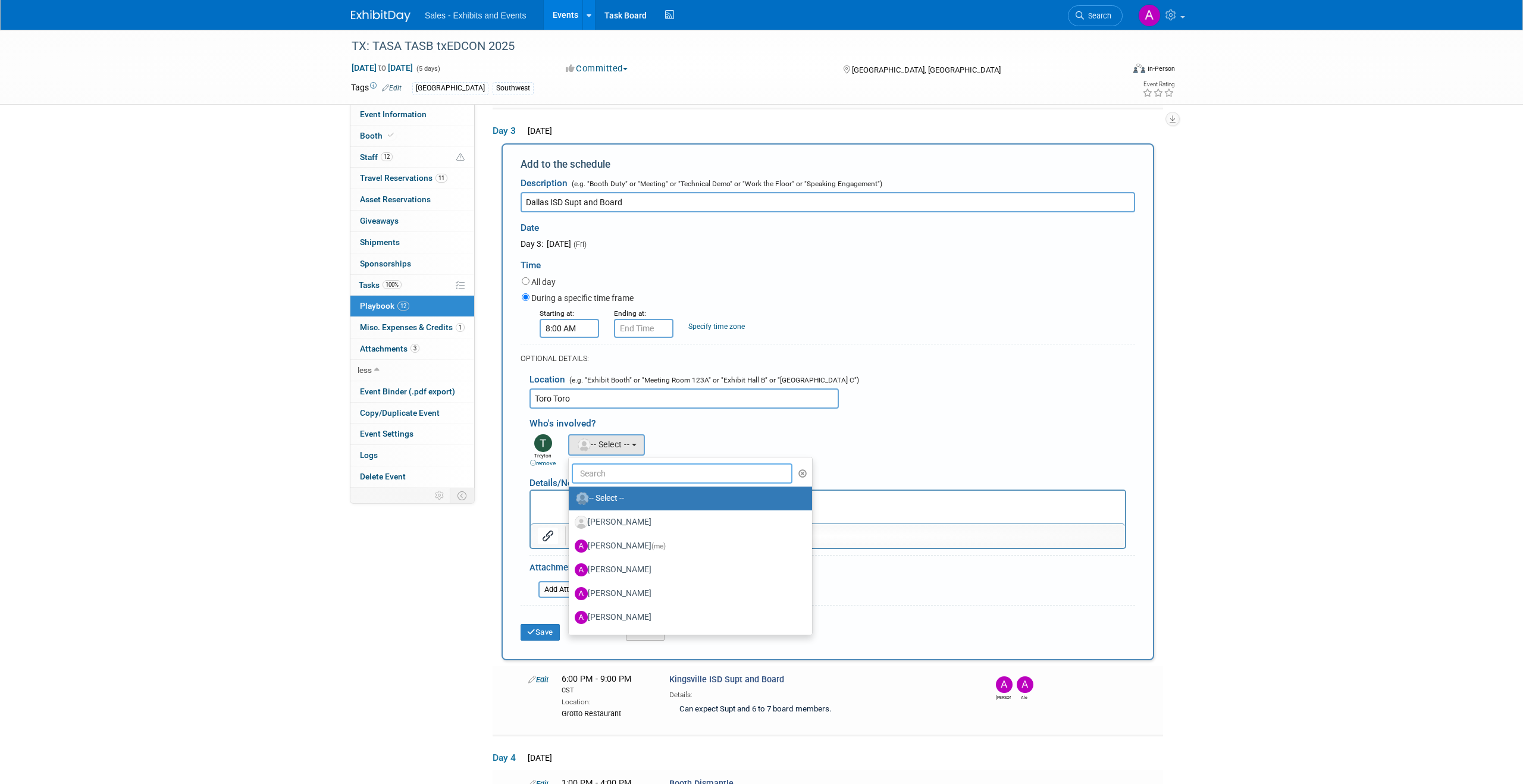
click at [613, 477] on input "text" at bounding box center [682, 473] width 221 height 20
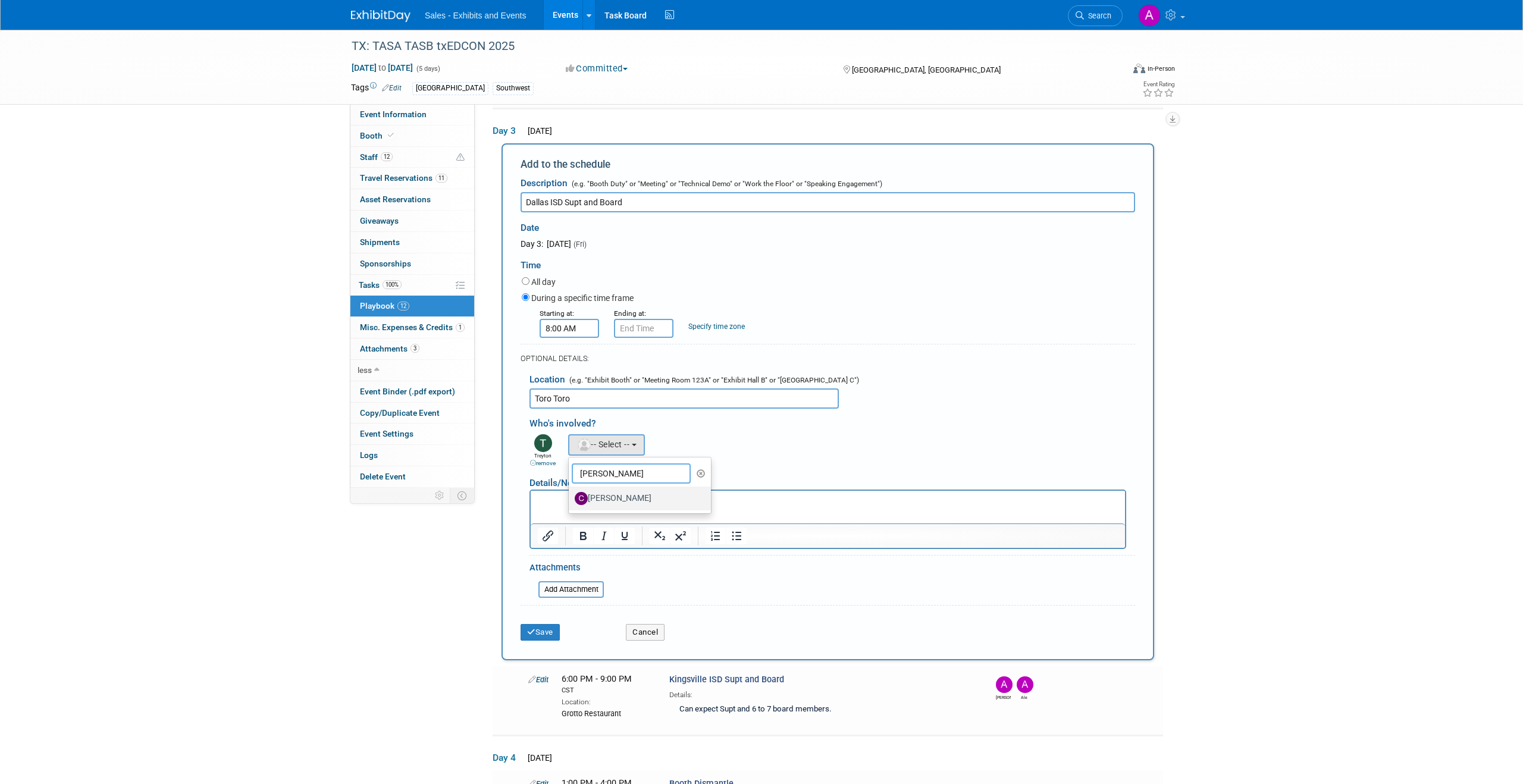
type input "Claudia"
click at [630, 499] on label "CLAUDIA Salinas" at bounding box center [637, 498] width 125 height 19
click at [571, 499] on input "CLAUDIA Salinas" at bounding box center [566, 497] width 8 height 8
click at [625, 447] on button "button" at bounding box center [628, 442] width 15 height 15
select select
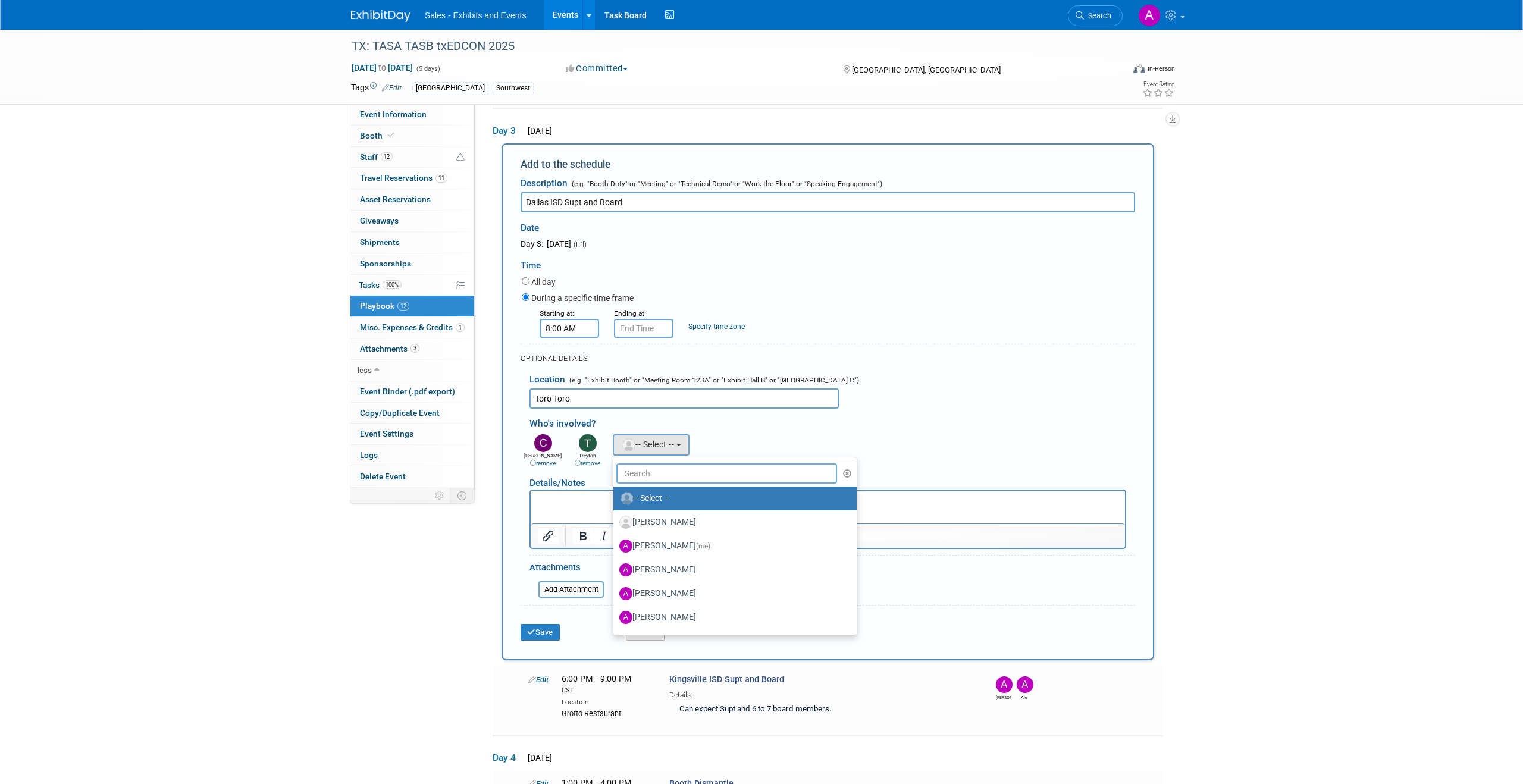
click at [644, 474] on input "text" at bounding box center [726, 473] width 221 height 20
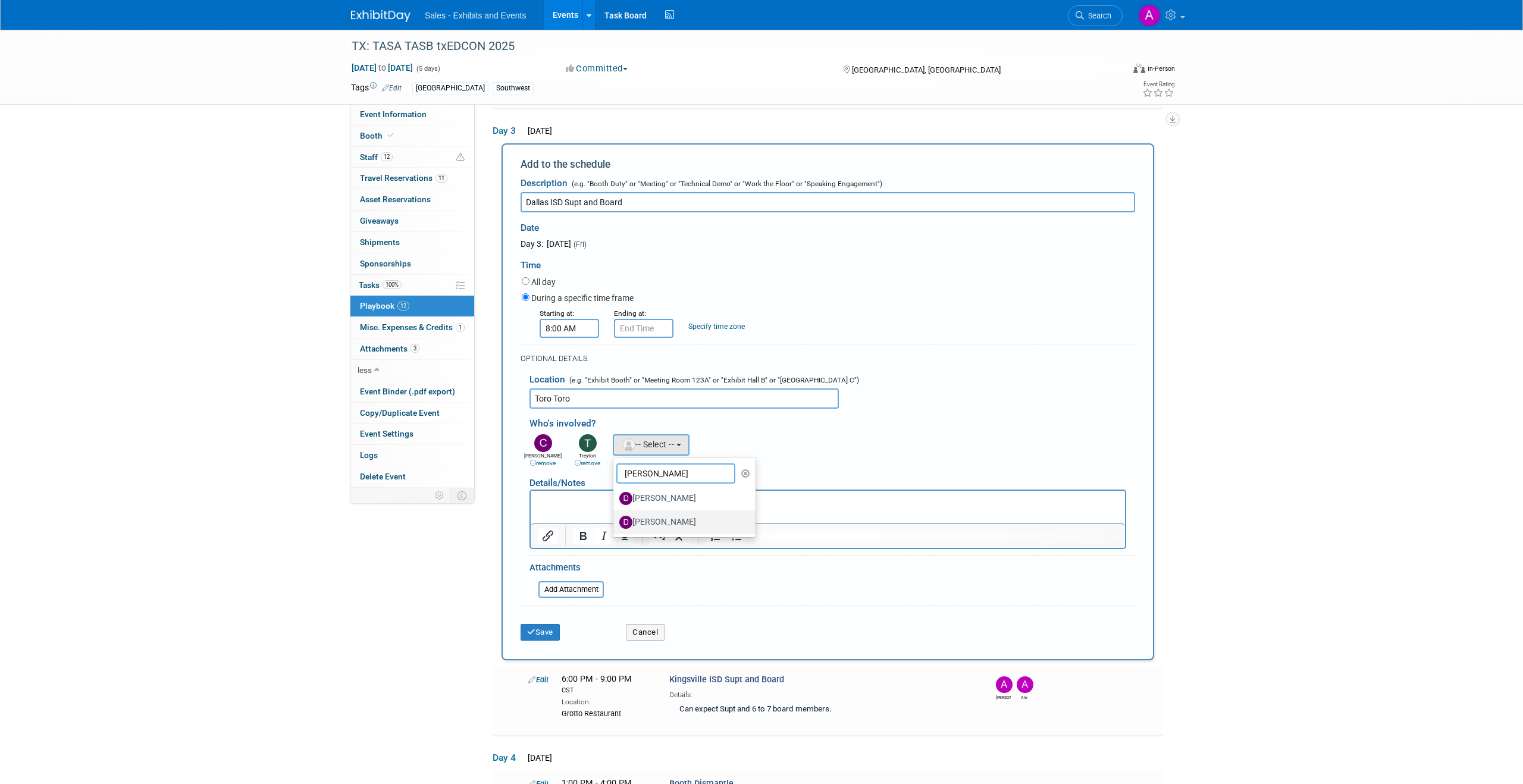
type input "David"
click at [666, 521] on label "David Webb" at bounding box center [681, 522] width 125 height 19
click at [615, 521] on input "David Webb" at bounding box center [611, 520] width 8 height 8
click at [584, 508] on html at bounding box center [828, 499] width 594 height 17
click at [571, 330] on input "8:00 AM" at bounding box center [570, 328] width 60 height 19
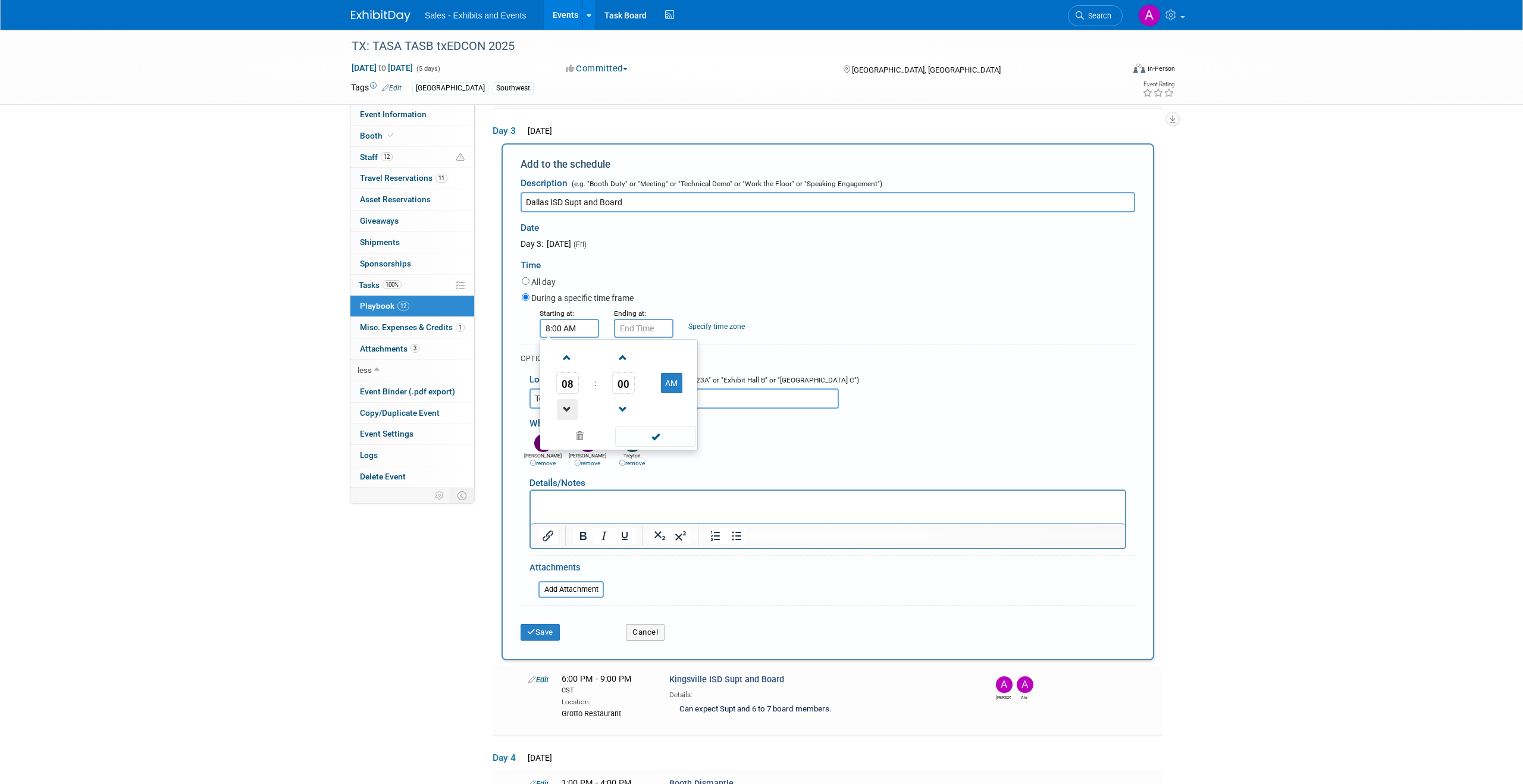
click at [568, 406] on span at bounding box center [568, 410] width 21 height 21
click at [628, 355] on span at bounding box center [623, 358] width 21 height 21
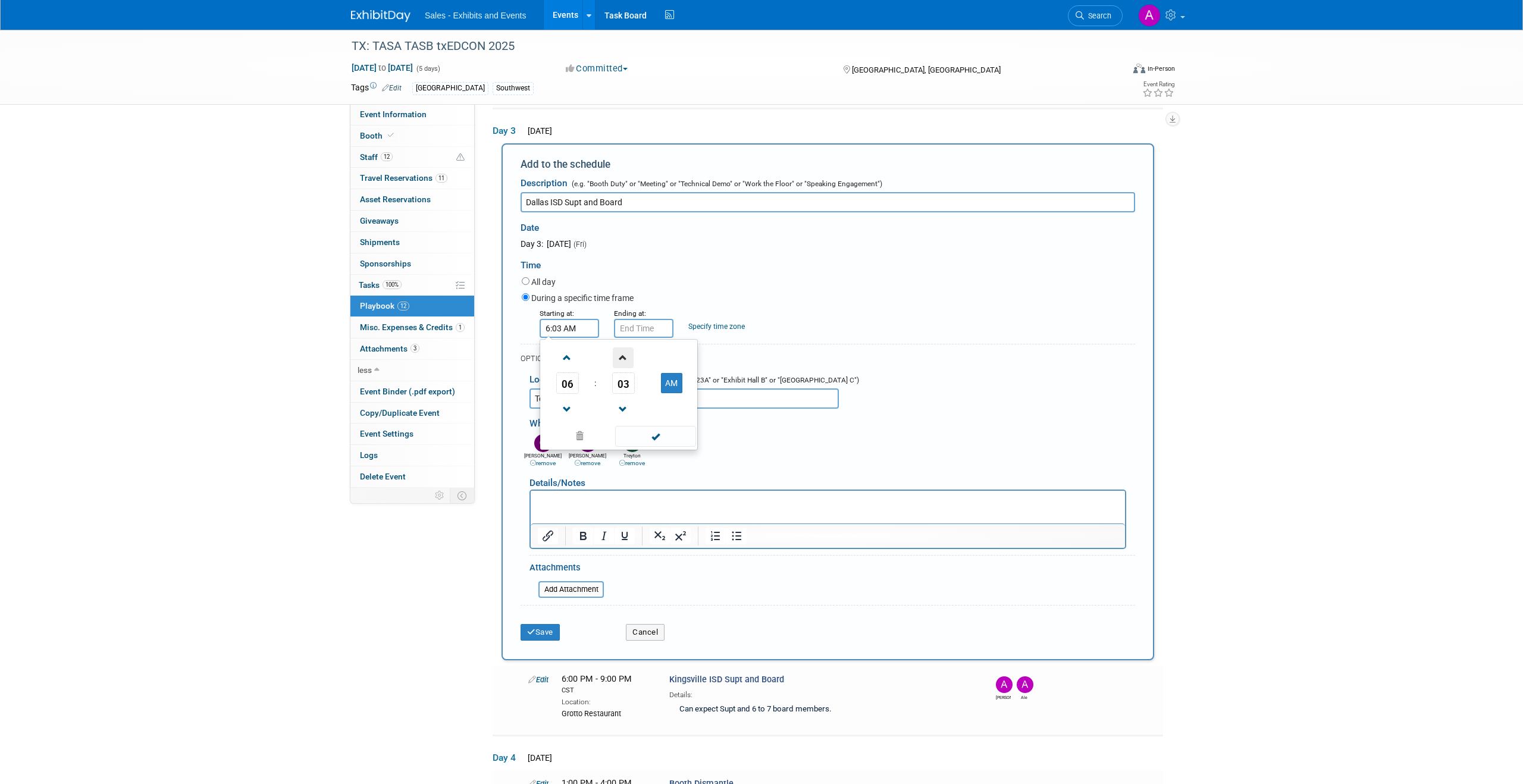
click at [628, 355] on span at bounding box center [623, 358] width 21 height 21
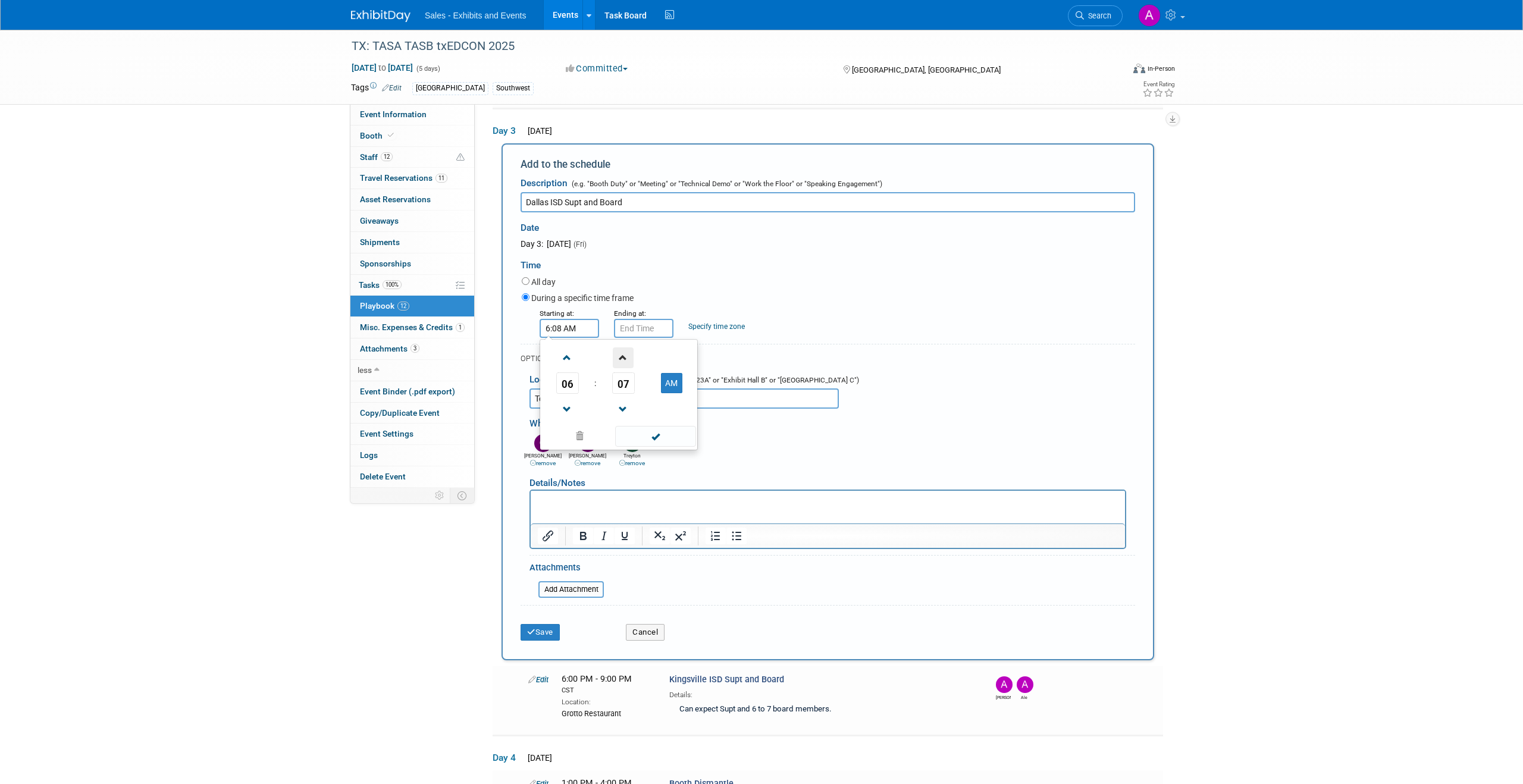
click at [628, 355] on span at bounding box center [623, 358] width 21 height 21
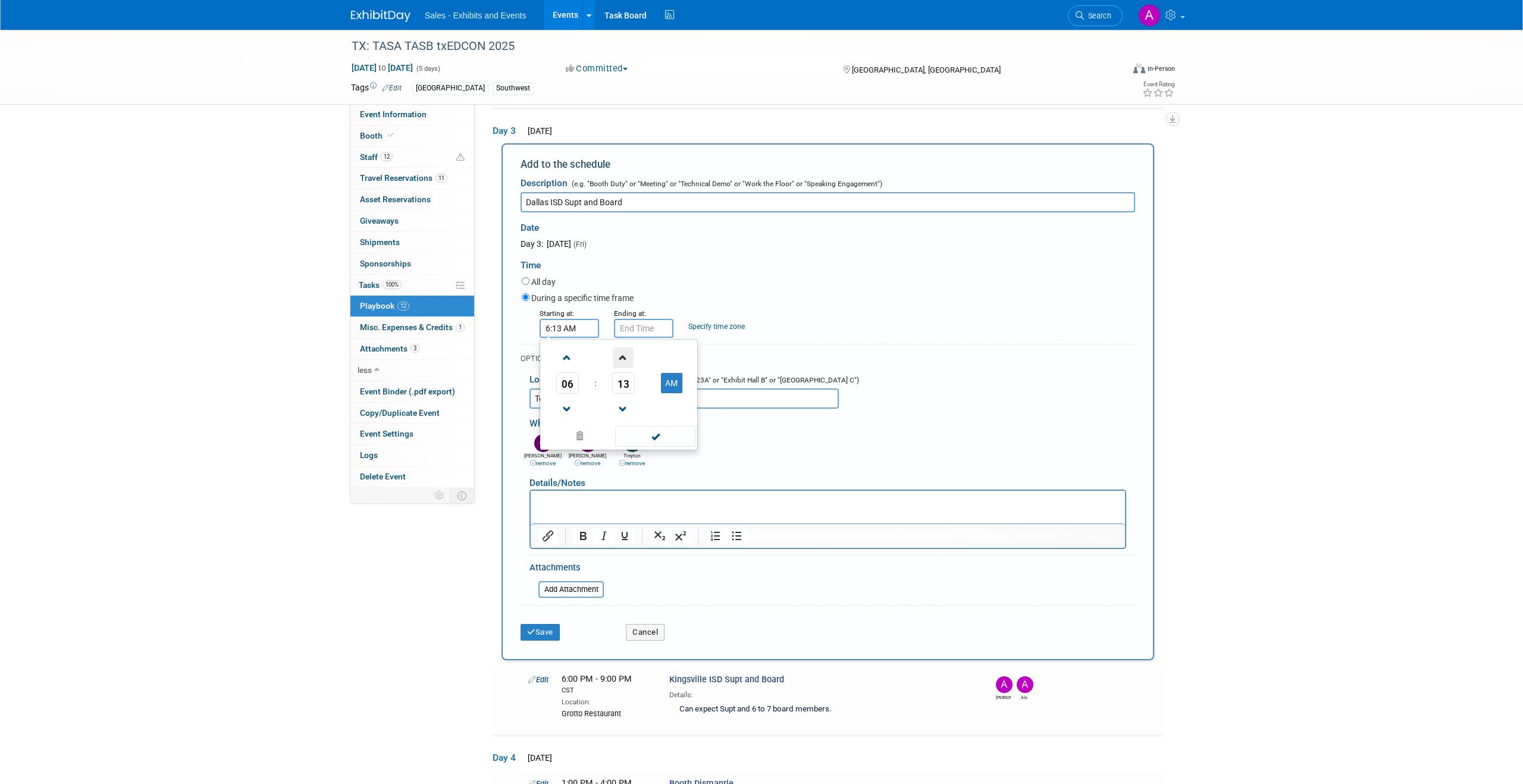
click at [628, 355] on span at bounding box center [623, 358] width 21 height 21
click at [673, 379] on button "AM" at bounding box center [671, 383] width 22 height 20
type input "6:15 PM"
click at [651, 330] on input "6:15 PM" at bounding box center [644, 328] width 60 height 19
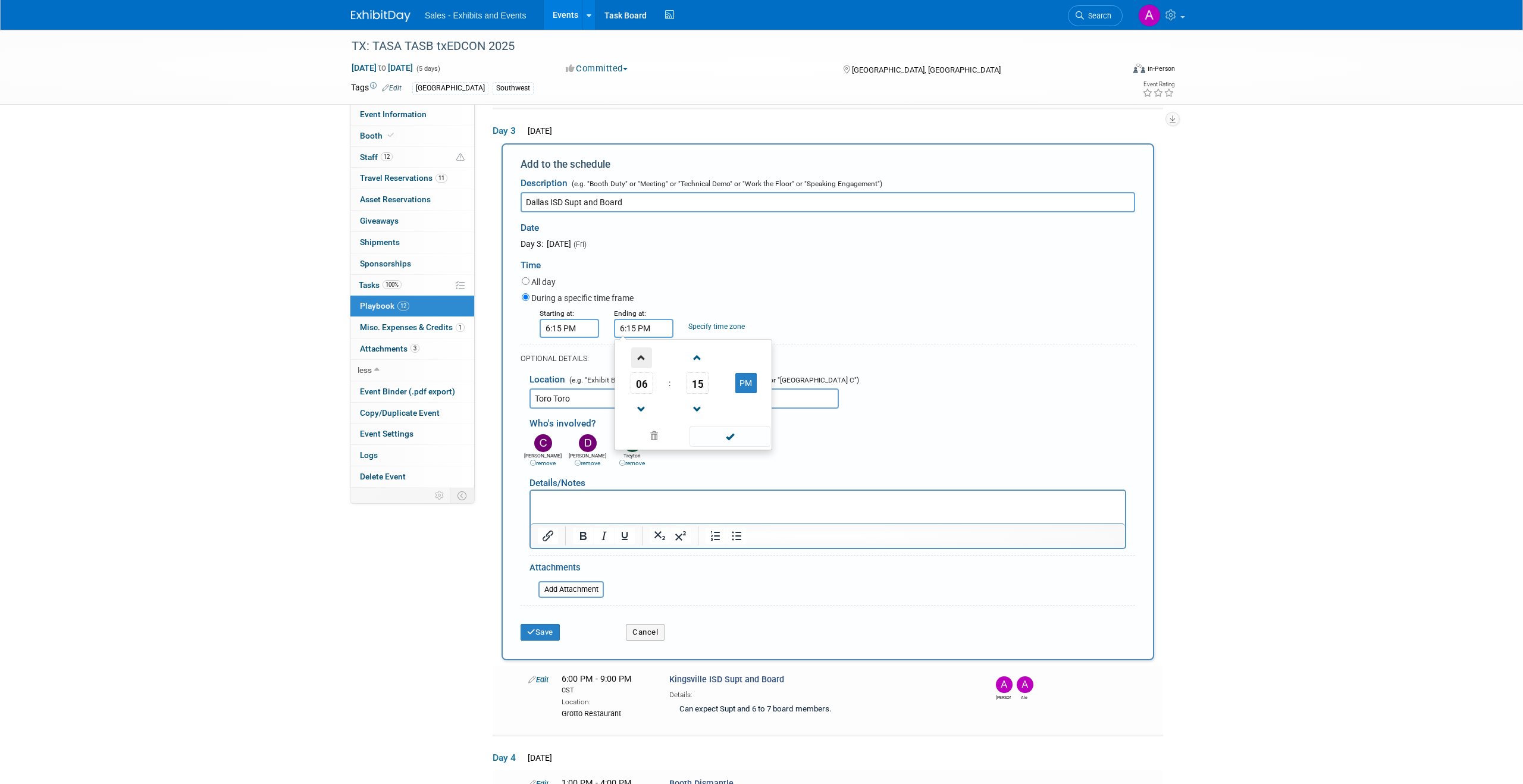
click at [643, 357] on span at bounding box center [641, 358] width 21 height 21
click at [643, 401] on span at bounding box center [641, 410] width 21 height 21
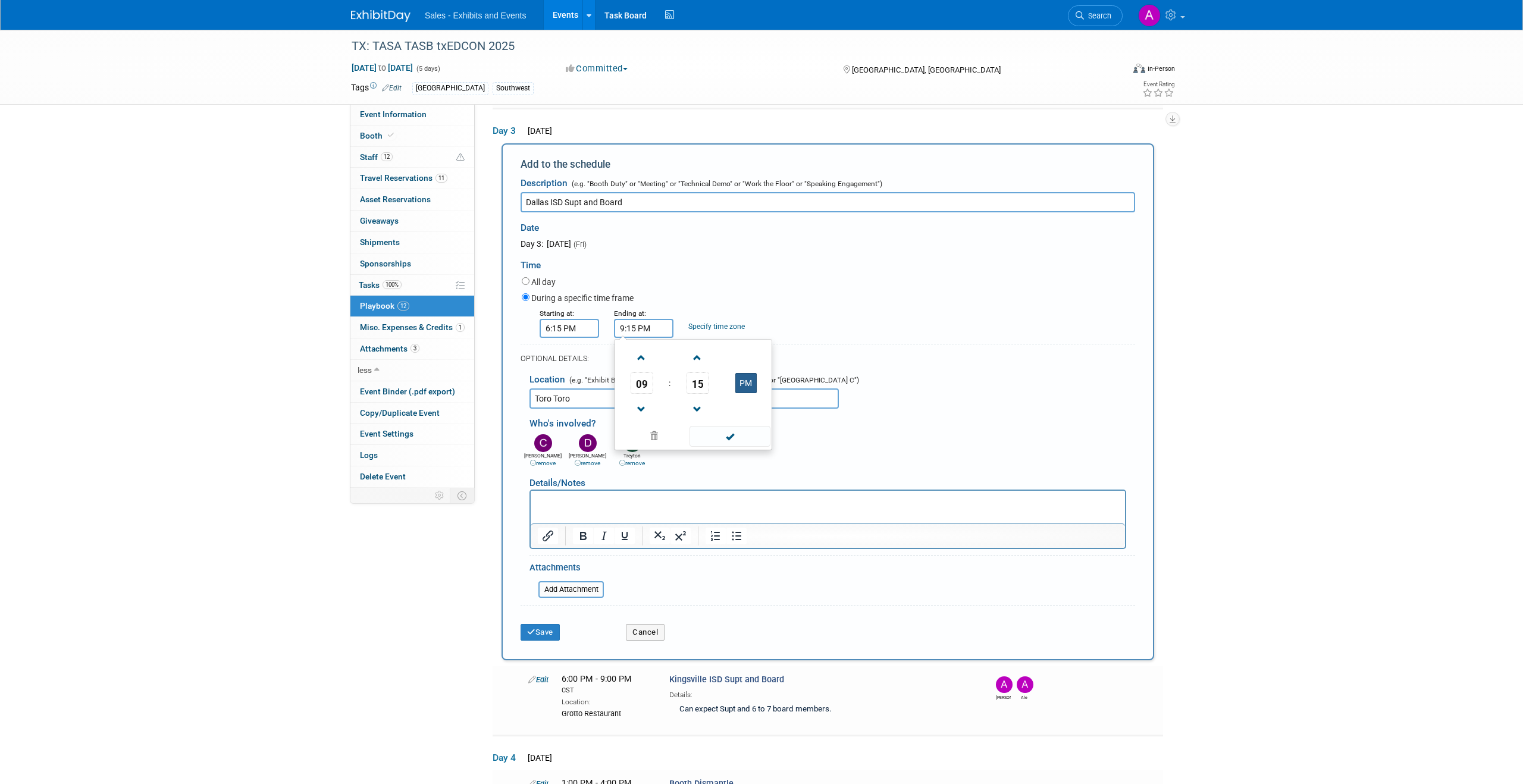
click at [749, 385] on button "PM" at bounding box center [746, 383] width 22 height 20
click at [802, 291] on div "During a specific time frame" at bounding box center [829, 298] width 614 height 16
click at [656, 327] on input "9:15 AM" at bounding box center [644, 328] width 60 height 19
click at [743, 381] on button "AM" at bounding box center [746, 383] width 22 height 20
type input "9:15 PM"
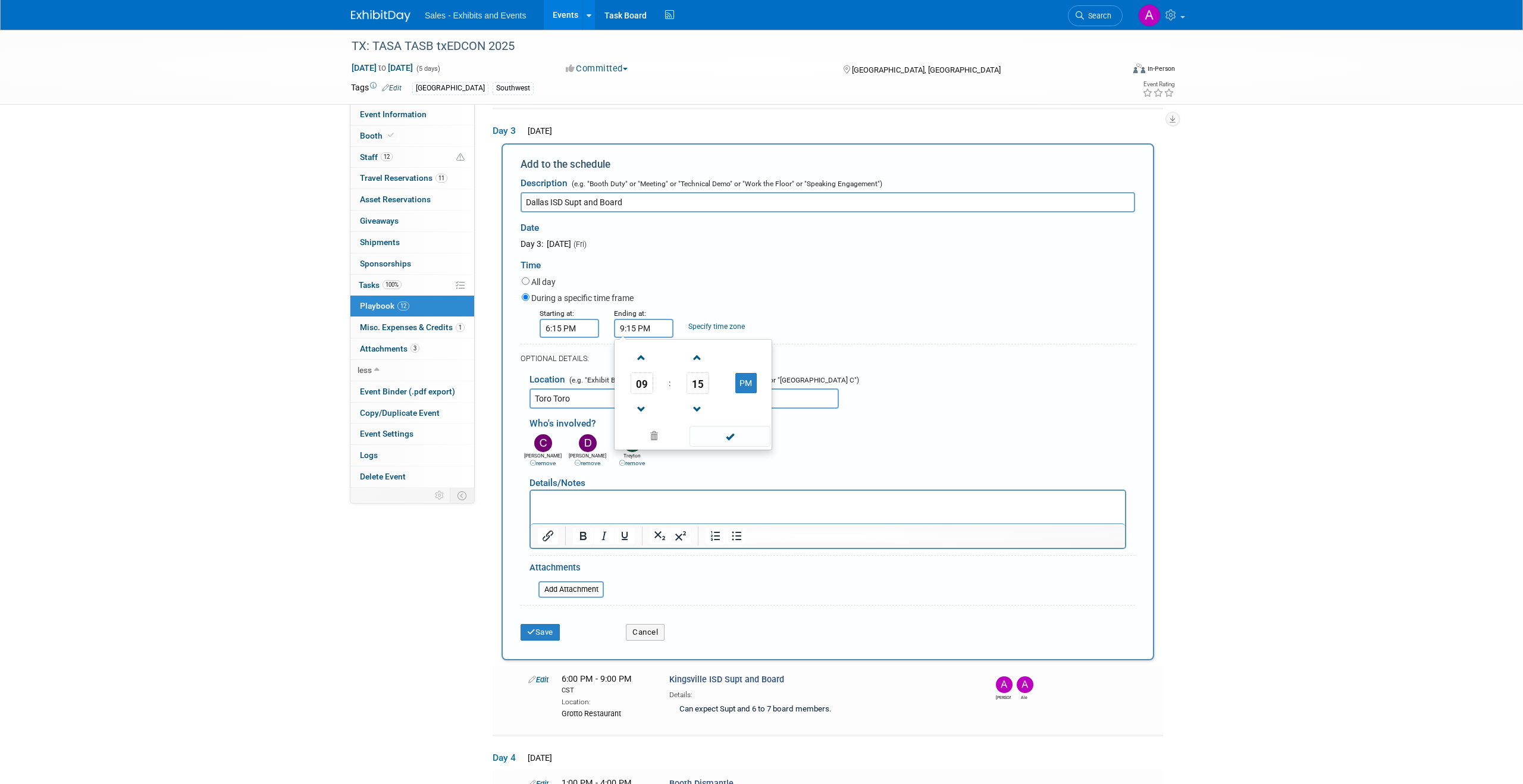
click at [798, 241] on div "Date Day 3: September 12, 2025 (Fri)" at bounding box center [828, 231] width 632 height 38
click at [576, 495] on html at bounding box center [828, 499] width 594 height 17
drag, startPoint x: 605, startPoint y: 499, endPoint x: 536, endPoint y: 498, distance: 69.0
click at [536, 498] on html "8 Board Members" at bounding box center [828, 499] width 594 height 17
click at [547, 634] on button "Save" at bounding box center [540, 632] width 39 height 17
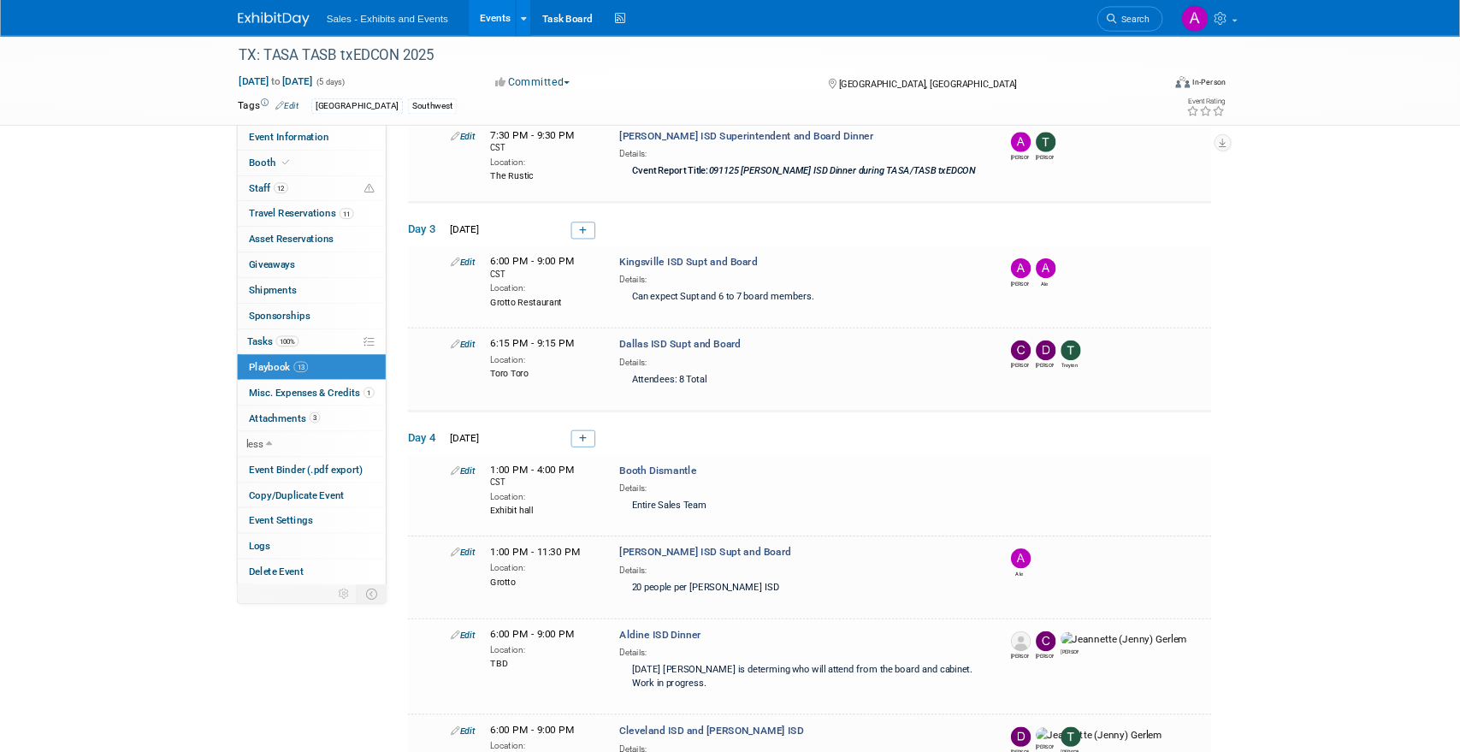
scroll to position [821, 0]
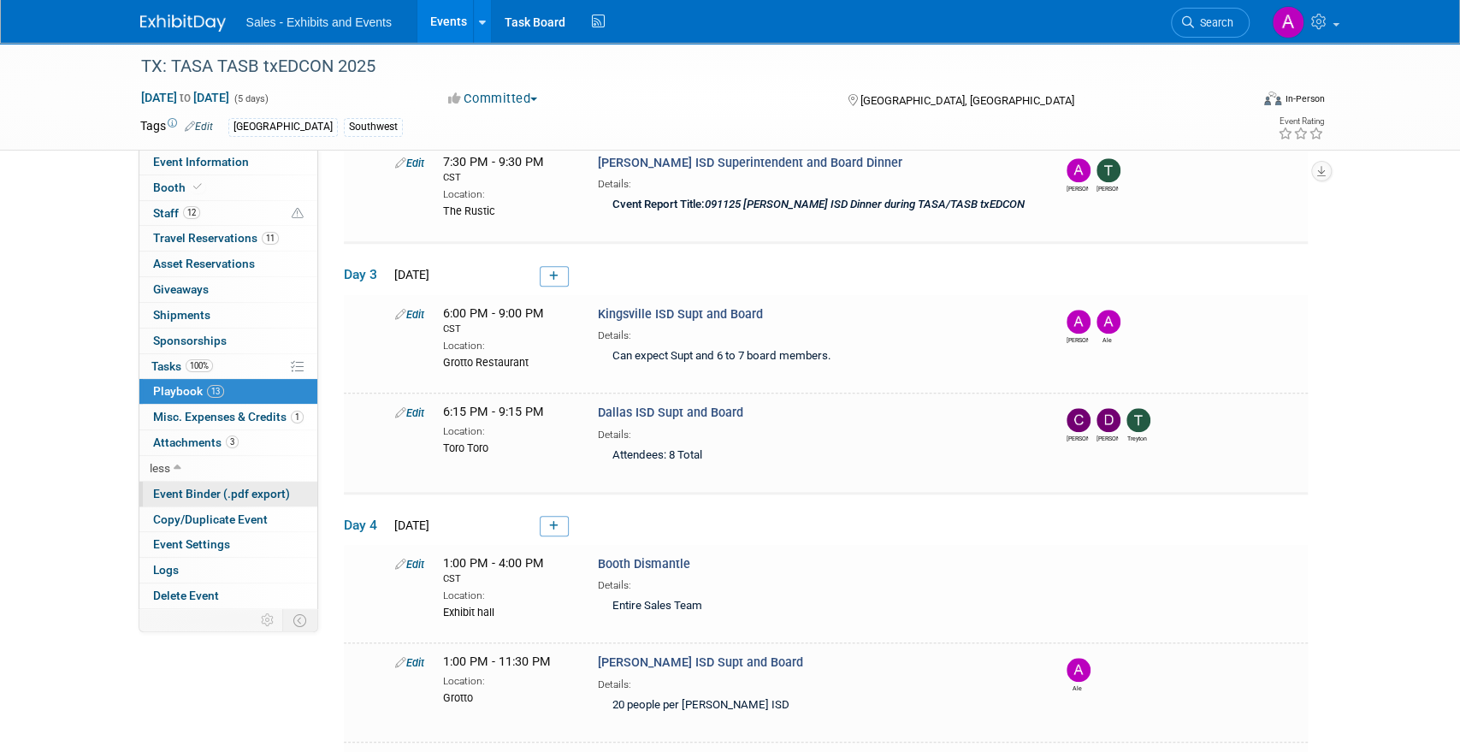
click at [216, 493] on span "Event Binder (.pdf export)" at bounding box center [221, 494] width 137 height 14
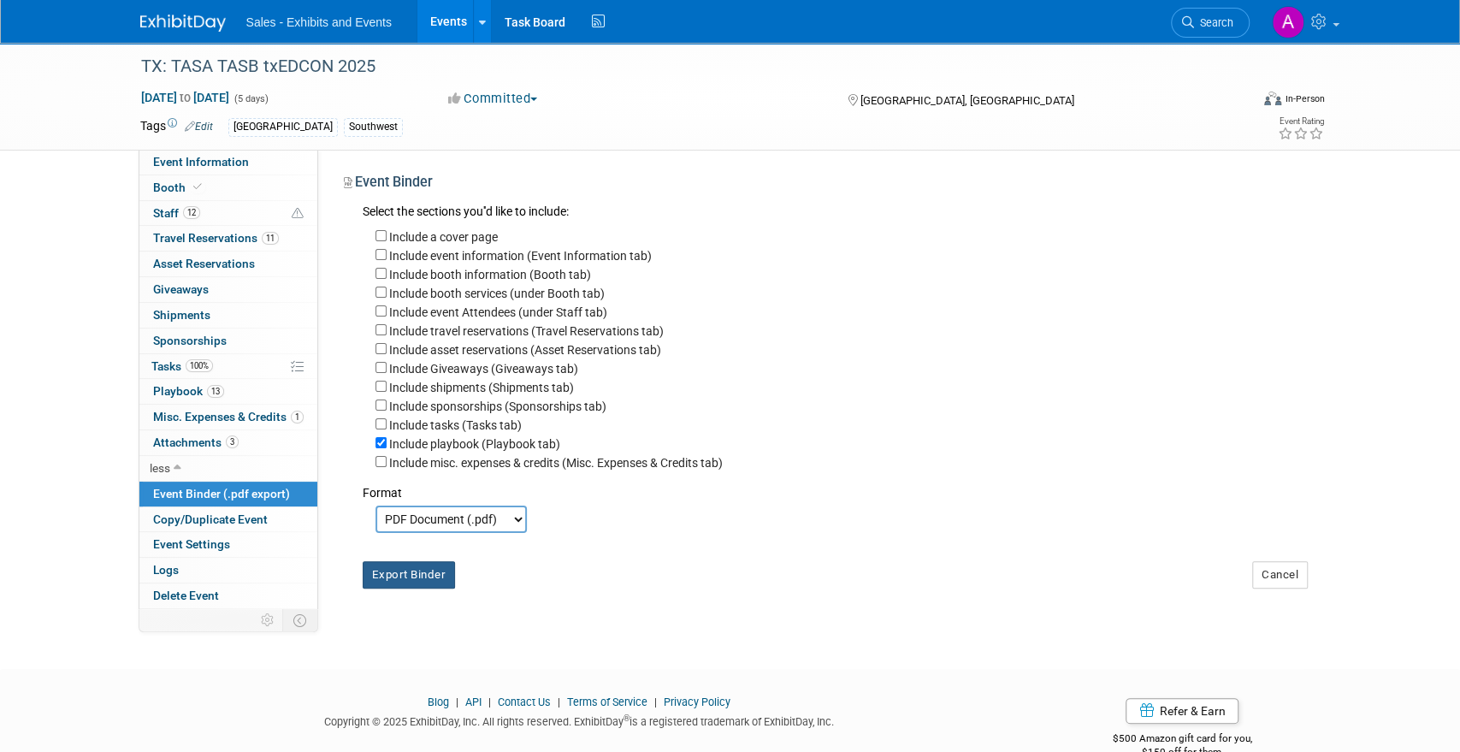
click at [435, 577] on button "Export Binder" at bounding box center [409, 574] width 93 height 27
click at [210, 388] on span "13" at bounding box center [215, 391] width 17 height 13
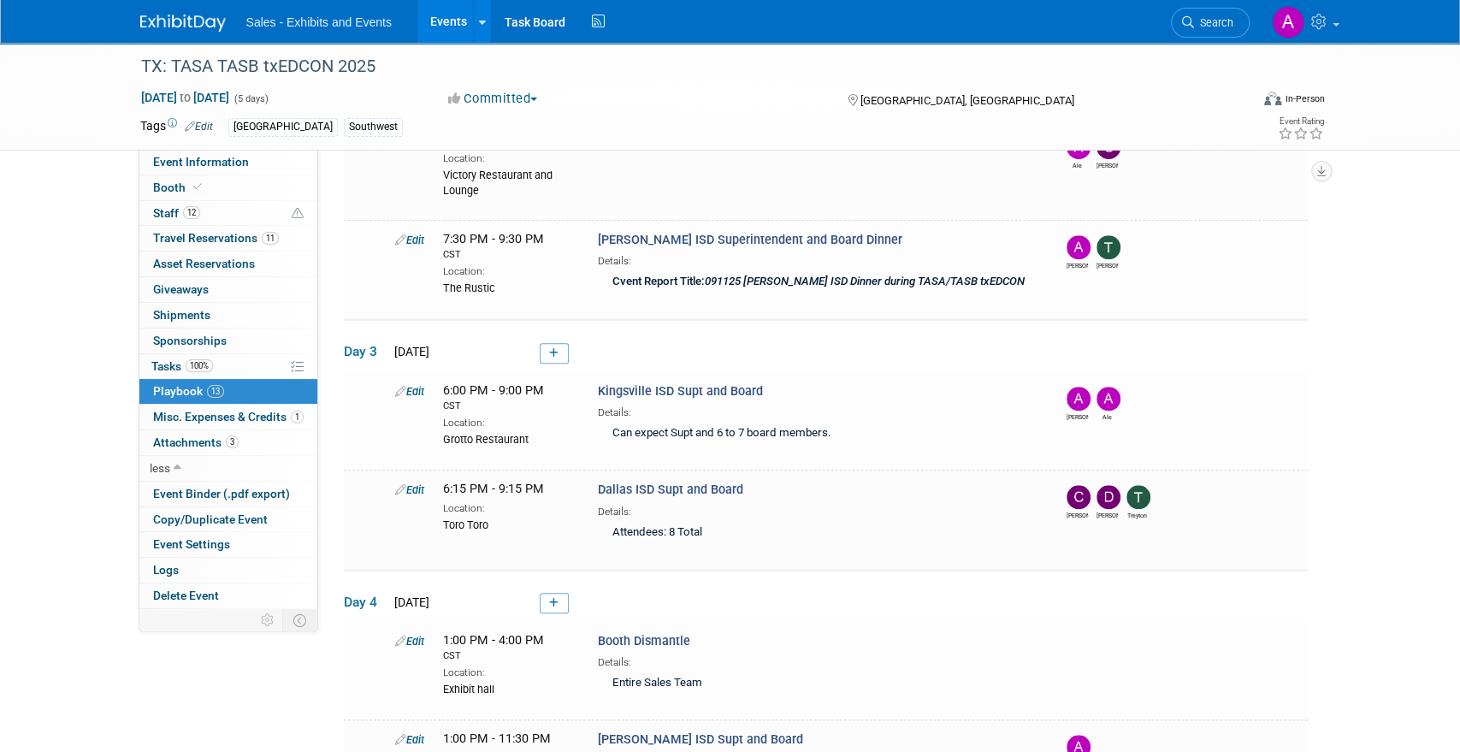
scroll to position [746, 0]
click at [405, 482] on link "Edit" at bounding box center [409, 488] width 29 height 13
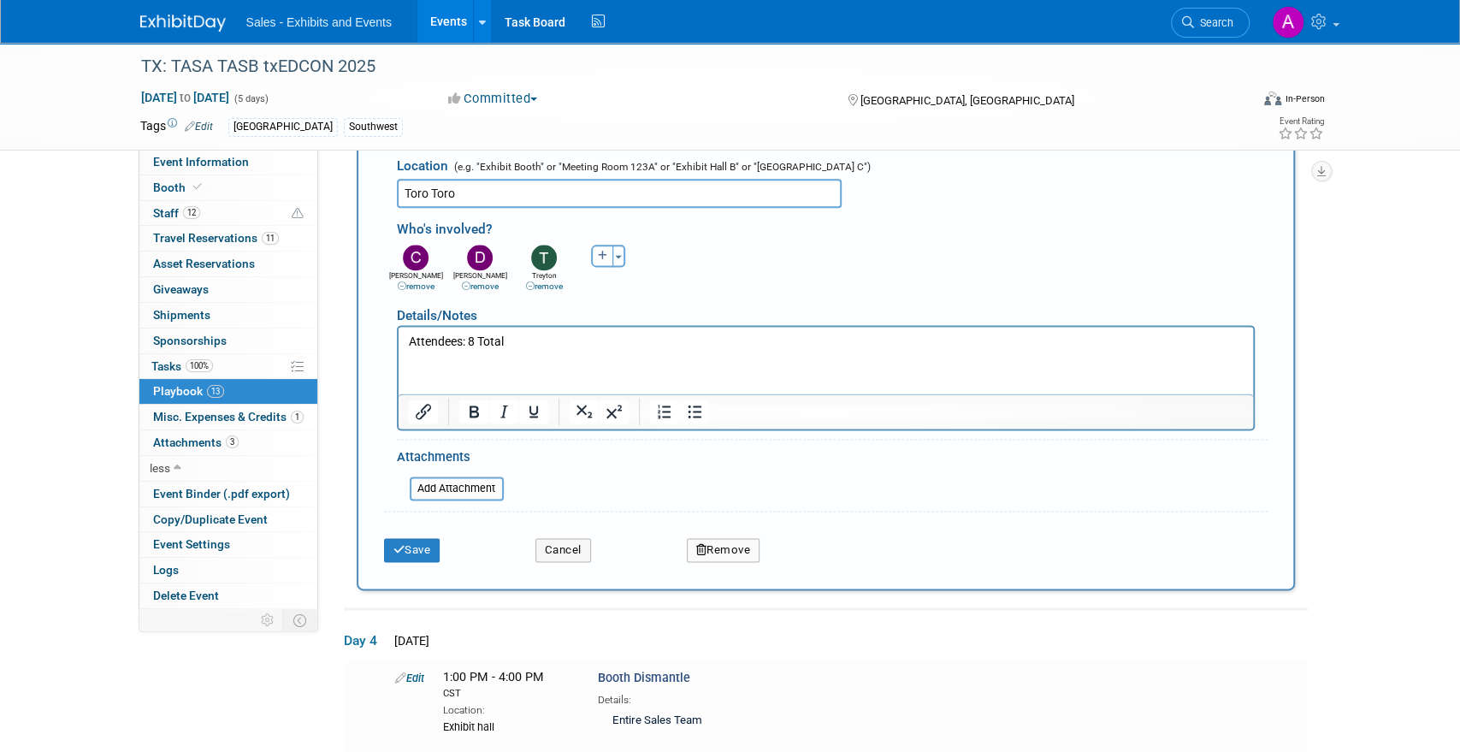
scroll to position [1390, 0]
click at [474, 339] on p "Attendees: 8 Total" at bounding box center [825, 340] width 835 height 17
click at [535, 346] on p "Attendees: 12 Total" at bounding box center [825, 340] width 835 height 17
click at [411, 537] on button "Save" at bounding box center [412, 549] width 56 height 24
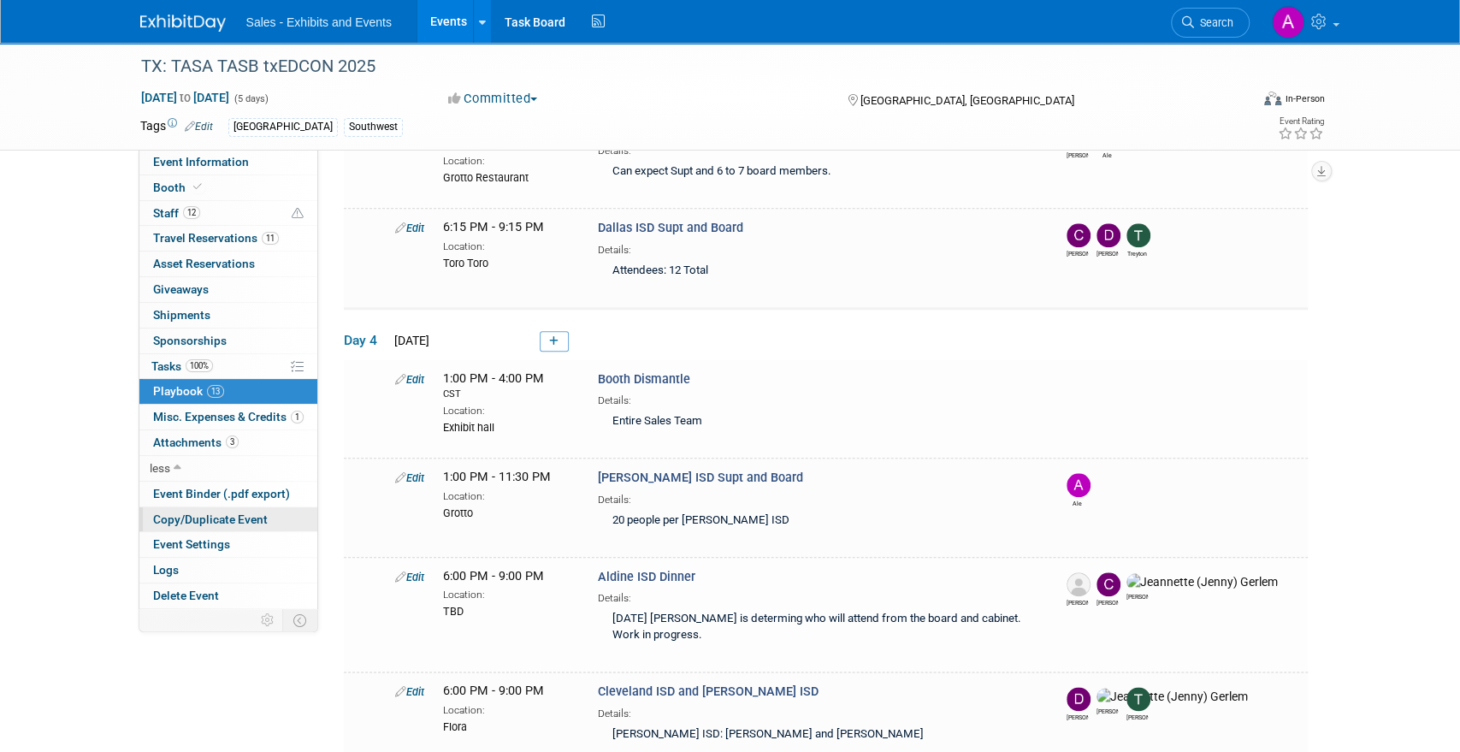
scroll to position [1013, 0]
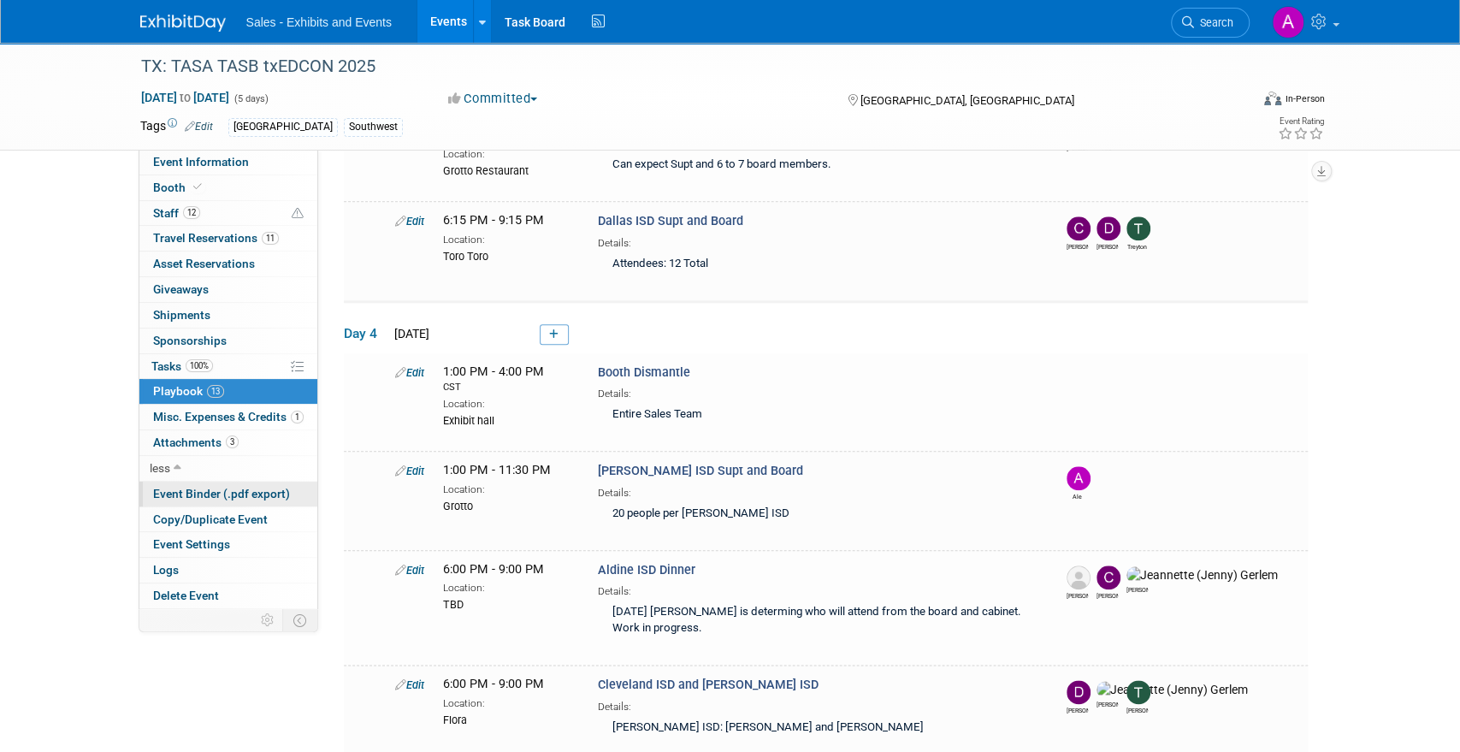
click at [223, 494] on span "Event Binder (.pdf export)" at bounding box center [221, 494] width 137 height 14
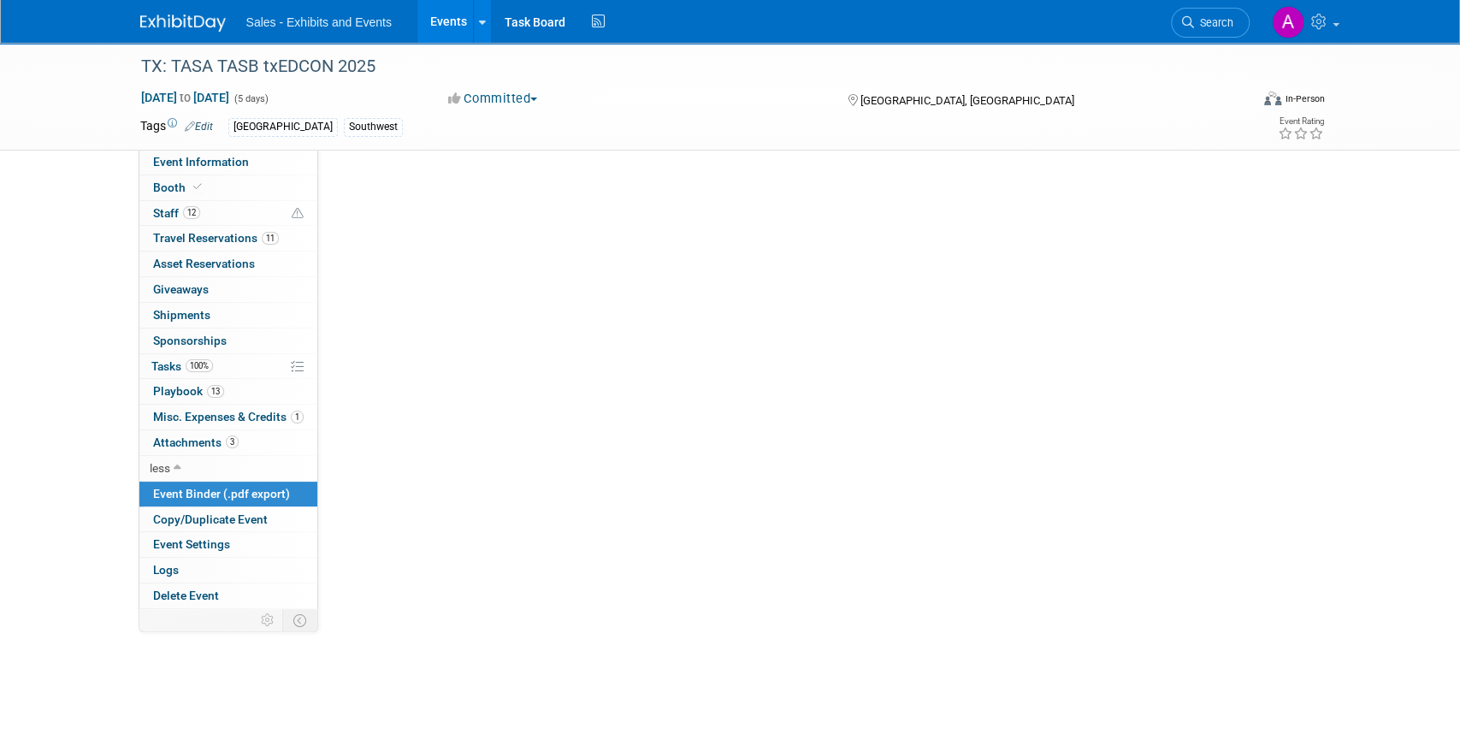
scroll to position [0, 0]
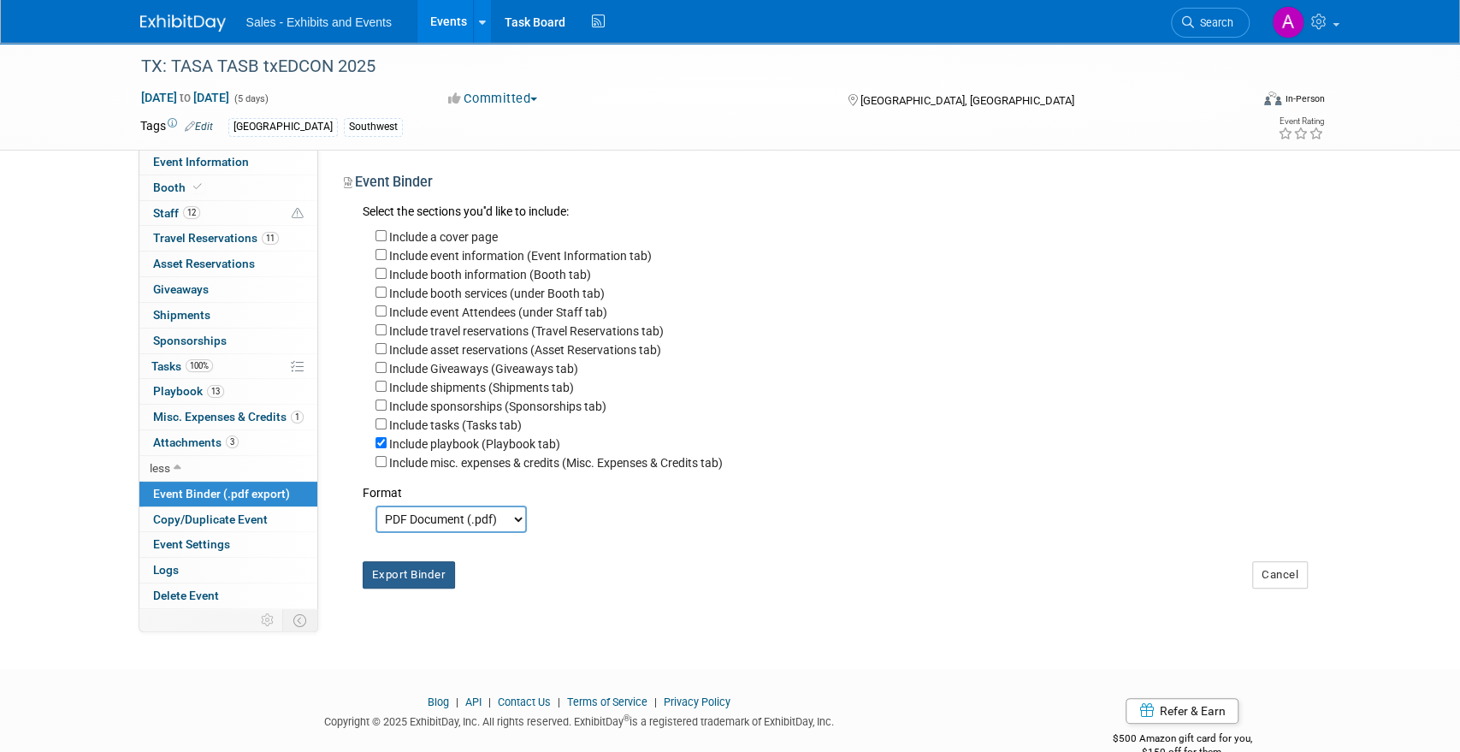
click at [412, 575] on button "Export Binder" at bounding box center [409, 574] width 93 height 27
